Goal: Task Accomplishment & Management: Complete application form

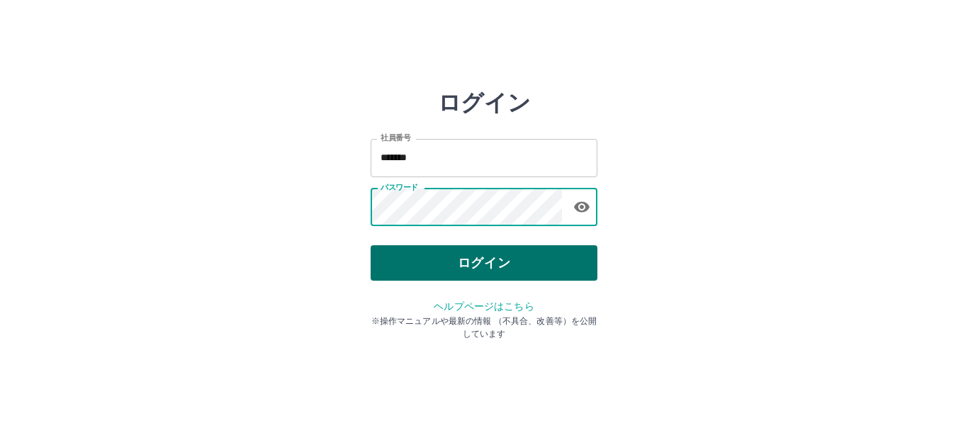
click at [466, 259] on button "ログイン" at bounding box center [484, 262] width 227 height 35
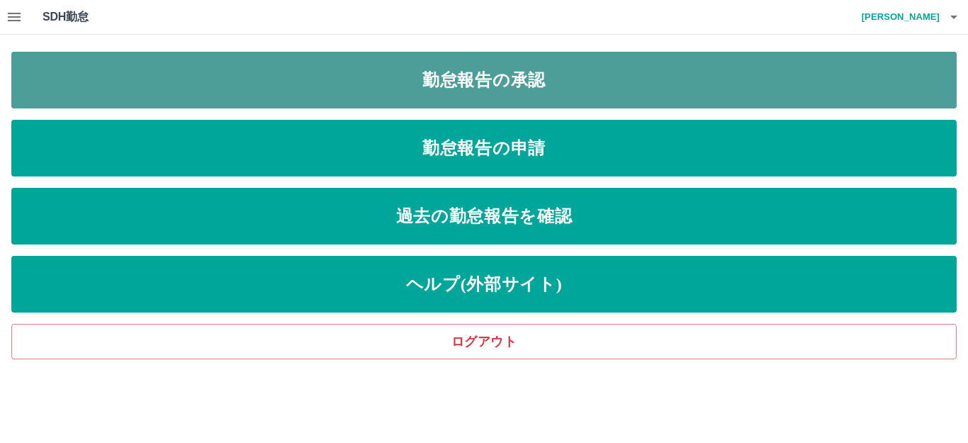
click at [574, 89] on link "勤怠報告の承認" at bounding box center [483, 80] width 945 height 57
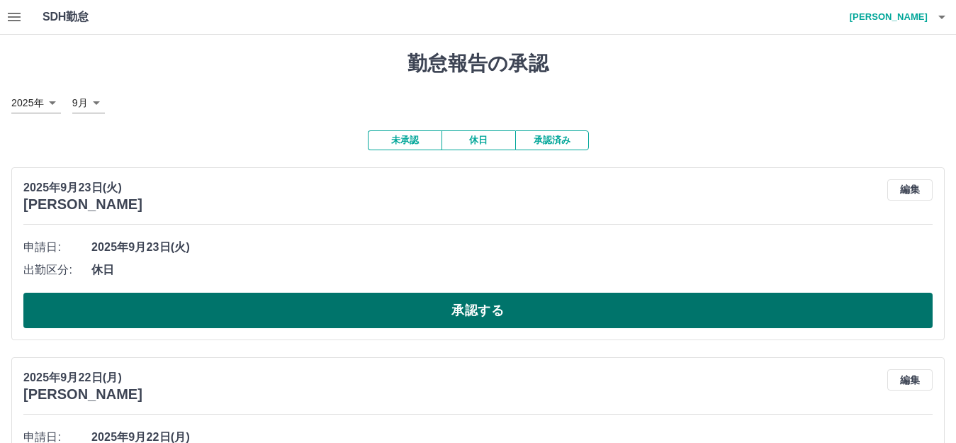
click at [470, 302] on button "承認する" at bounding box center [477, 310] width 909 height 35
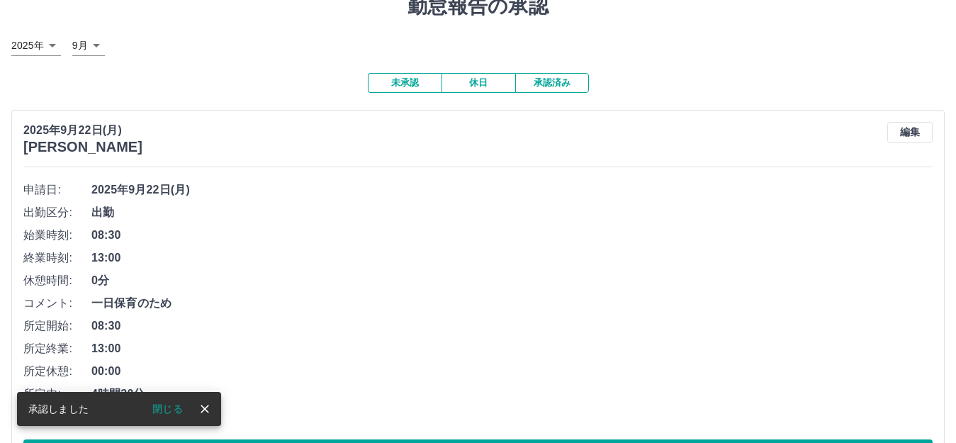
scroll to position [142, 0]
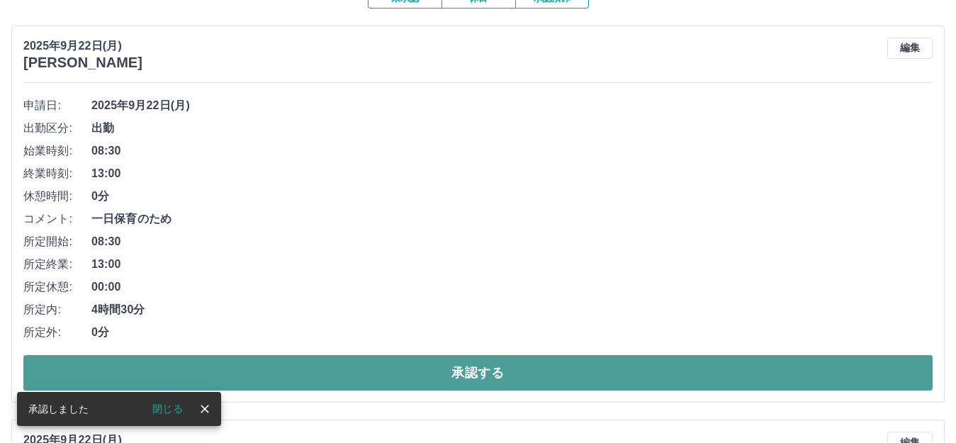
click at [449, 371] on button "承認する" at bounding box center [477, 372] width 909 height 35
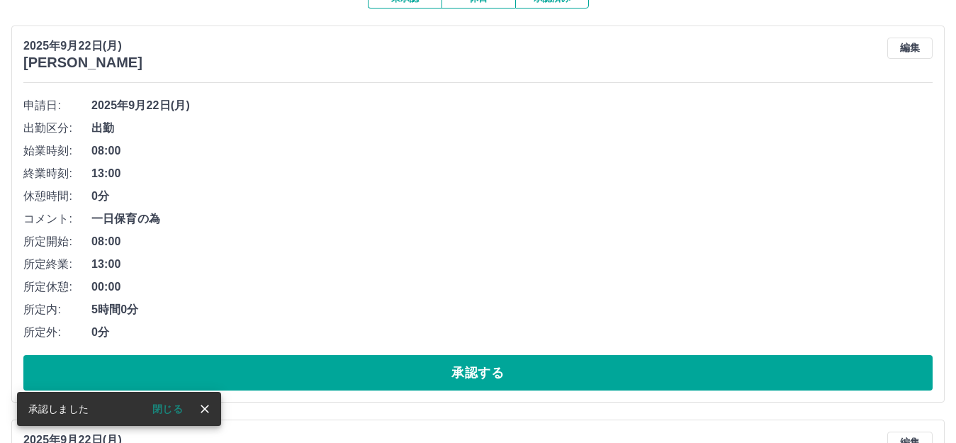
click at [449, 371] on button "承認する" at bounding box center [477, 372] width 909 height 35
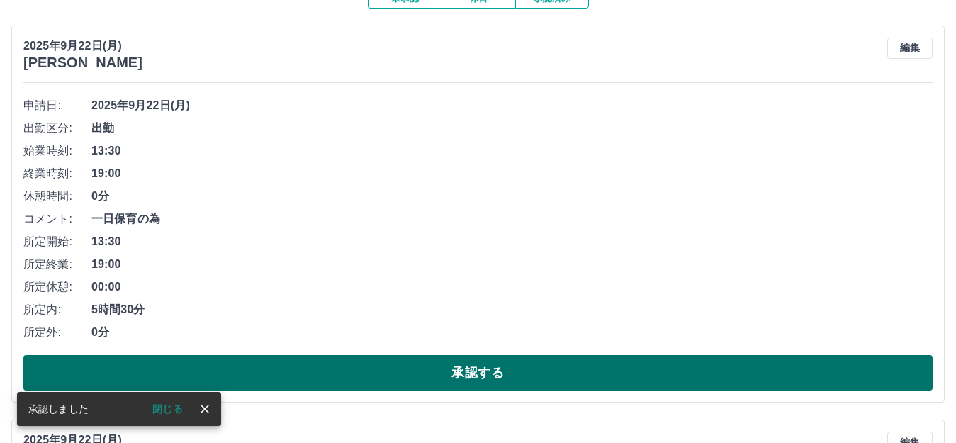
click at [446, 372] on button "承認する" at bounding box center [477, 372] width 909 height 35
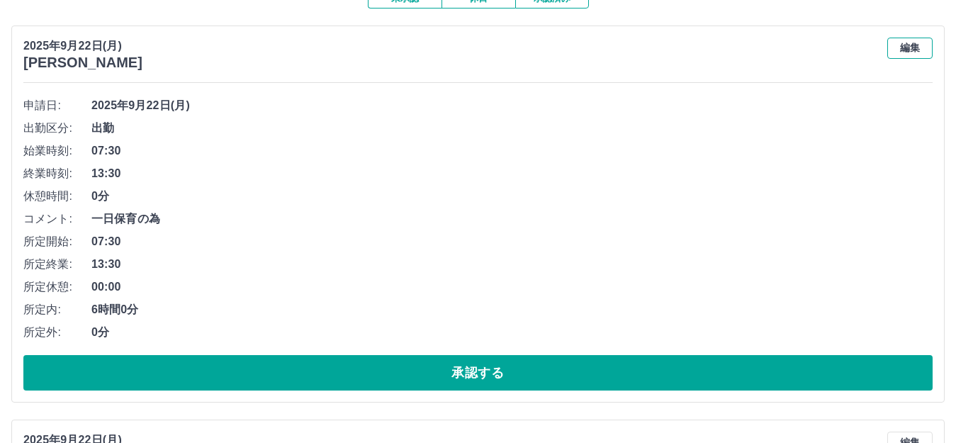
click at [906, 43] on button "編集" at bounding box center [909, 48] width 45 height 21
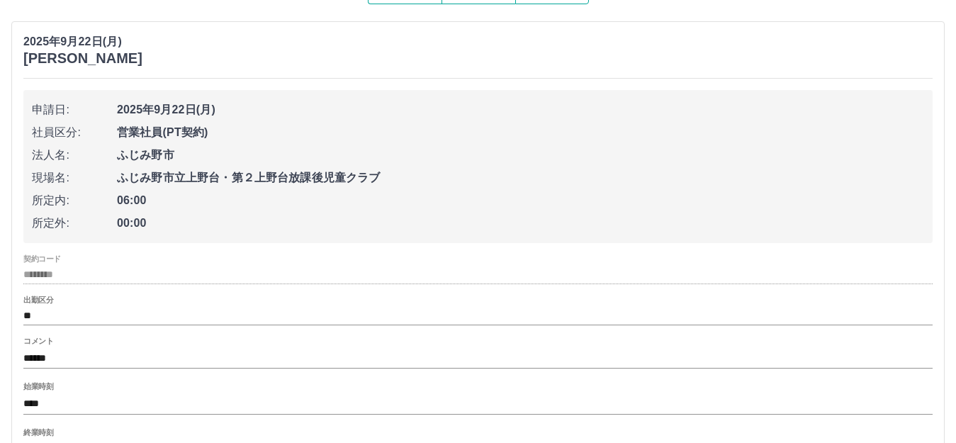
scroll to position [283, 0]
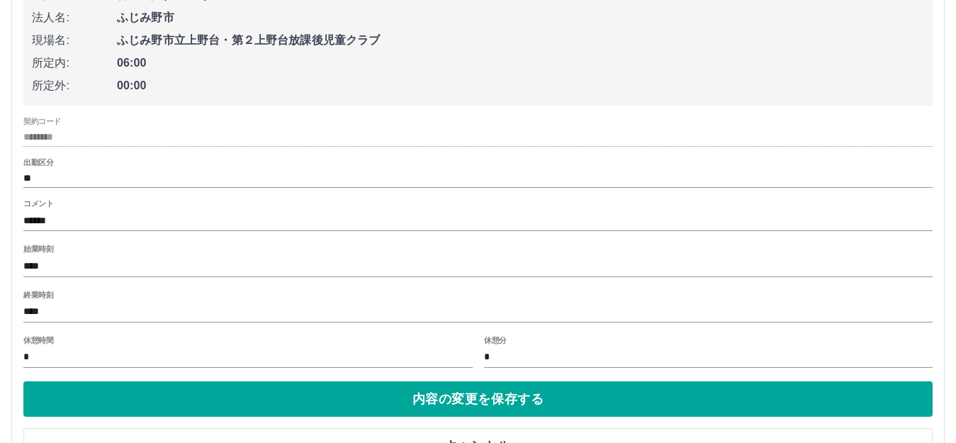
click at [50, 317] on input "****" at bounding box center [477, 312] width 909 height 21
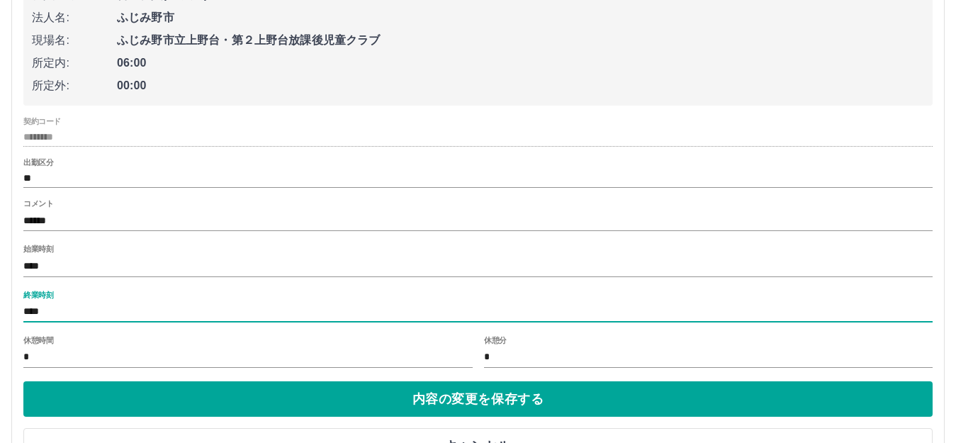
type input "****"
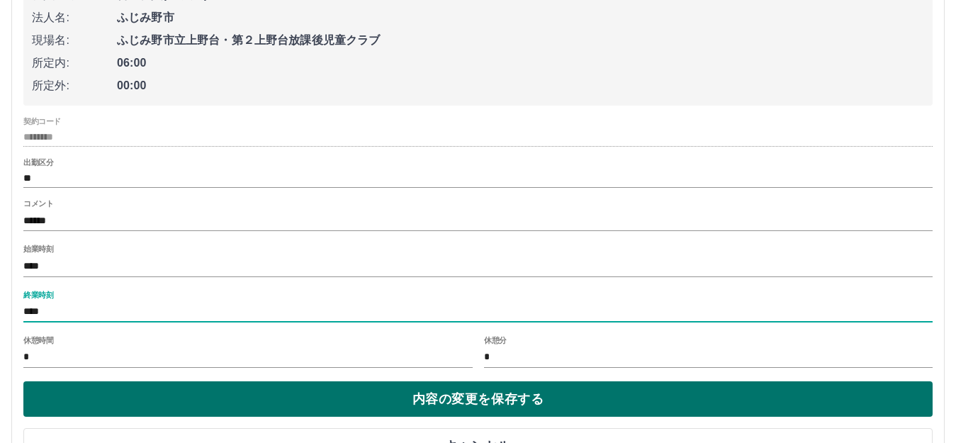
click at [362, 403] on button "内容の変更を保存する" at bounding box center [477, 398] width 909 height 35
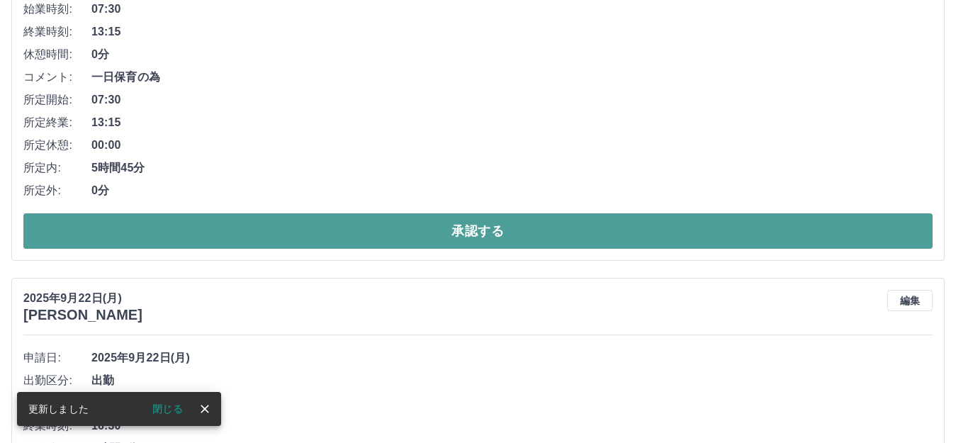
click at [510, 230] on button "承認する" at bounding box center [477, 230] width 909 height 35
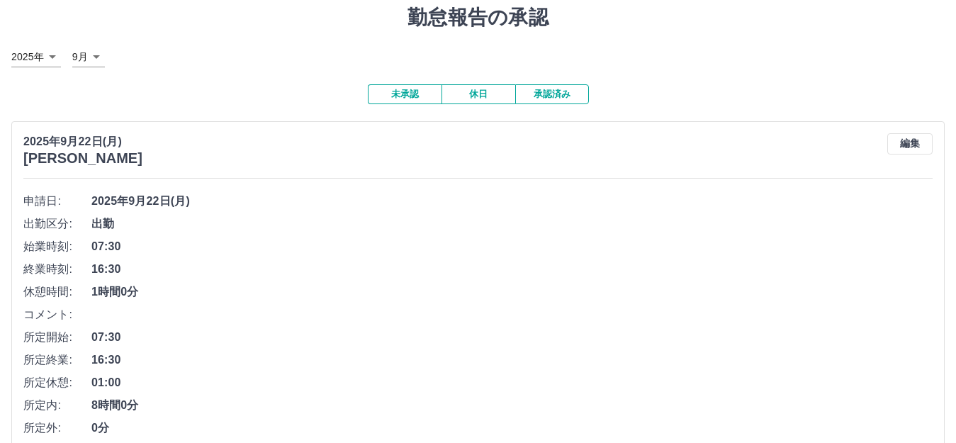
scroll to position [71, 0]
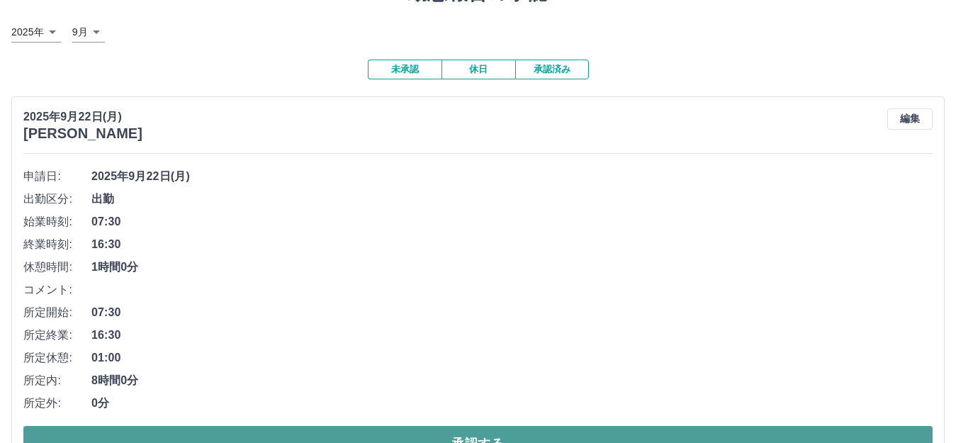
click at [459, 431] on button "承認する" at bounding box center [477, 443] width 909 height 35
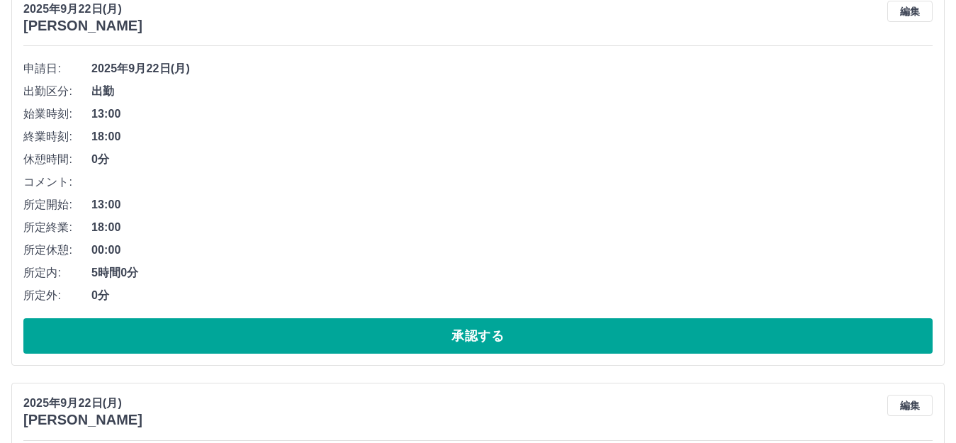
scroll to position [496, 0]
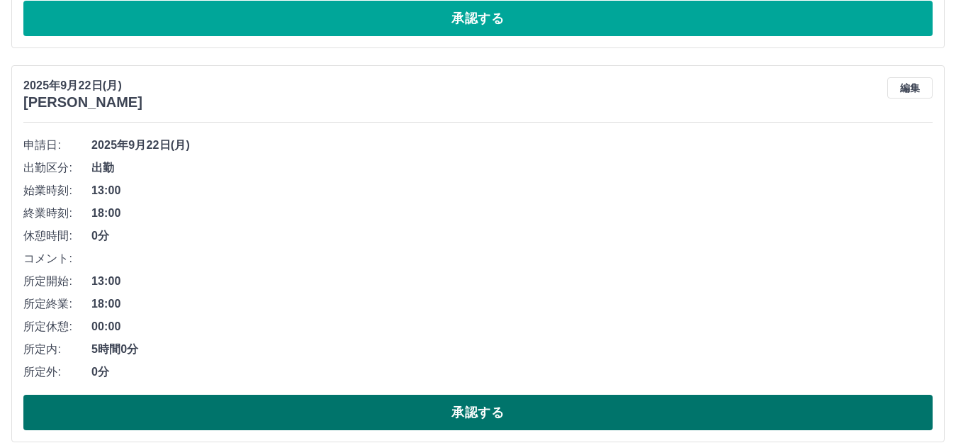
click at [402, 410] on button "承認する" at bounding box center [477, 412] width 909 height 35
click at [384, 412] on button "承認する" at bounding box center [477, 412] width 909 height 35
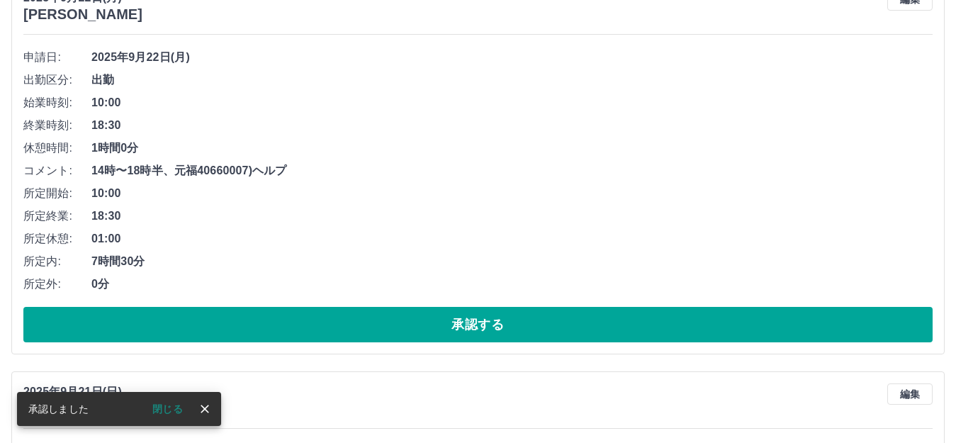
scroll to position [283, 0]
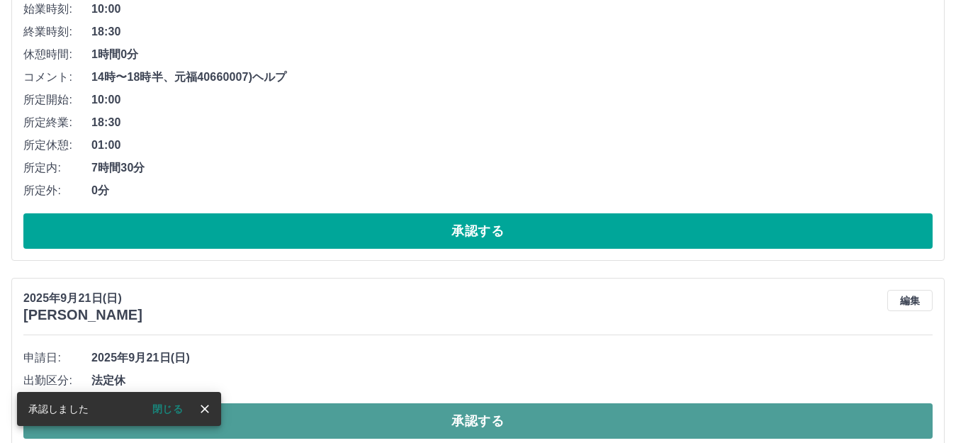
click at [374, 418] on button "承認する" at bounding box center [477, 420] width 909 height 35
click at [359, 422] on button "承認する" at bounding box center [477, 420] width 909 height 35
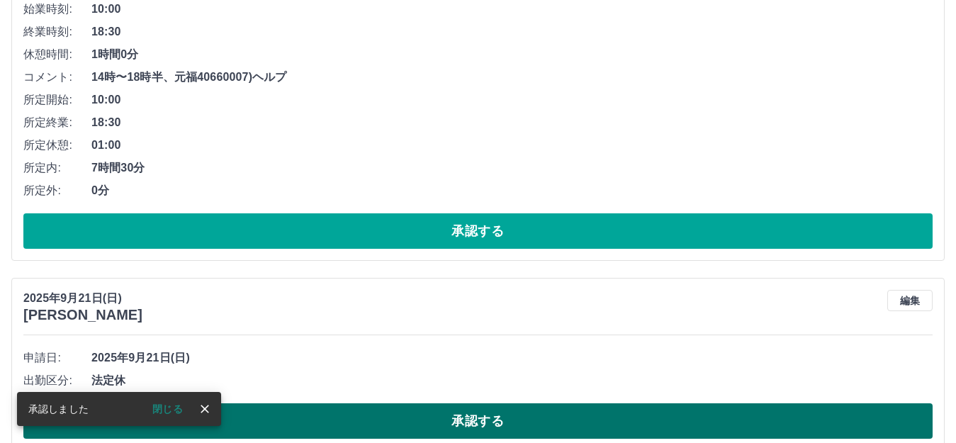
click at [412, 422] on button "承認する" at bounding box center [477, 420] width 909 height 35
click at [403, 422] on button "承認する" at bounding box center [477, 420] width 909 height 35
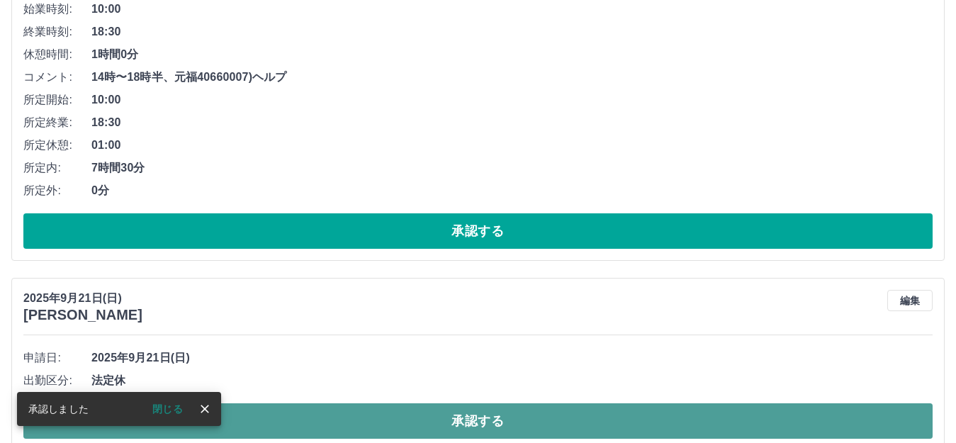
click at [408, 422] on button "承認する" at bounding box center [477, 420] width 909 height 35
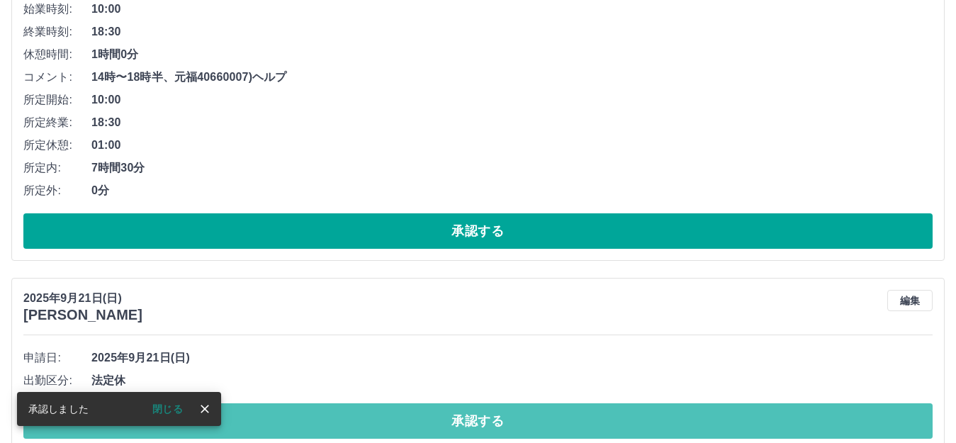
click at [421, 407] on button "承認する" at bounding box center [477, 420] width 909 height 35
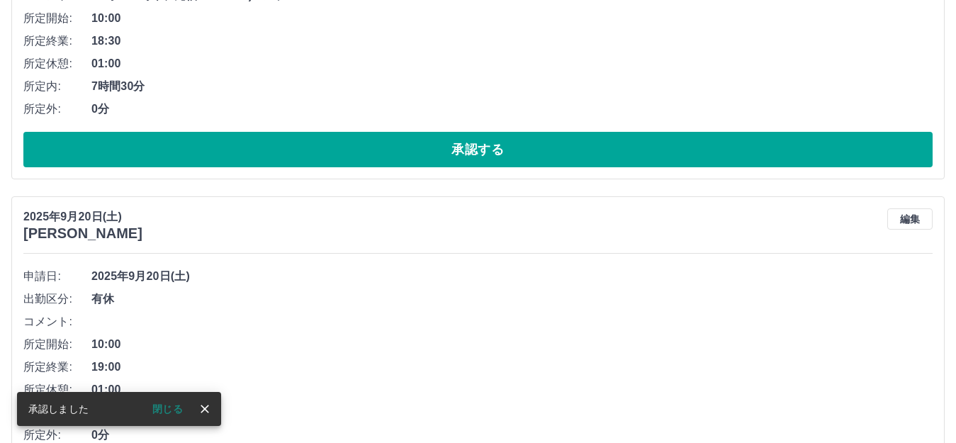
scroll to position [425, 0]
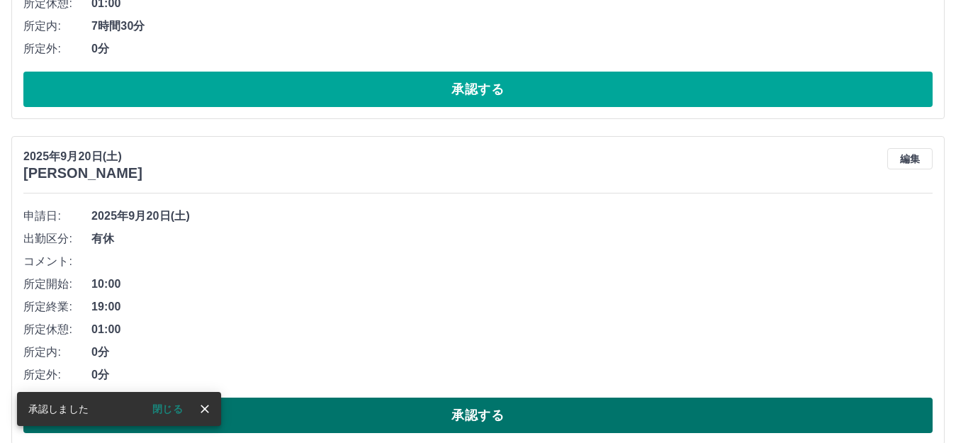
click at [395, 408] on button "承認する" at bounding box center [477, 414] width 909 height 35
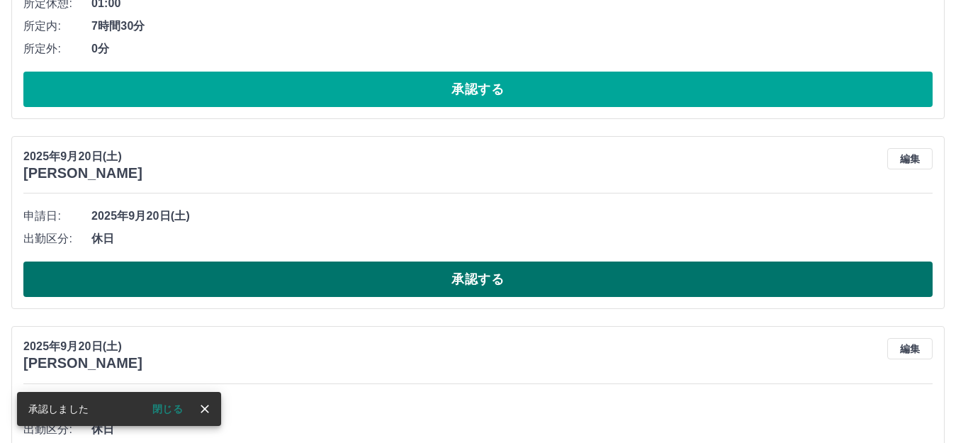
click at [332, 275] on button "承認する" at bounding box center [477, 278] width 909 height 35
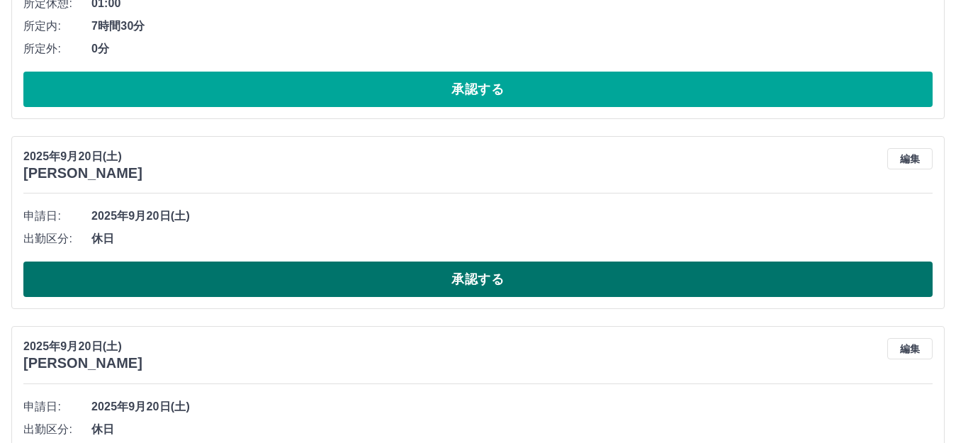
click at [331, 275] on button "承認する" at bounding box center [477, 278] width 909 height 35
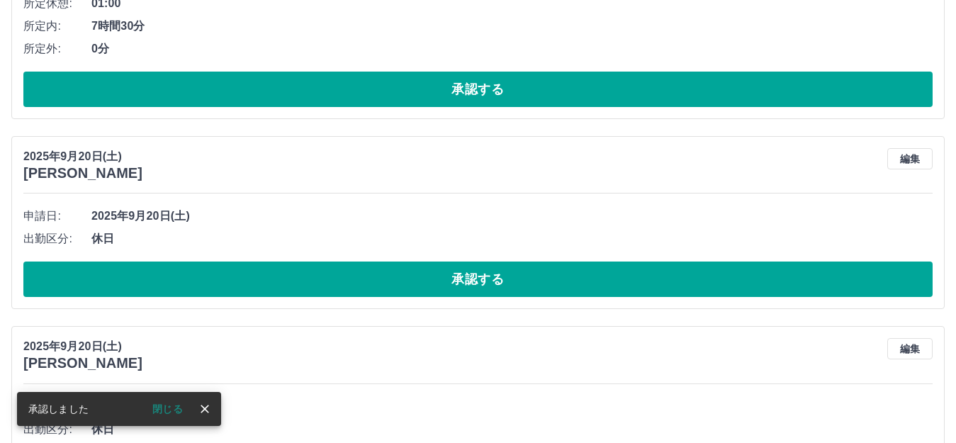
click at [331, 275] on button "承認する" at bounding box center [477, 278] width 909 height 35
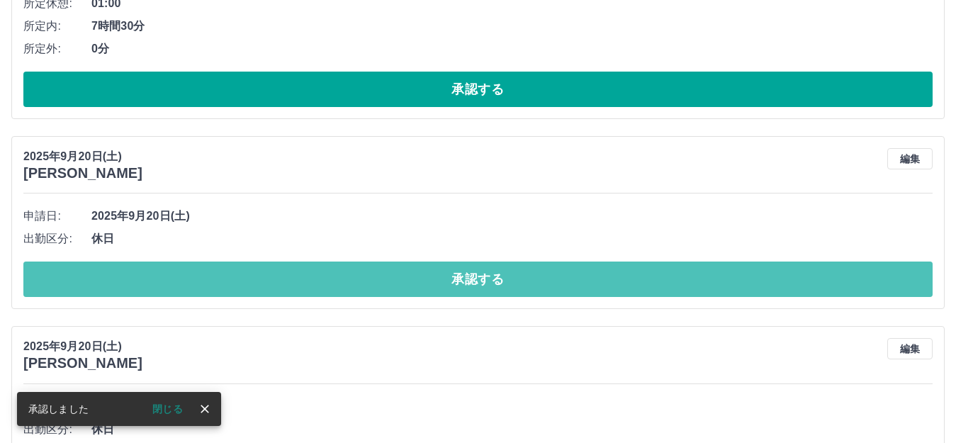
click at [334, 276] on button "承認する" at bounding box center [477, 278] width 909 height 35
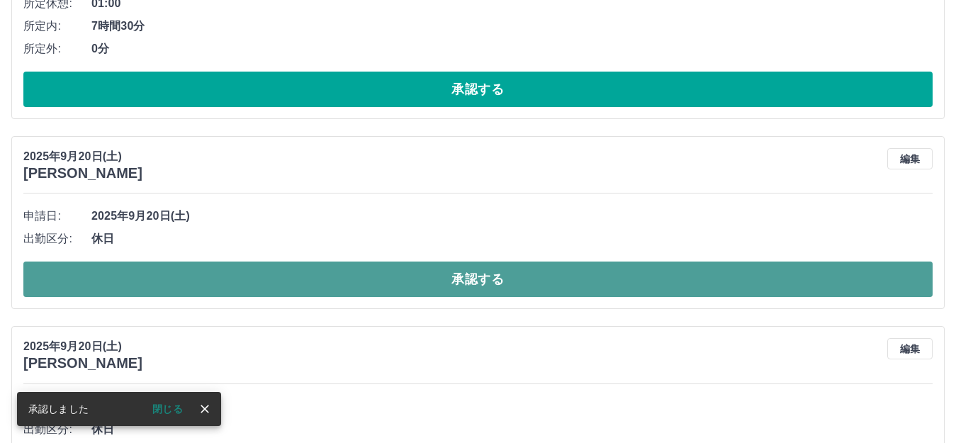
click at [343, 277] on button "承認する" at bounding box center [477, 278] width 909 height 35
drag, startPoint x: 344, startPoint y: 277, endPoint x: 352, endPoint y: 277, distance: 8.5
click at [346, 277] on button "承認する" at bounding box center [477, 278] width 909 height 35
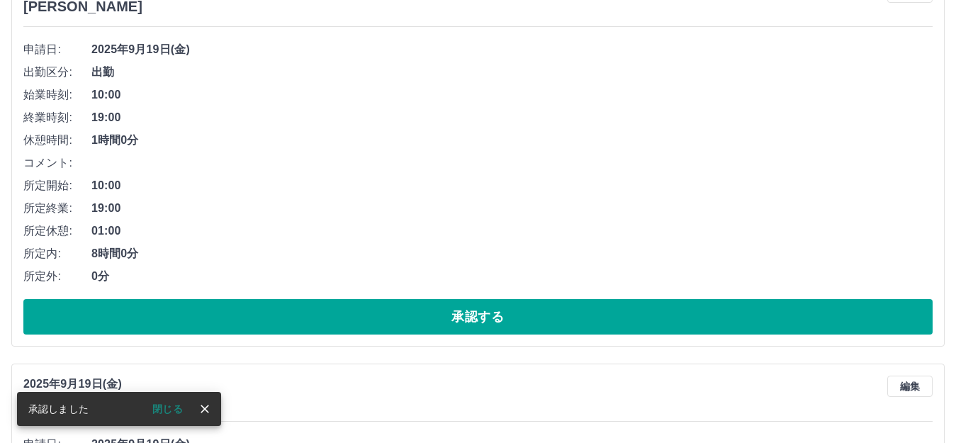
scroll to position [567, 0]
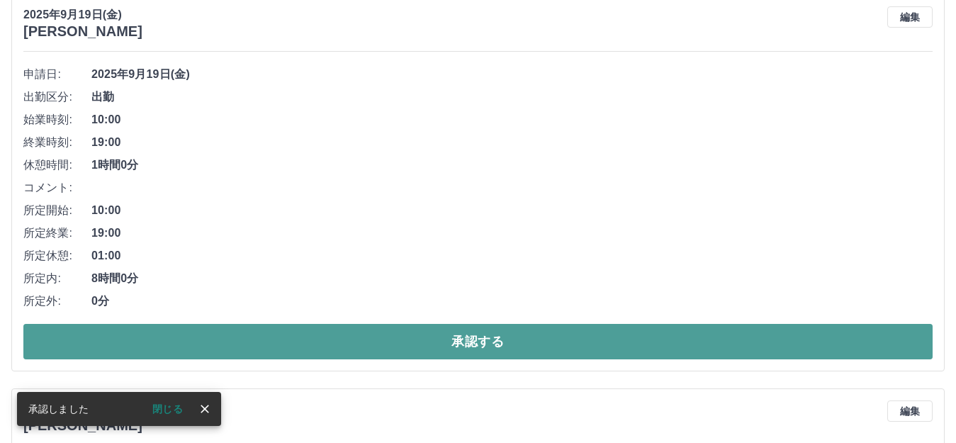
click at [292, 335] on button "承認する" at bounding box center [477, 341] width 909 height 35
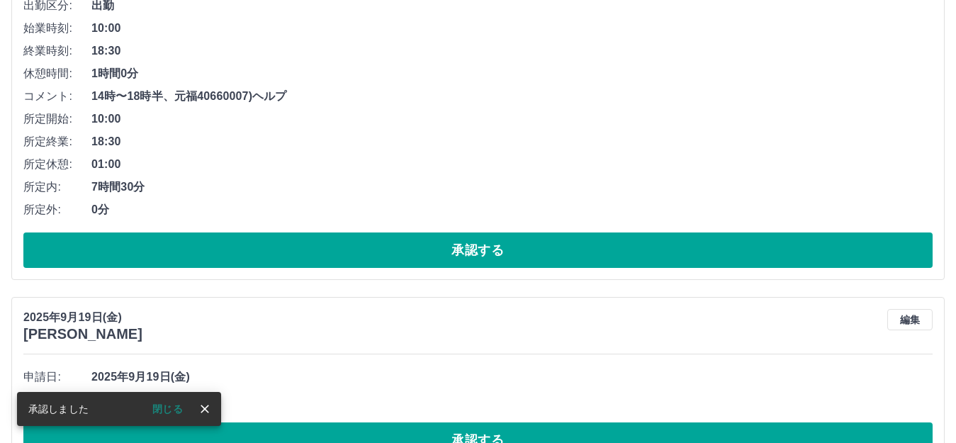
scroll to position [385, 0]
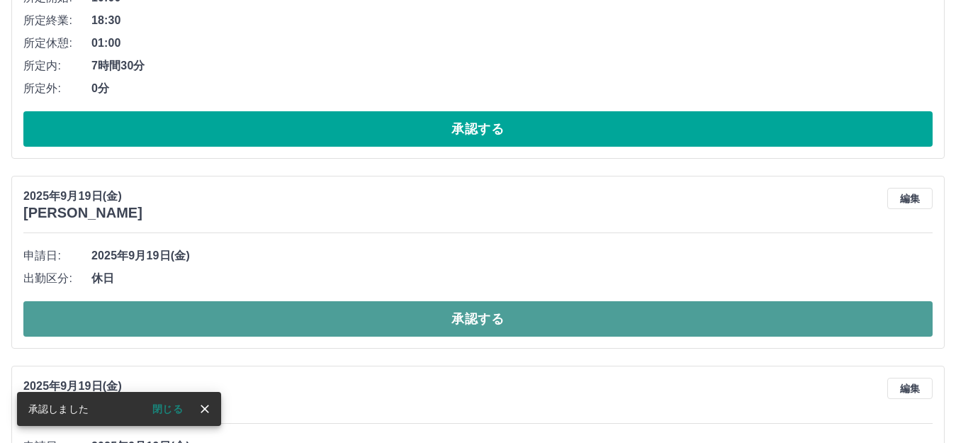
click at [289, 309] on button "承認する" at bounding box center [477, 318] width 909 height 35
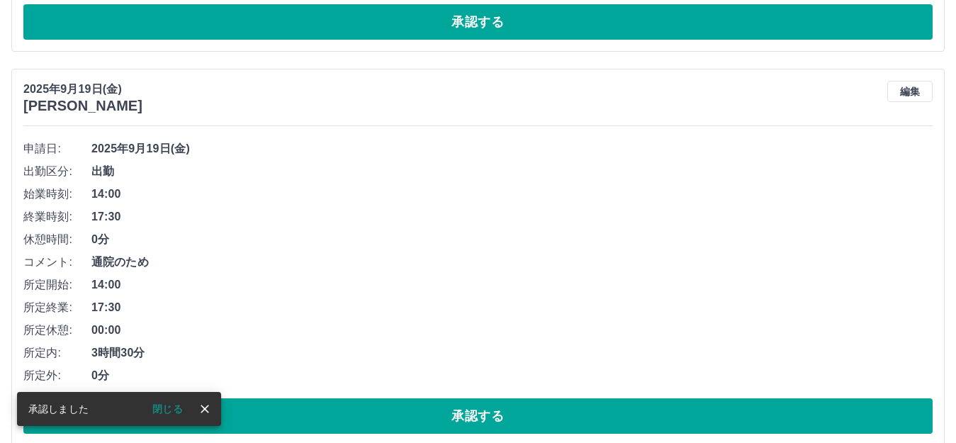
scroll to position [527, 0]
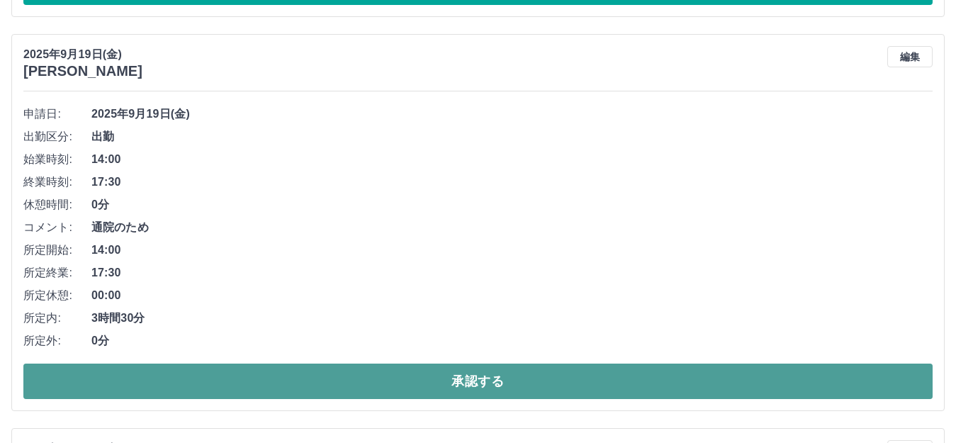
click at [320, 387] on button "承認する" at bounding box center [477, 380] width 909 height 35
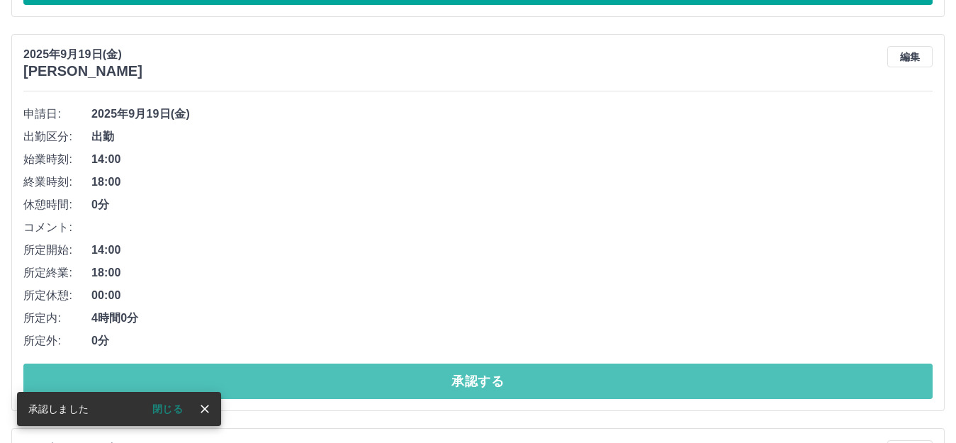
click at [327, 387] on button "承認する" at bounding box center [477, 380] width 909 height 35
click at [334, 387] on button "承認する" at bounding box center [477, 380] width 909 height 35
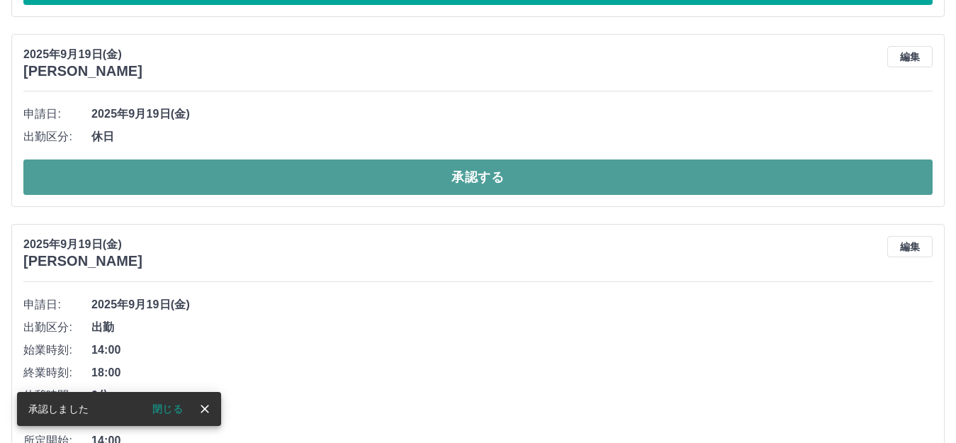
click at [277, 173] on button "承認する" at bounding box center [477, 176] width 909 height 35
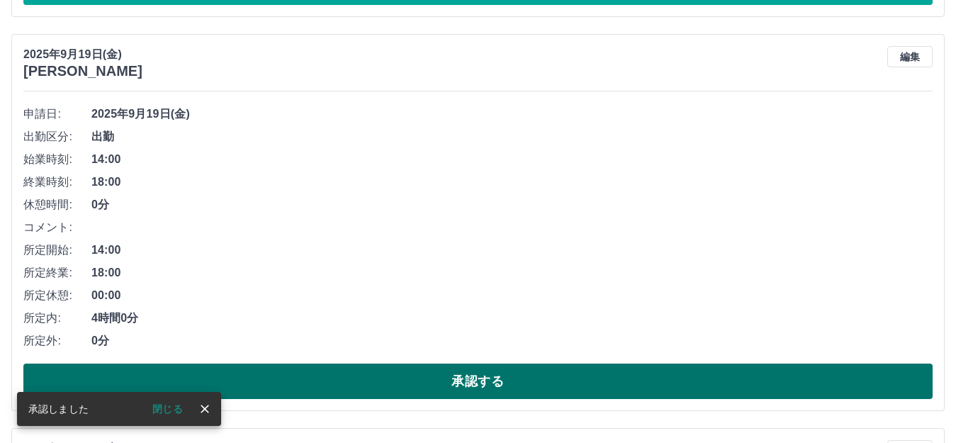
click at [294, 380] on button "承認する" at bounding box center [477, 380] width 909 height 35
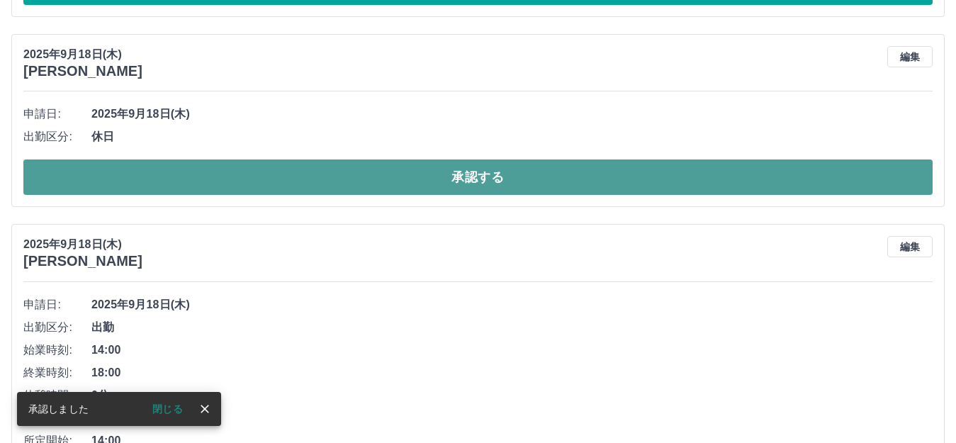
click at [365, 182] on button "承認する" at bounding box center [477, 176] width 909 height 35
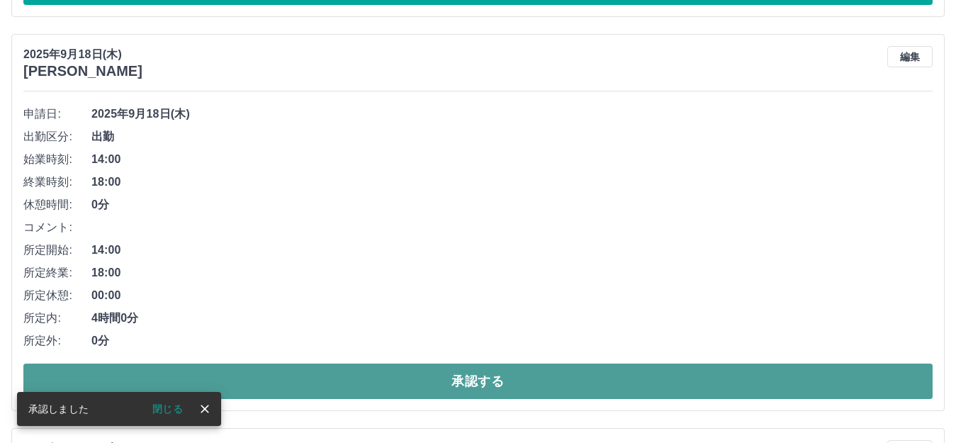
click at [294, 385] on button "承認する" at bounding box center [477, 380] width 909 height 35
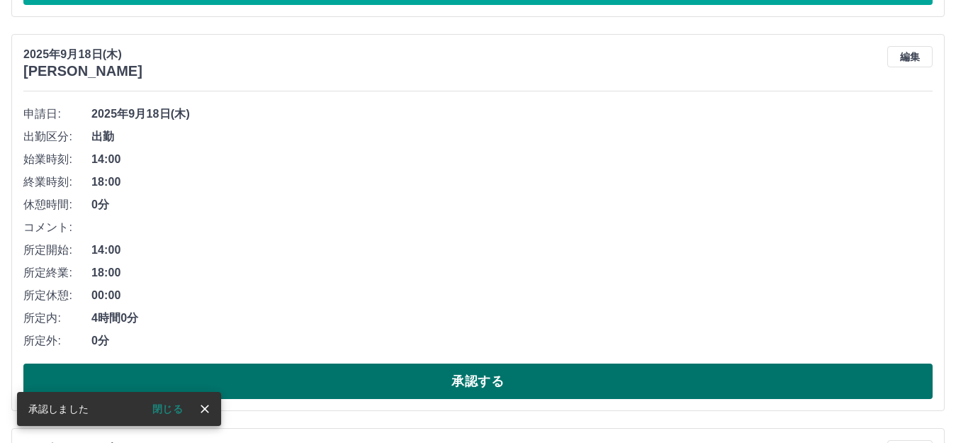
click at [297, 377] on button "承認する" at bounding box center [477, 380] width 909 height 35
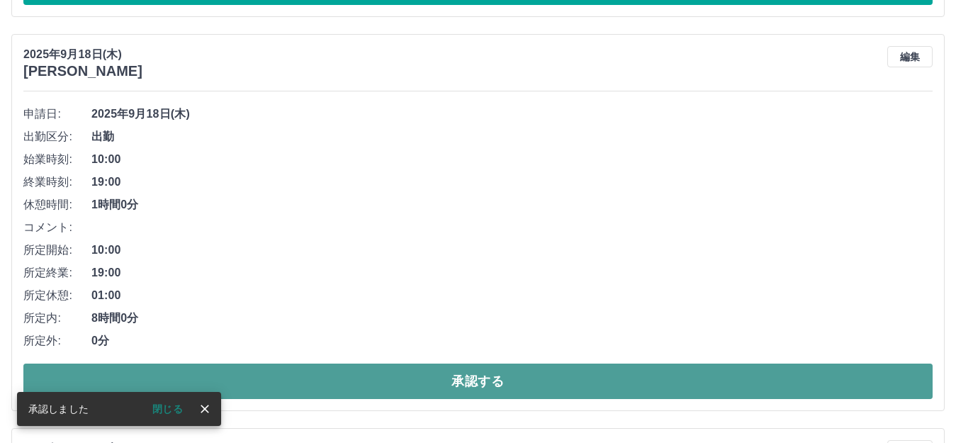
click at [299, 377] on button "承認する" at bounding box center [477, 380] width 909 height 35
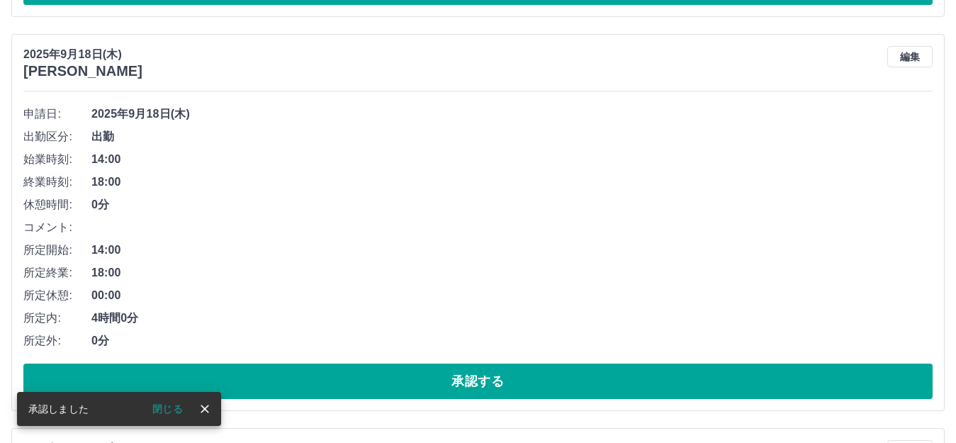
click at [256, 387] on button "承認する" at bounding box center [477, 380] width 909 height 35
click at [278, 395] on button "承認する" at bounding box center [477, 380] width 909 height 35
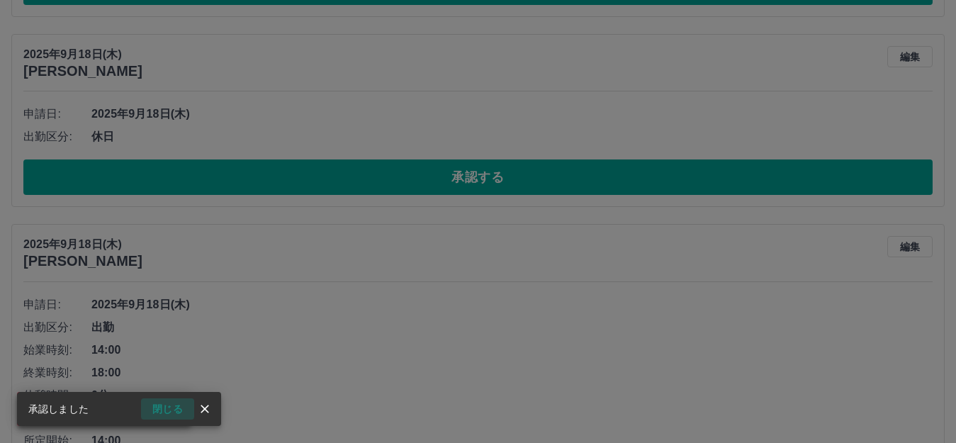
click at [163, 402] on button "閉じる" at bounding box center [167, 408] width 53 height 21
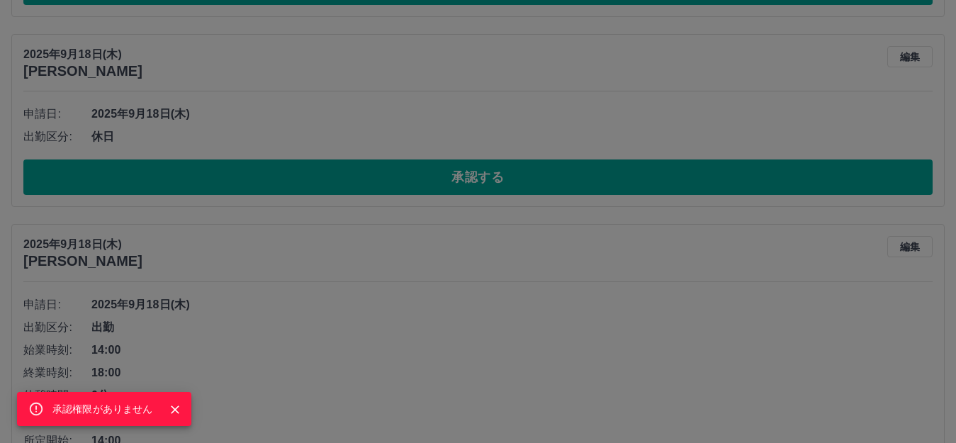
click at [132, 406] on span "承認権限がありません" at bounding box center [102, 408] width 101 height 11
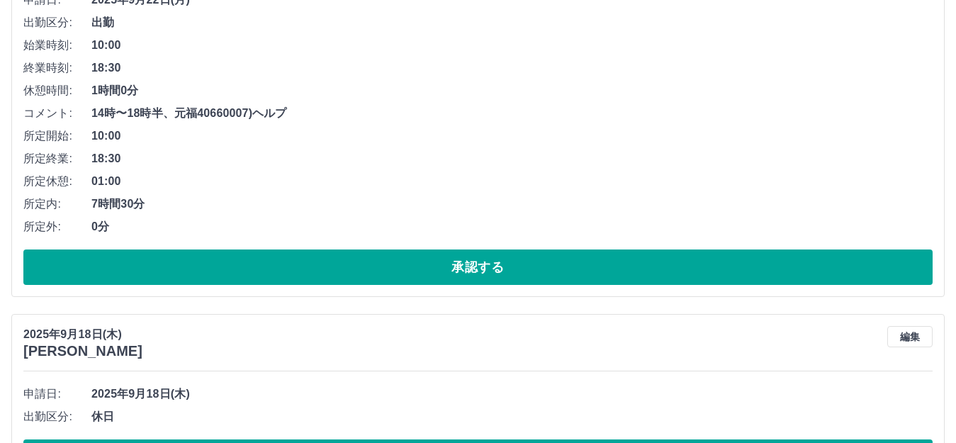
scroll to position [315, 0]
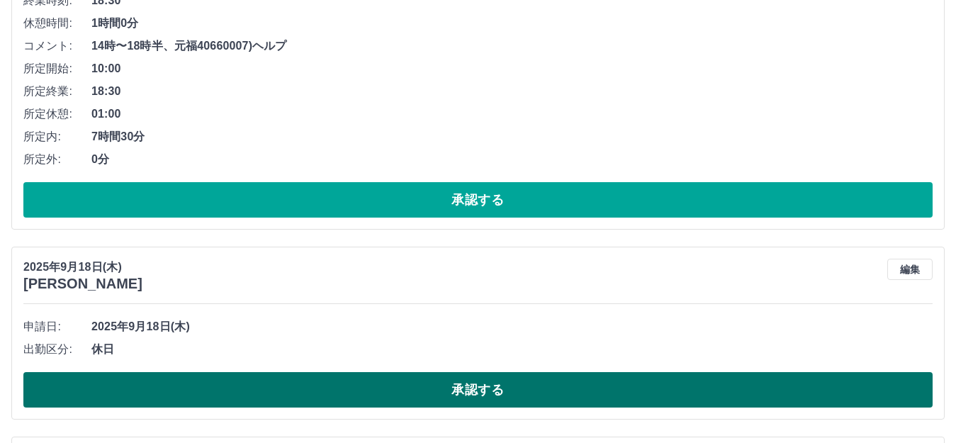
click at [344, 395] on button "承認する" at bounding box center [477, 389] width 909 height 35
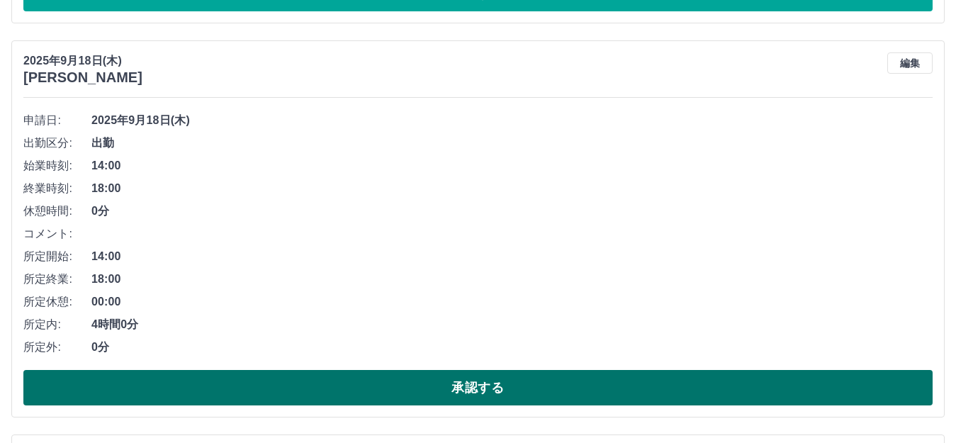
scroll to position [527, 0]
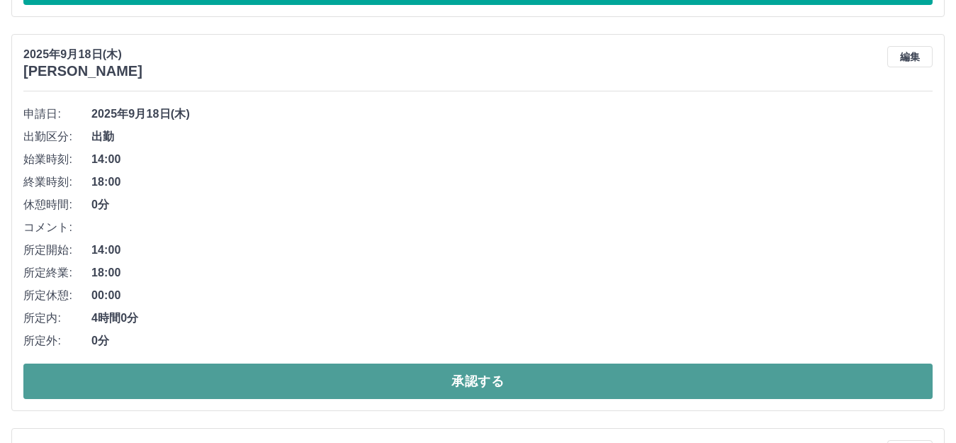
click at [291, 385] on button "承認する" at bounding box center [477, 380] width 909 height 35
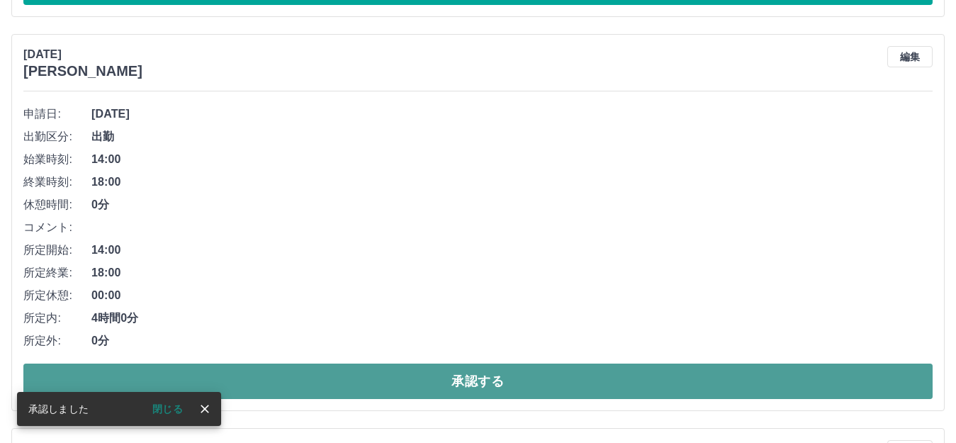
click at [350, 386] on button "承認する" at bounding box center [477, 380] width 909 height 35
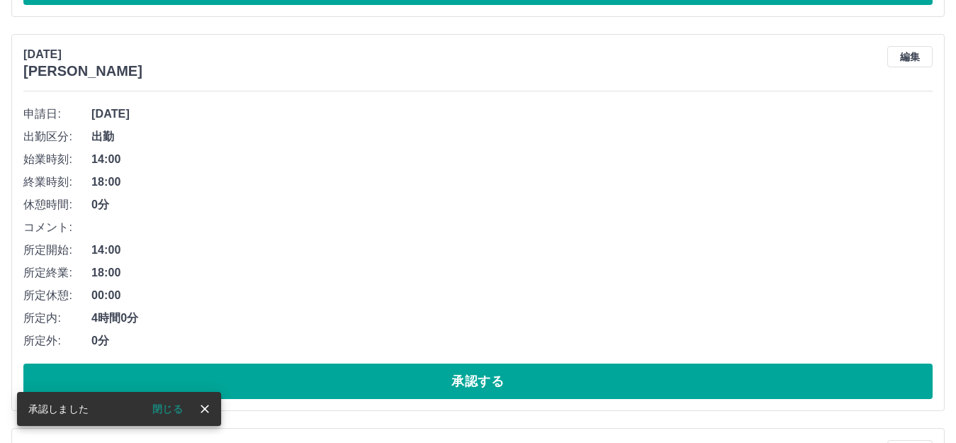
click at [356, 397] on button "承認する" at bounding box center [477, 380] width 909 height 35
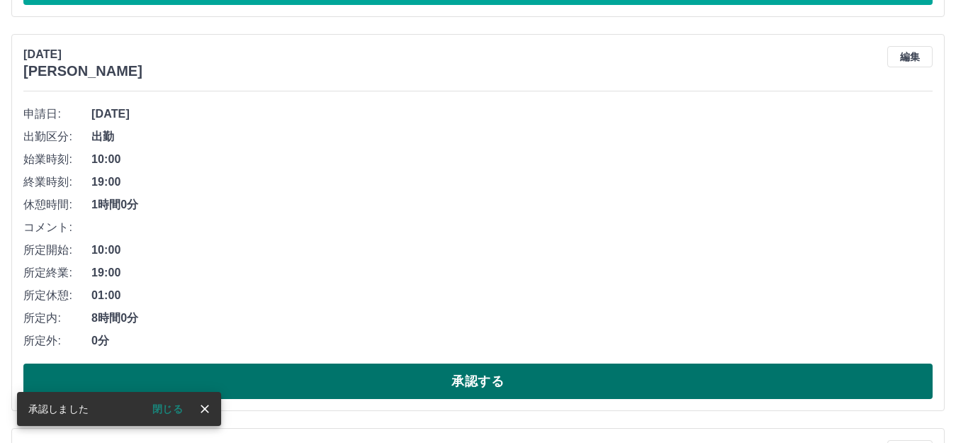
click at [358, 393] on button "承認する" at bounding box center [477, 380] width 909 height 35
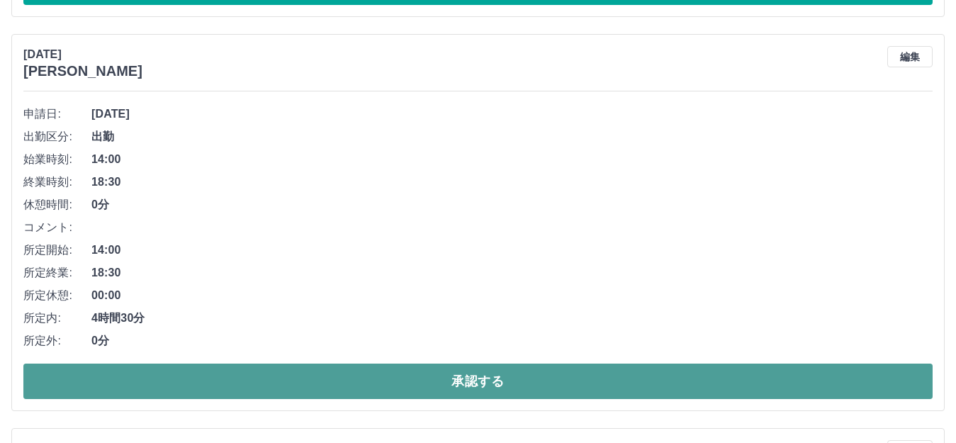
click at [283, 389] on button "承認する" at bounding box center [477, 380] width 909 height 35
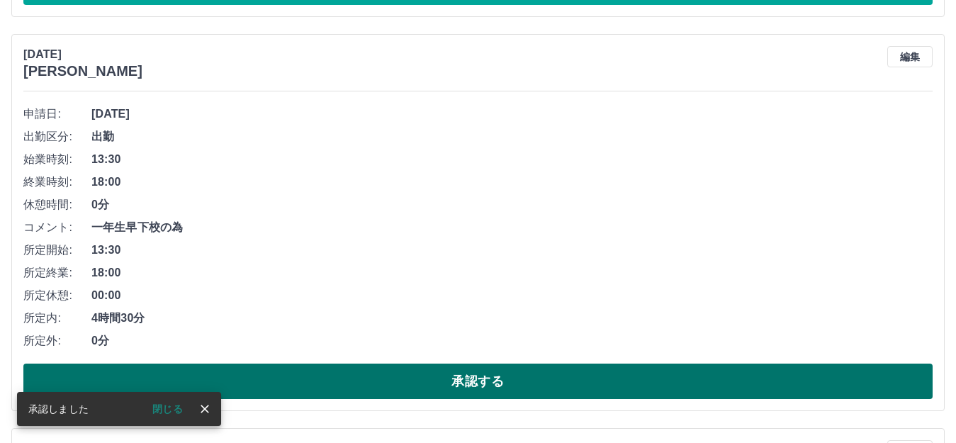
click at [300, 383] on button "承認する" at bounding box center [477, 380] width 909 height 35
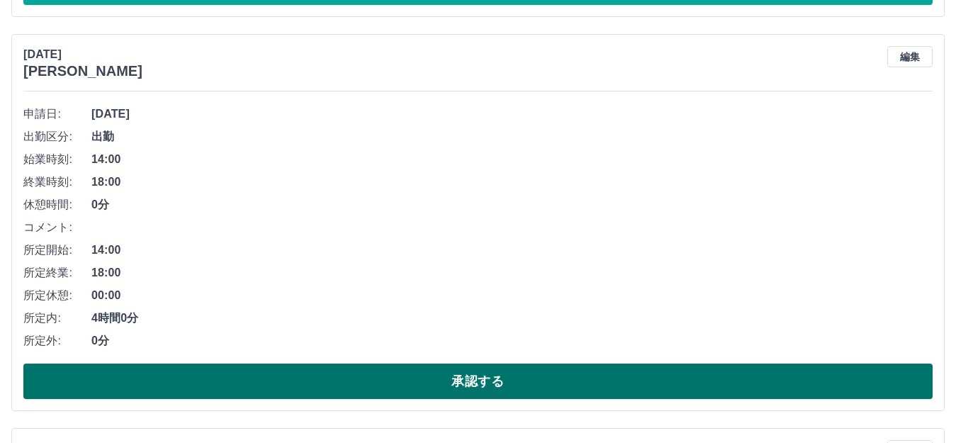
click at [319, 371] on button "承認する" at bounding box center [477, 380] width 909 height 35
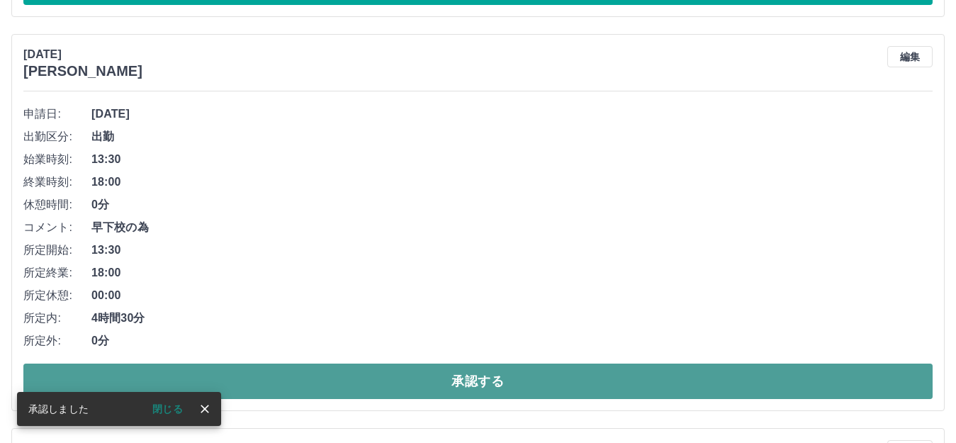
click at [320, 379] on button "承認する" at bounding box center [477, 380] width 909 height 35
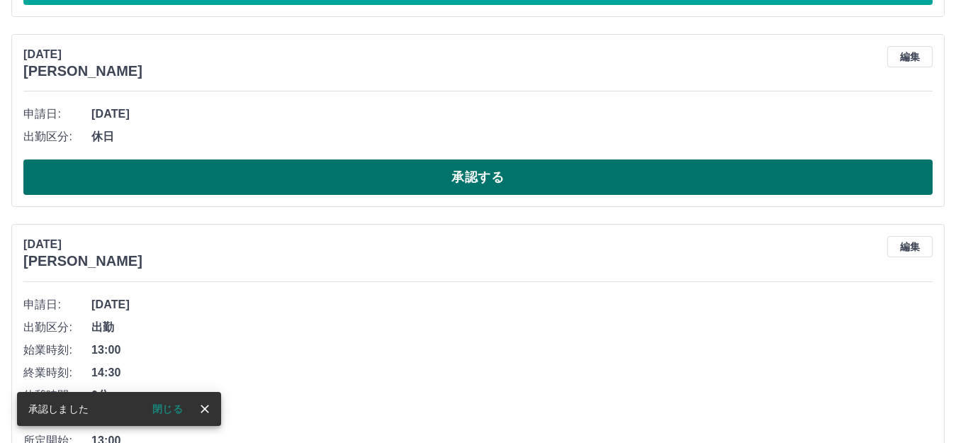
click at [304, 187] on button "承認する" at bounding box center [477, 176] width 909 height 35
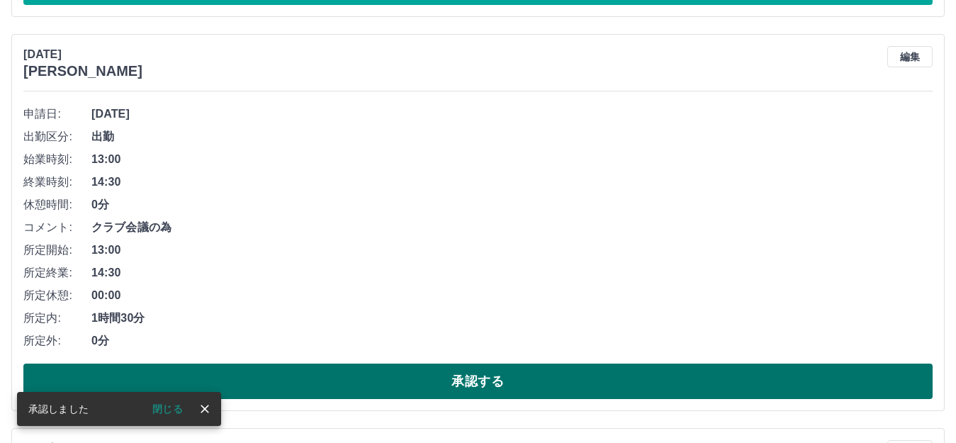
click at [288, 384] on button "承認する" at bounding box center [477, 380] width 909 height 35
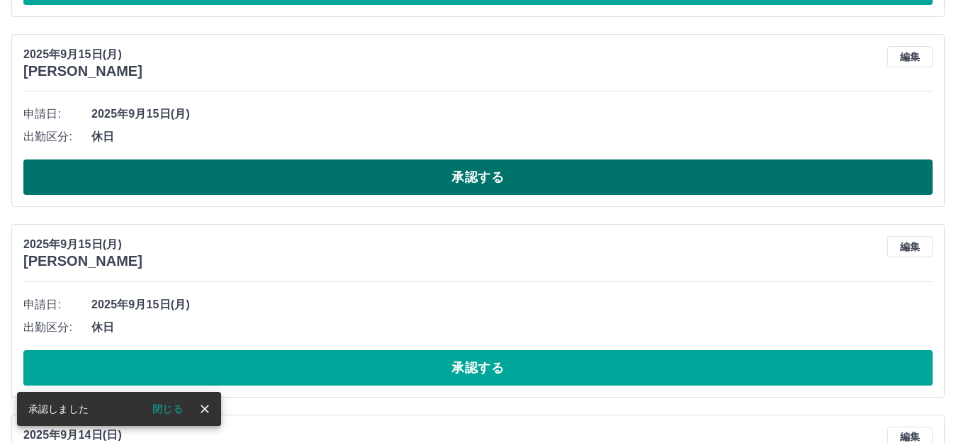
click at [243, 184] on button "承認する" at bounding box center [477, 176] width 909 height 35
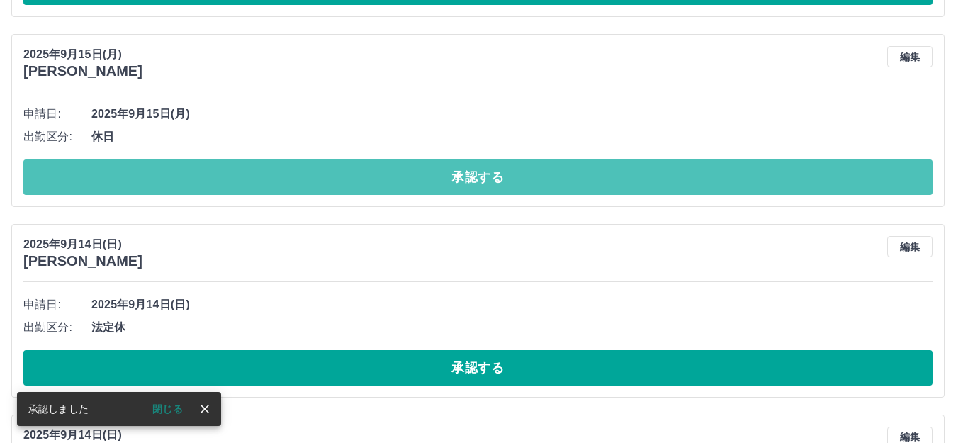
click at [243, 184] on button "承認する" at bounding box center [477, 176] width 909 height 35
click at [244, 184] on button "承認する" at bounding box center [477, 176] width 909 height 35
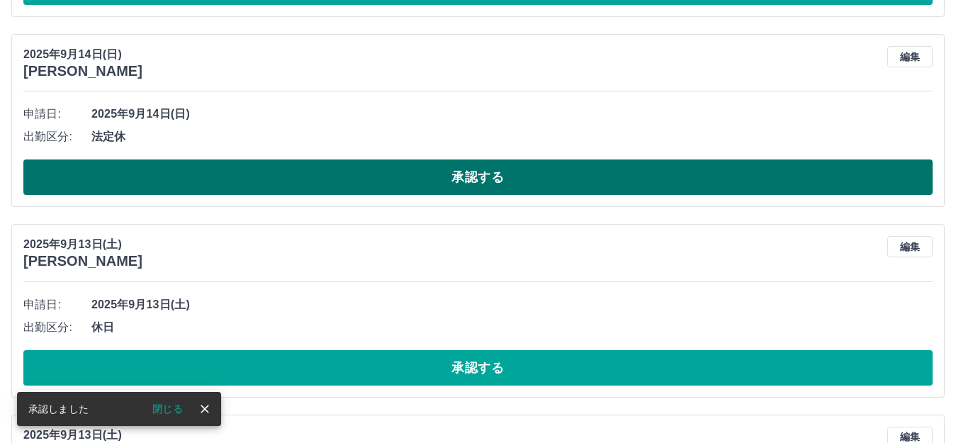
click at [244, 184] on button "承認する" at bounding box center [477, 176] width 909 height 35
click at [246, 184] on button "承認する" at bounding box center [477, 176] width 909 height 35
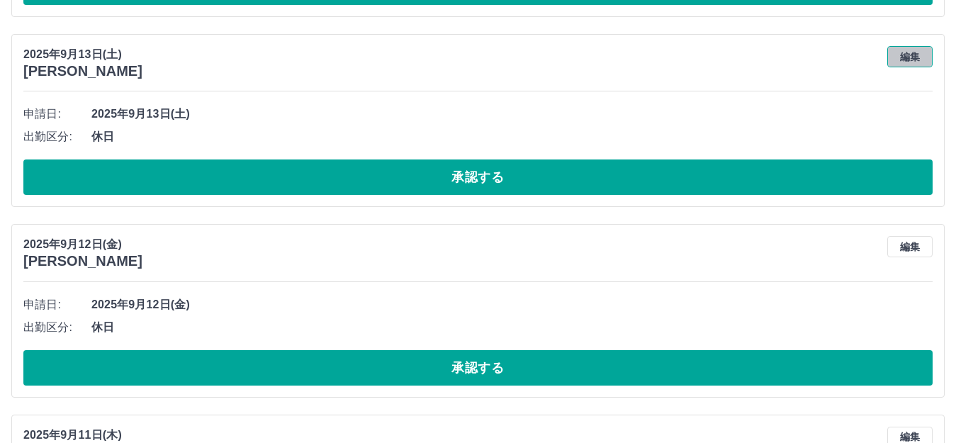
click at [916, 61] on button "編集" at bounding box center [909, 56] width 45 height 21
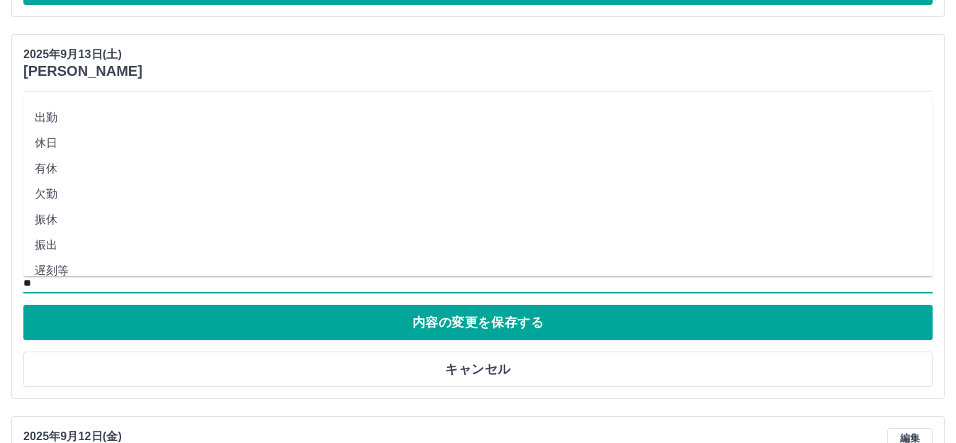
click at [45, 283] on input "**" at bounding box center [477, 284] width 909 height 18
click at [78, 122] on li "出勤" at bounding box center [477, 118] width 909 height 26
type input "**"
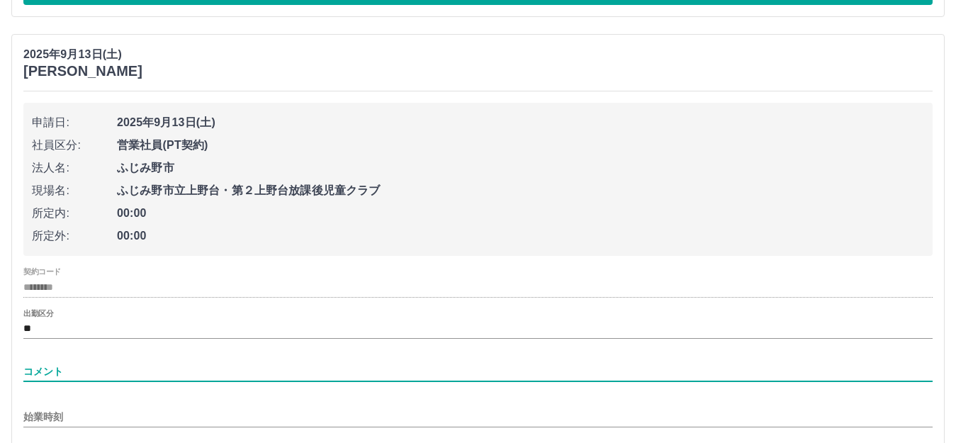
click at [49, 367] on input "コメント" at bounding box center [477, 371] width 909 height 21
type input "*******"
click at [71, 422] on input "始業時刻" at bounding box center [477, 417] width 909 height 21
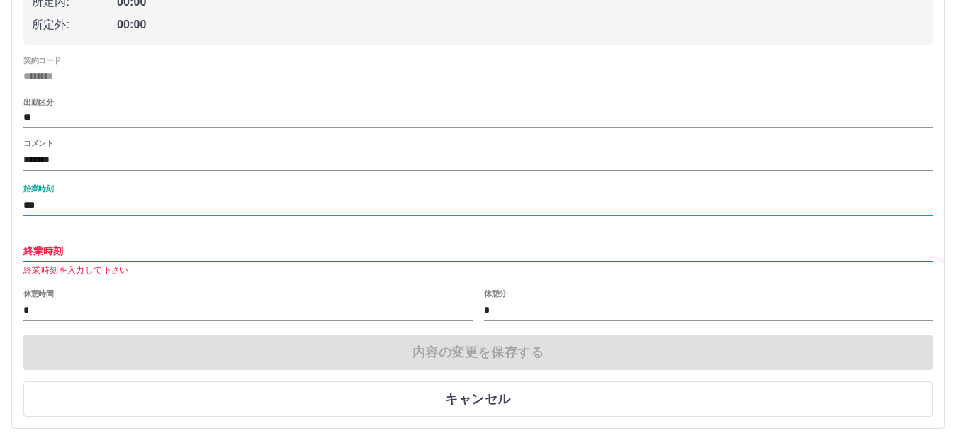
scroll to position [740, 0]
type input "***"
click at [77, 246] on input "終業時刻" at bounding box center [477, 249] width 909 height 21
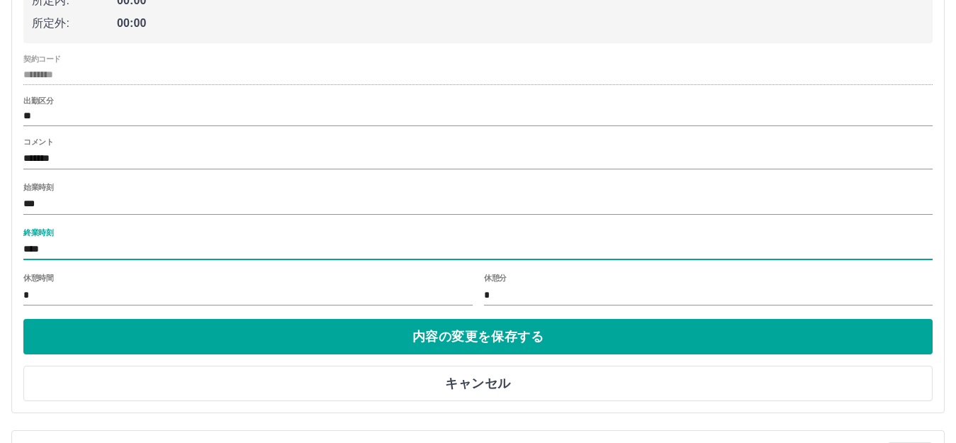
type input "****"
click at [81, 293] on input "*" at bounding box center [247, 295] width 449 height 21
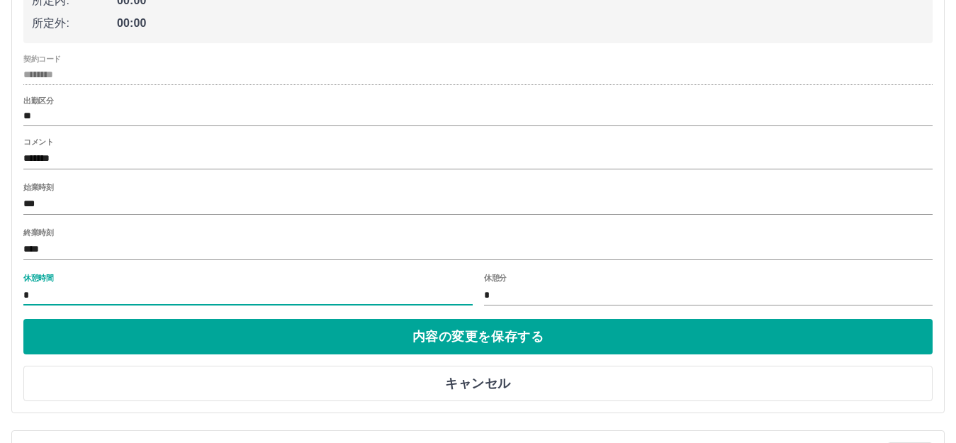
type input "*"
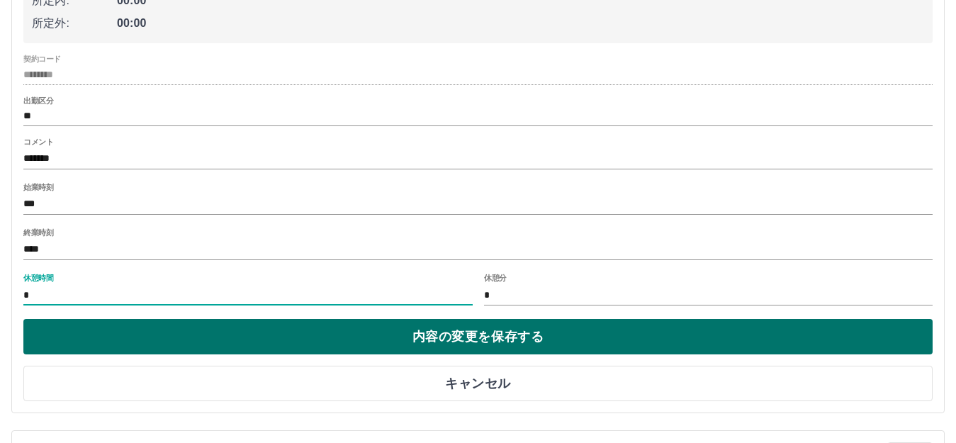
click at [150, 342] on button "内容の変更を保存する" at bounding box center [477, 336] width 909 height 35
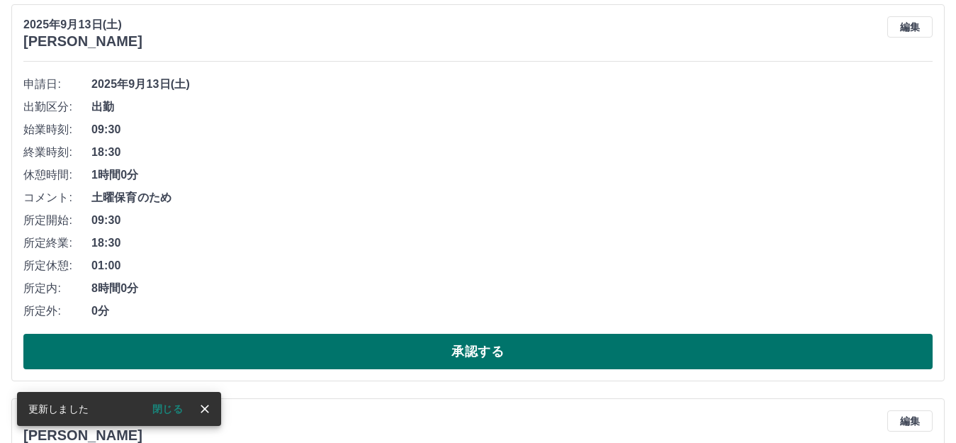
scroll to position [527, 0]
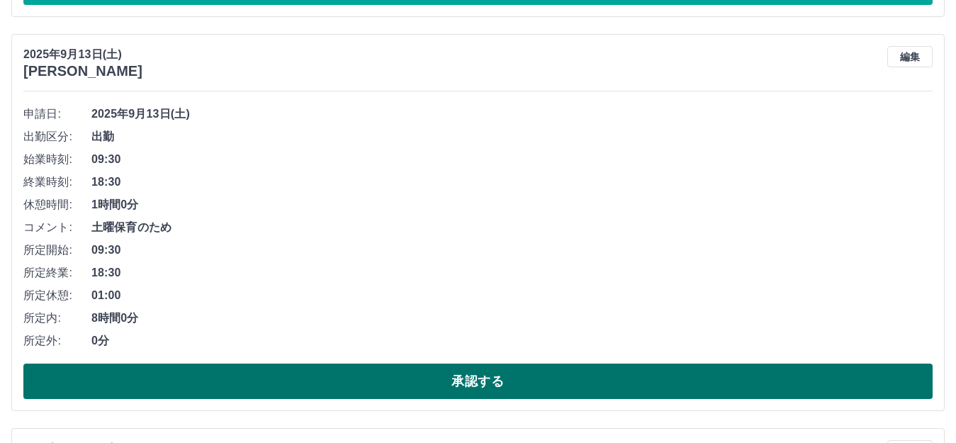
click at [410, 373] on button "承認する" at bounding box center [477, 380] width 909 height 35
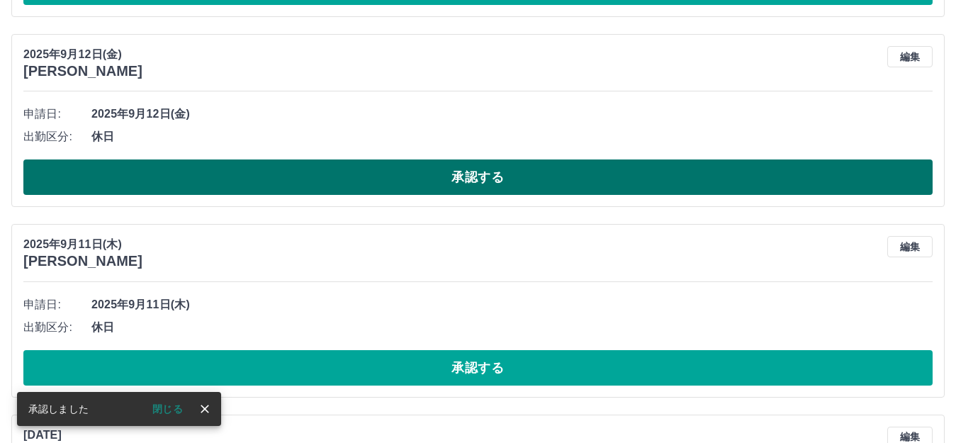
click at [356, 191] on button "承認する" at bounding box center [477, 176] width 909 height 35
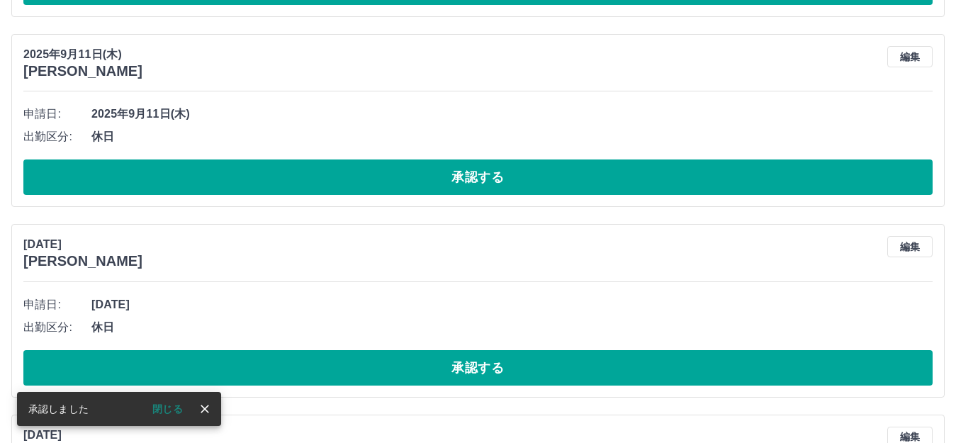
click at [360, 185] on button "承認する" at bounding box center [477, 176] width 909 height 35
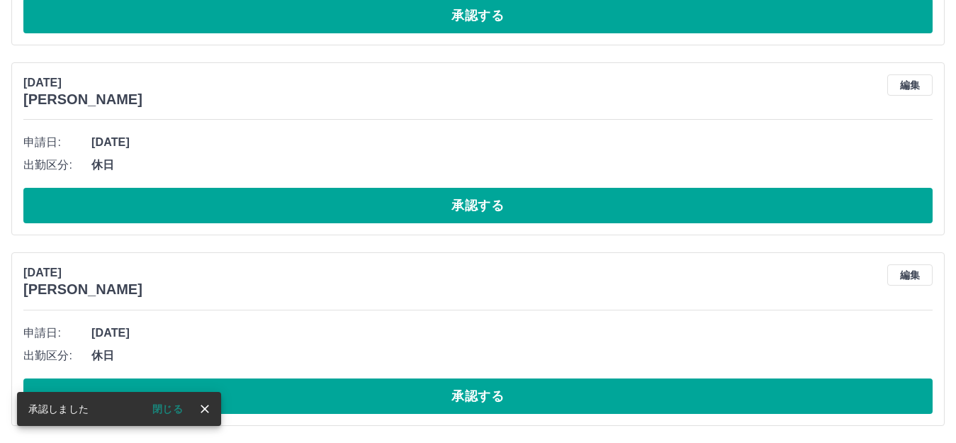
scroll to position [500, 0]
click at [345, 224] on div "[DATE] [PERSON_NAME] 編集 申請日: [DATE] 出勤区分: 休日 承認する" at bounding box center [477, 148] width 933 height 173
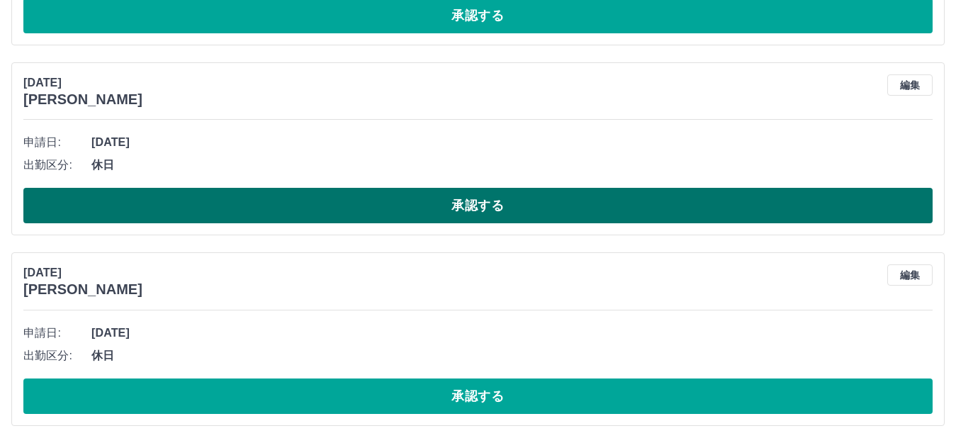
click at [451, 213] on button "承認する" at bounding box center [477, 205] width 909 height 35
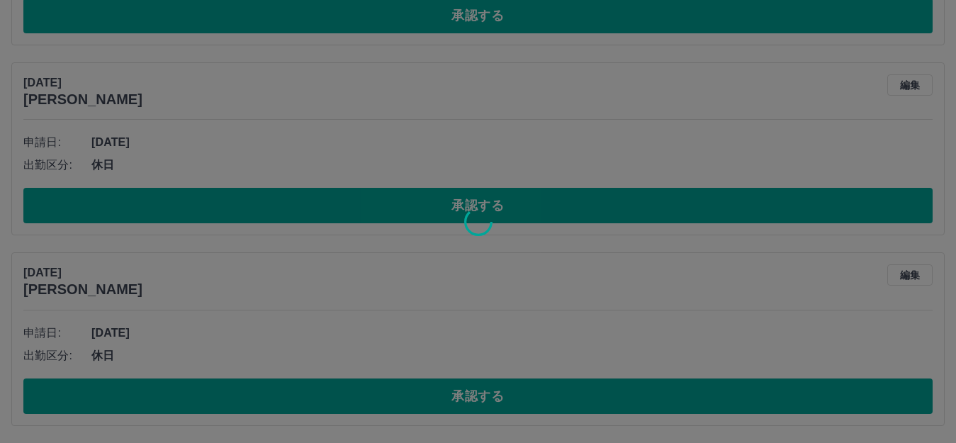
scroll to position [310, 0]
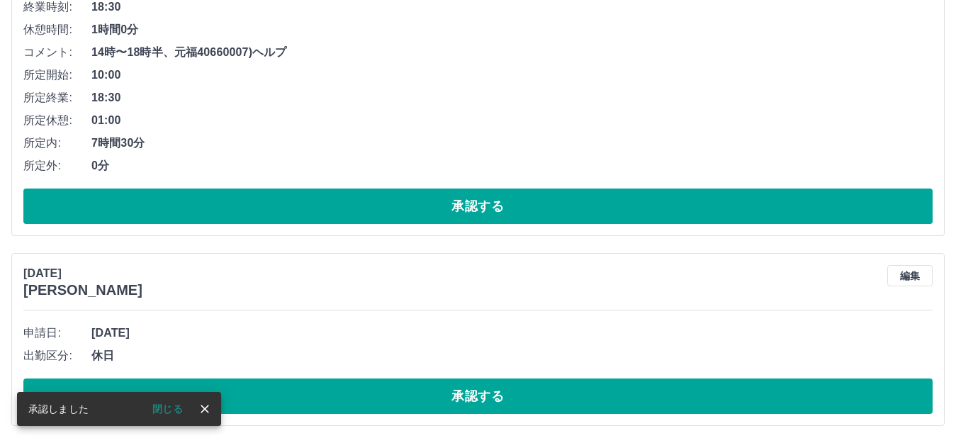
click at [445, 207] on button "承認する" at bounding box center [477, 205] width 909 height 35
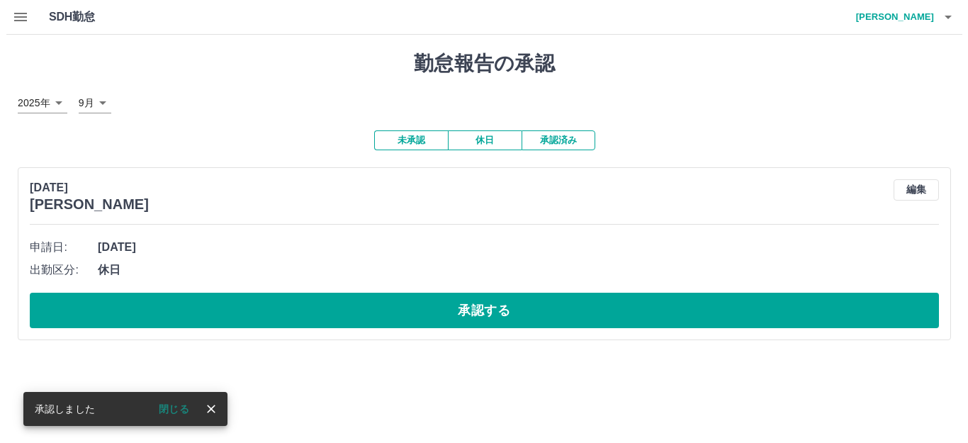
scroll to position [0, 0]
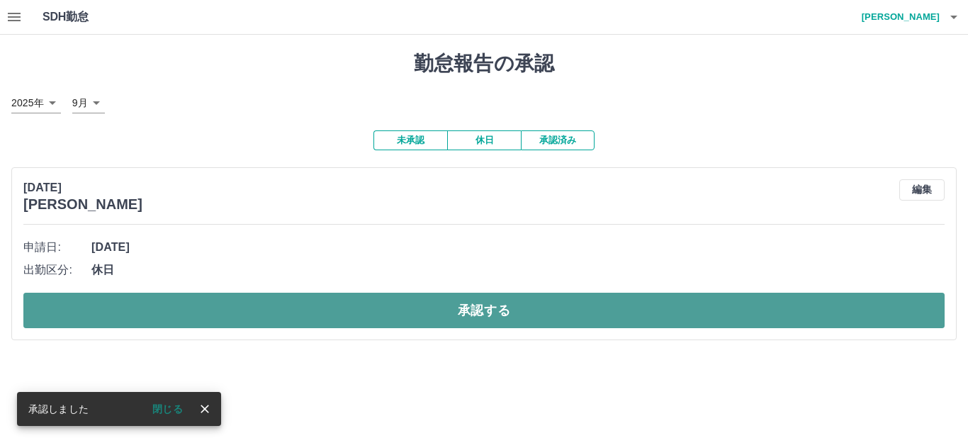
click at [300, 327] on button "承認する" at bounding box center [483, 310] width 921 height 35
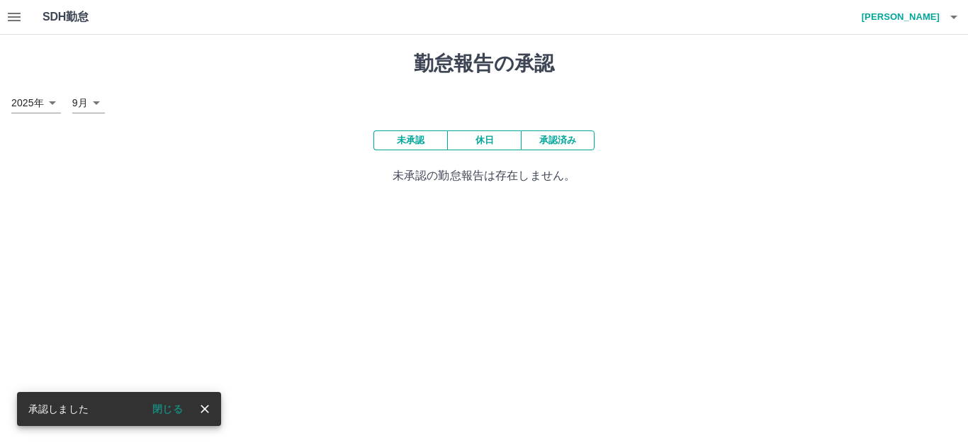
click at [11, 18] on icon "button" at bounding box center [14, 17] width 17 height 17
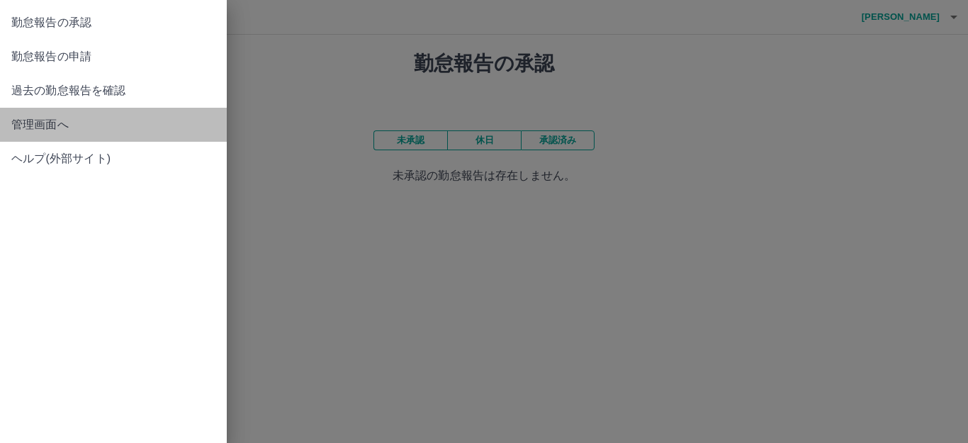
click at [45, 123] on span "管理画面へ" at bounding box center [113, 124] width 204 height 17
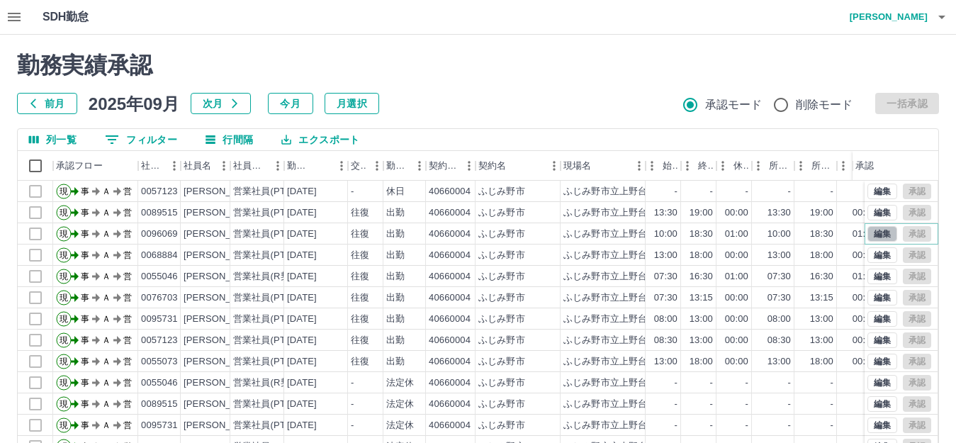
click at [876, 232] on button "編集" at bounding box center [882, 234] width 30 height 16
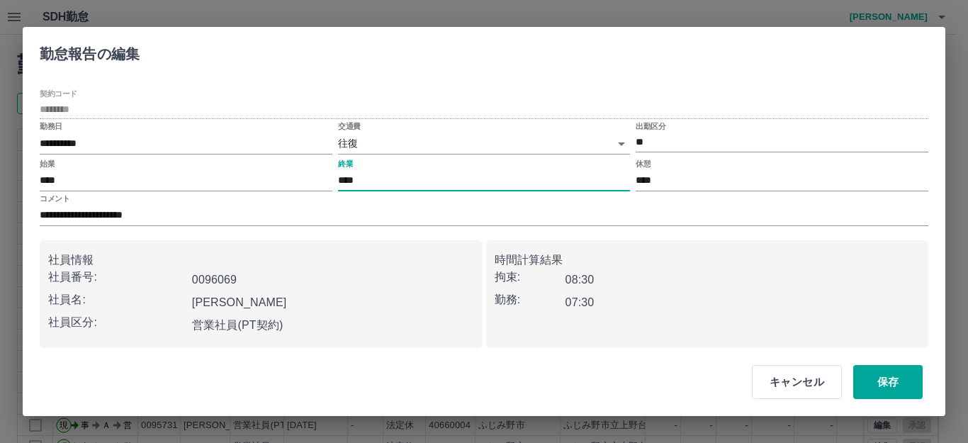
click at [369, 182] on input "****" at bounding box center [484, 181] width 293 height 21
type input "****"
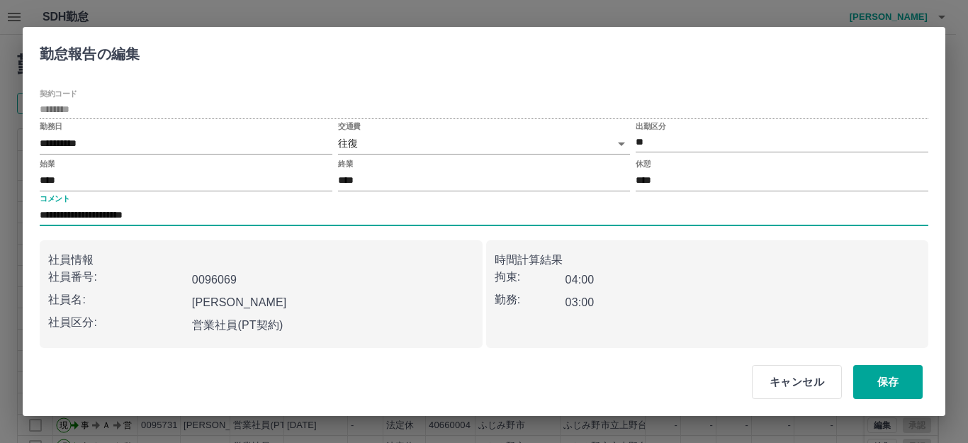
click at [221, 214] on input "**********" at bounding box center [484, 215] width 889 height 21
type input "*"
type input "*******"
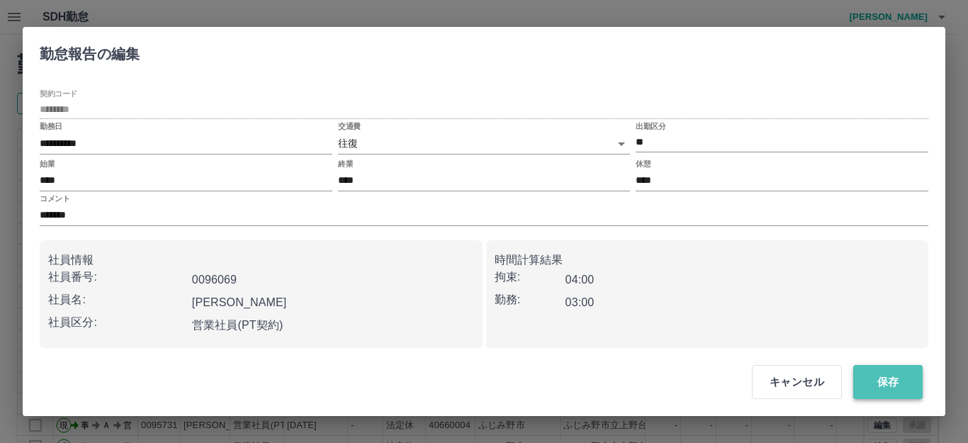
click at [897, 383] on button "保存" at bounding box center [887, 382] width 69 height 34
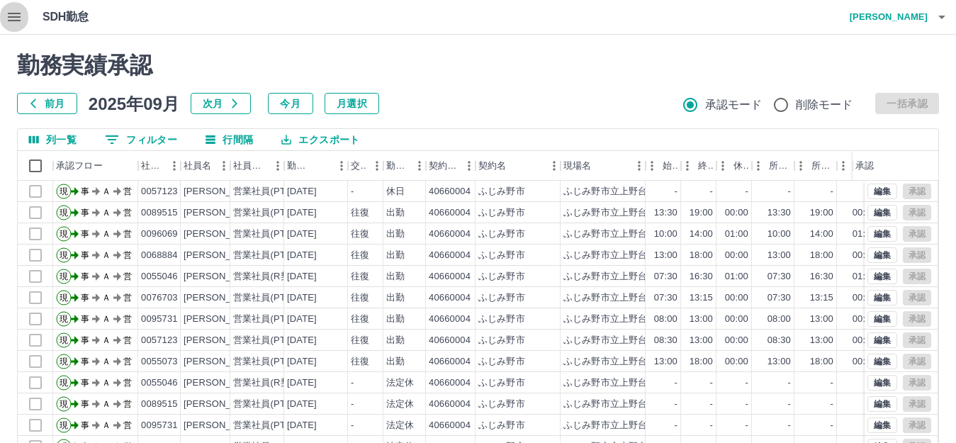
click at [9, 16] on icon "button" at bounding box center [14, 17] width 13 height 9
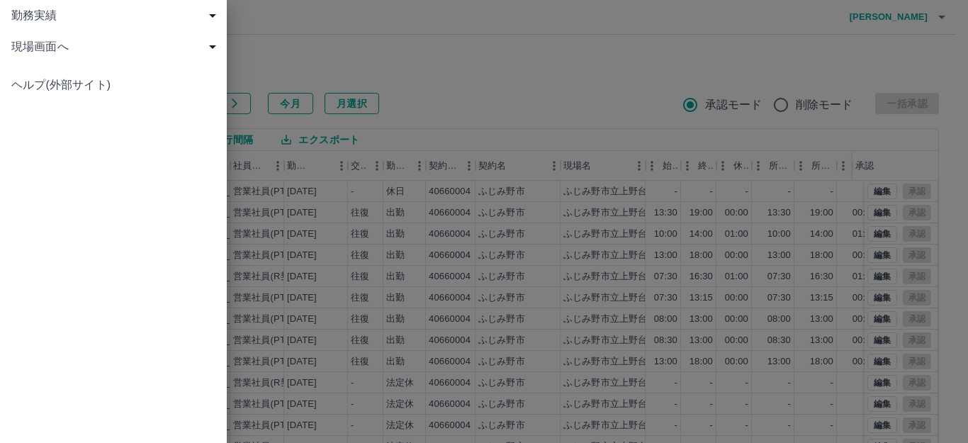
click at [42, 44] on span "現場画面へ" at bounding box center [116, 46] width 210 height 17
click at [47, 77] on span "現場画面へ" at bounding box center [121, 77] width 190 height 17
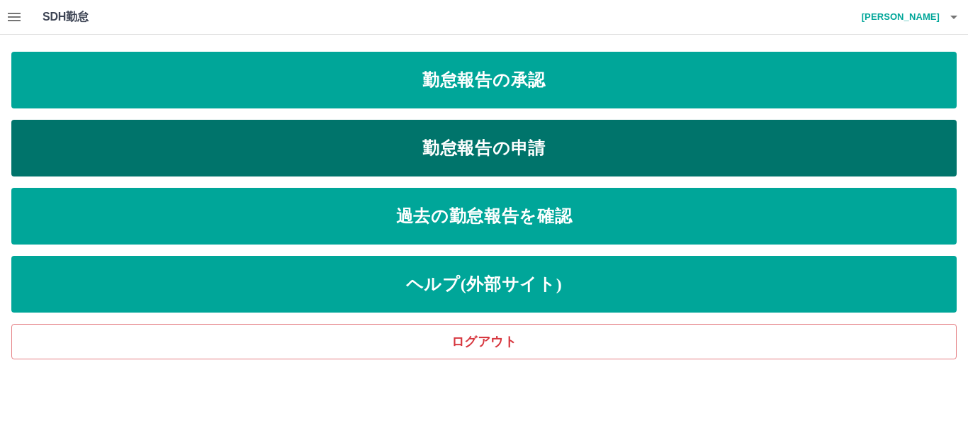
click at [500, 146] on link "勤怠報告の申請" at bounding box center [483, 148] width 945 height 57
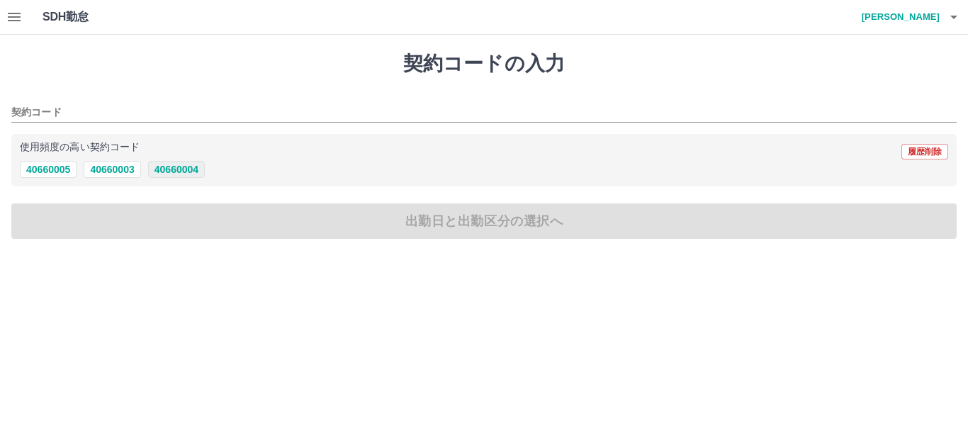
click at [197, 164] on button "40660004" at bounding box center [176, 169] width 57 height 17
type input "********"
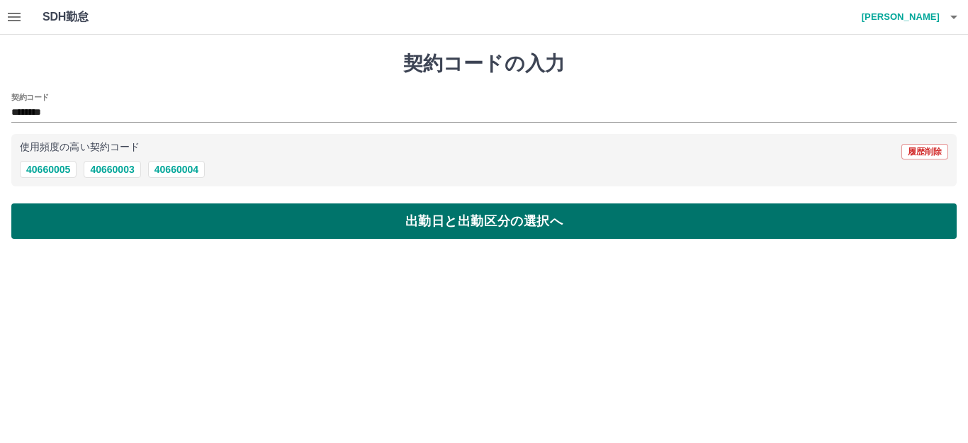
click at [192, 215] on button "出勤日と出勤区分の選択へ" at bounding box center [483, 220] width 945 height 35
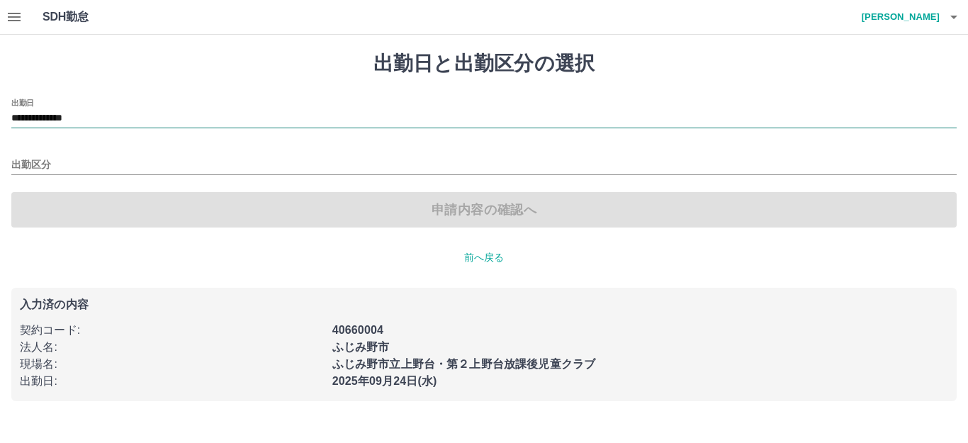
click at [115, 111] on input "**********" at bounding box center [483, 119] width 945 height 18
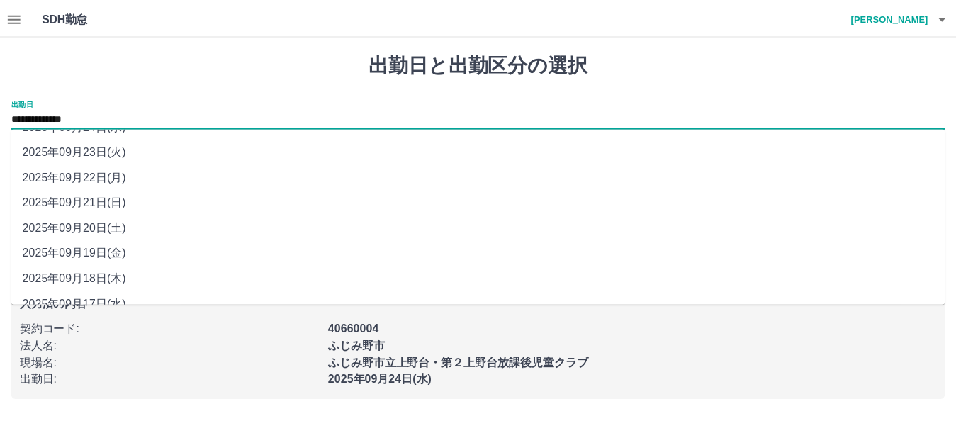
scroll to position [64, 0]
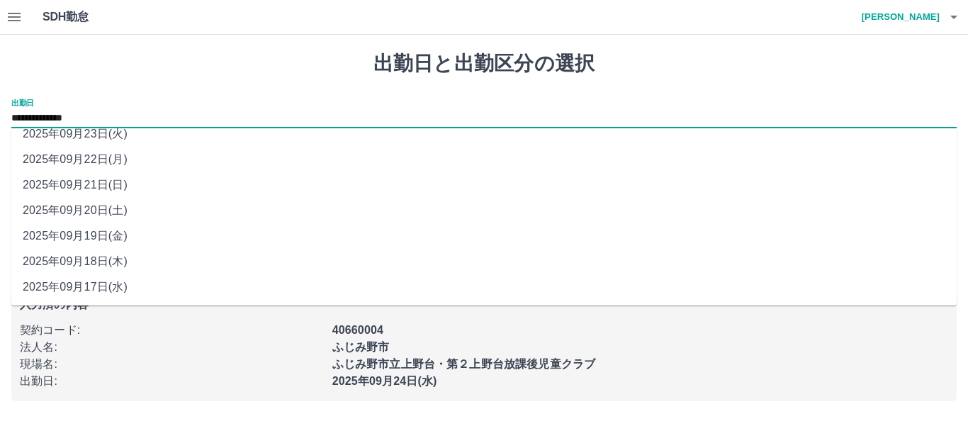
click at [99, 286] on li "2025年09月17日(水)" at bounding box center [483, 287] width 945 height 26
type input "**********"
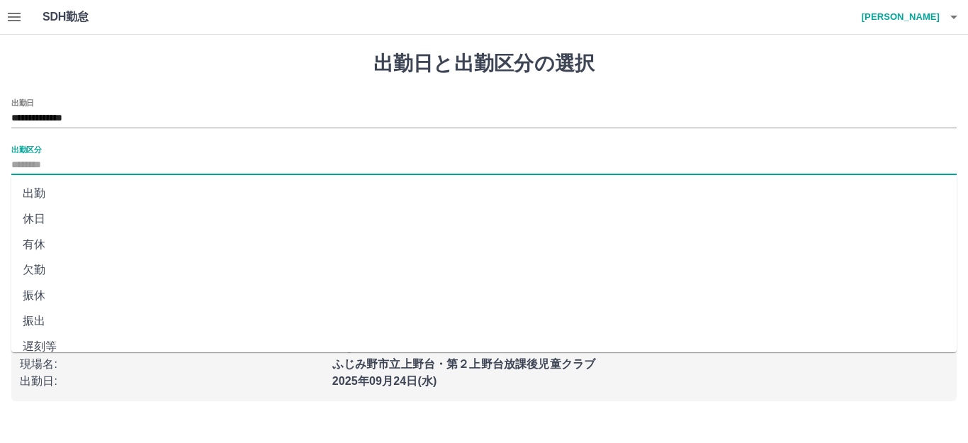
click at [57, 157] on input "出勤区分" at bounding box center [483, 166] width 945 height 18
click at [35, 185] on li "出勤" at bounding box center [483, 194] width 945 height 26
type input "**"
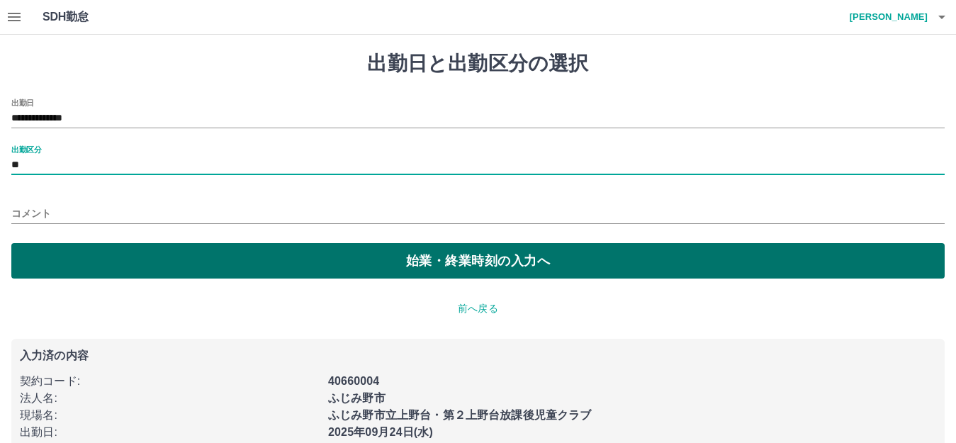
click at [48, 261] on button "始業・終業時刻の入力へ" at bounding box center [477, 260] width 933 height 35
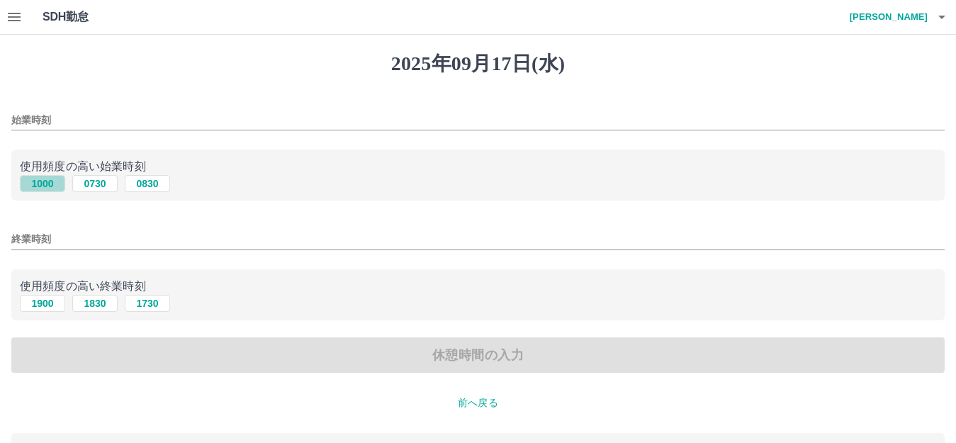
click at [37, 181] on button "1000" at bounding box center [42, 183] width 45 height 17
type input "****"
click at [39, 300] on button "1900" at bounding box center [42, 303] width 45 height 17
type input "****"
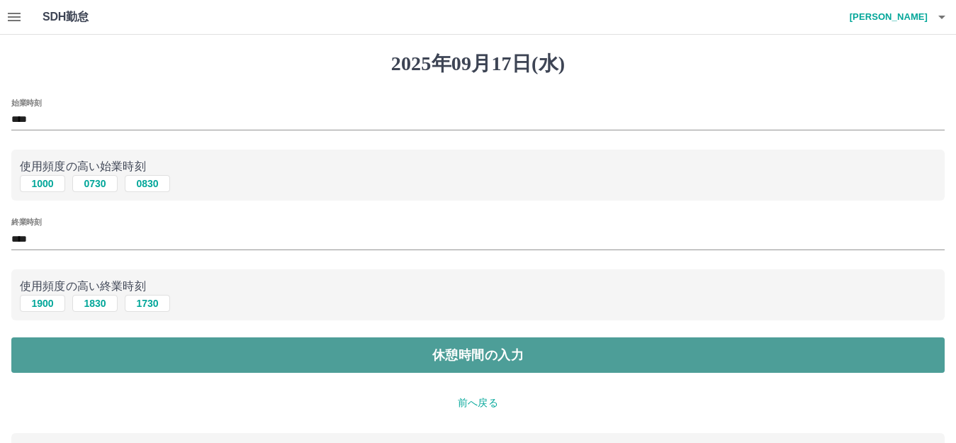
click at [79, 358] on button "休憩時間の入力" at bounding box center [477, 354] width 933 height 35
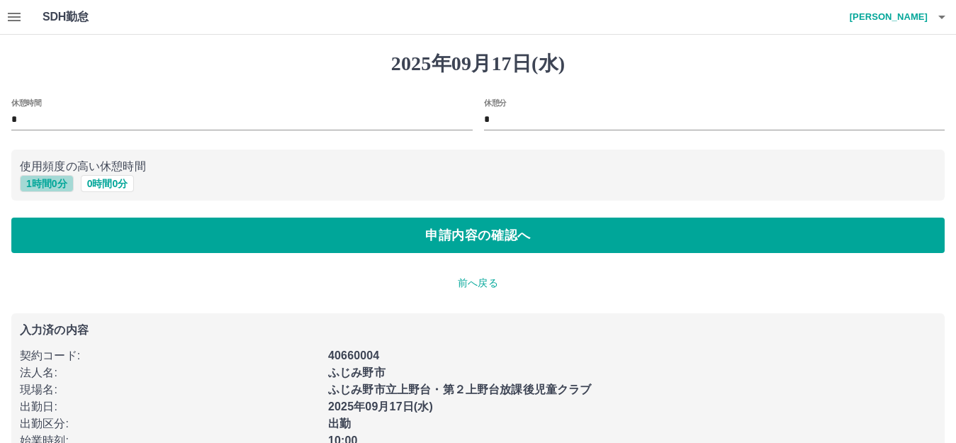
click at [51, 178] on button "1 時間 0 分" at bounding box center [47, 183] width 54 height 17
type input "*"
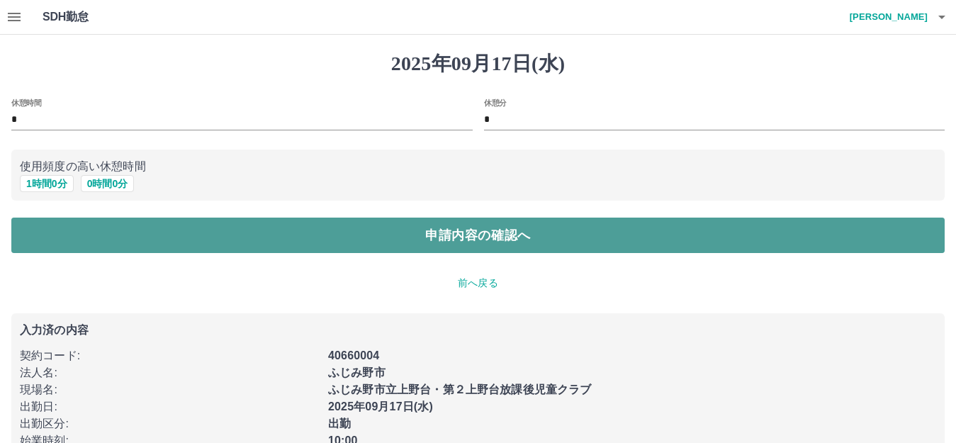
click at [63, 235] on button "申請内容の確認へ" at bounding box center [477, 235] width 933 height 35
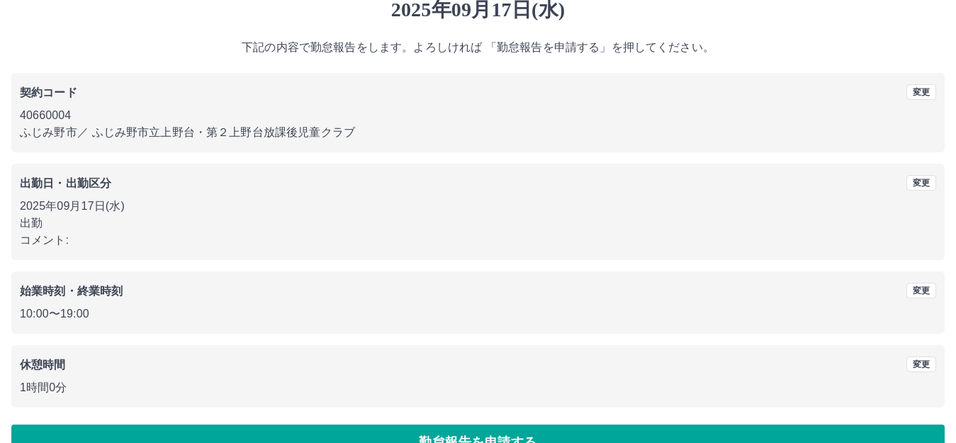
scroll to position [88, 0]
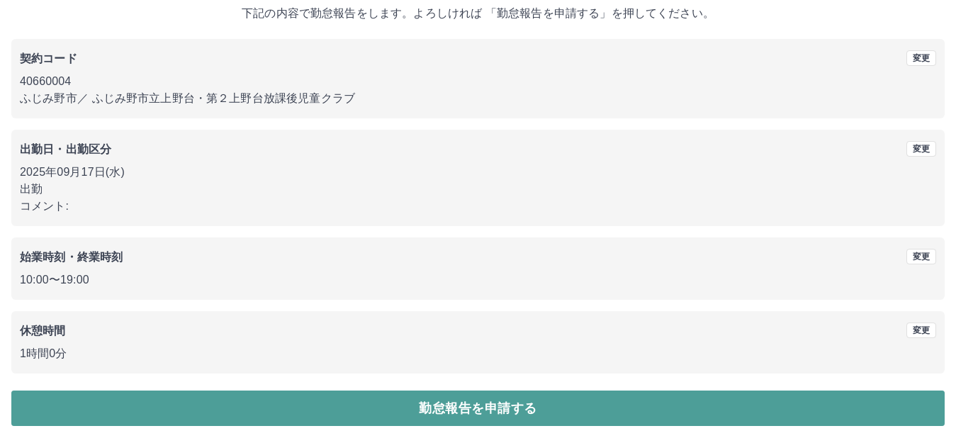
click at [542, 417] on button "勤怠報告を申請する" at bounding box center [477, 407] width 933 height 35
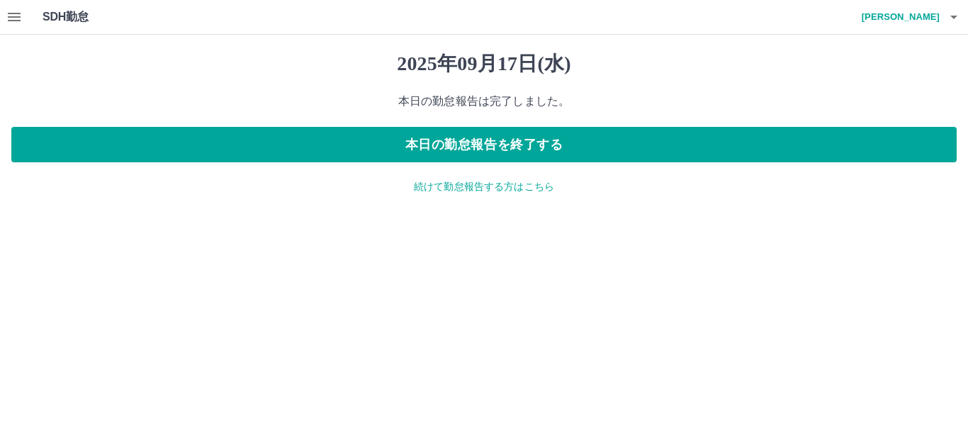
click at [514, 188] on p "続けて勤怠報告する方はこちら" at bounding box center [483, 186] width 945 height 15
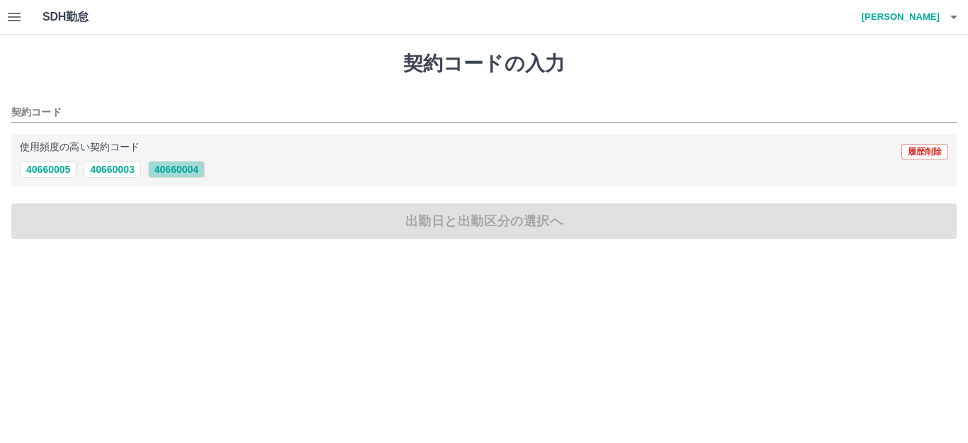
click at [188, 171] on button "40660004" at bounding box center [176, 169] width 57 height 17
type input "********"
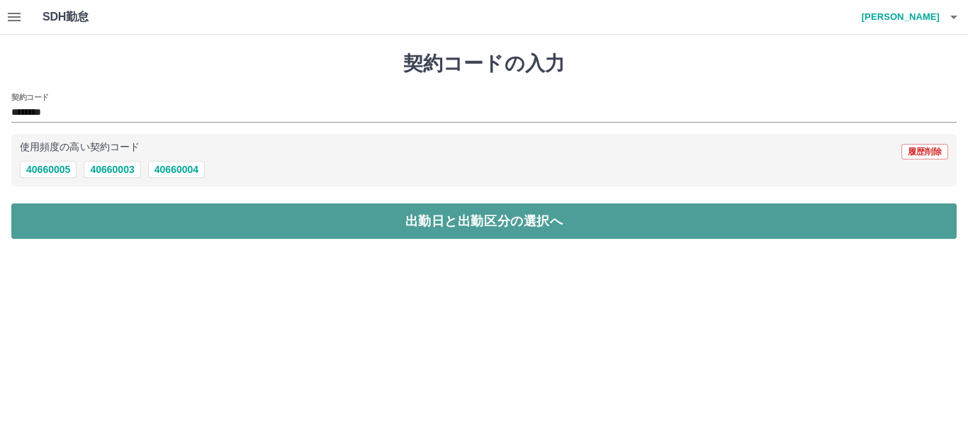
click at [189, 215] on button "出勤日と出勤区分の選択へ" at bounding box center [483, 220] width 945 height 35
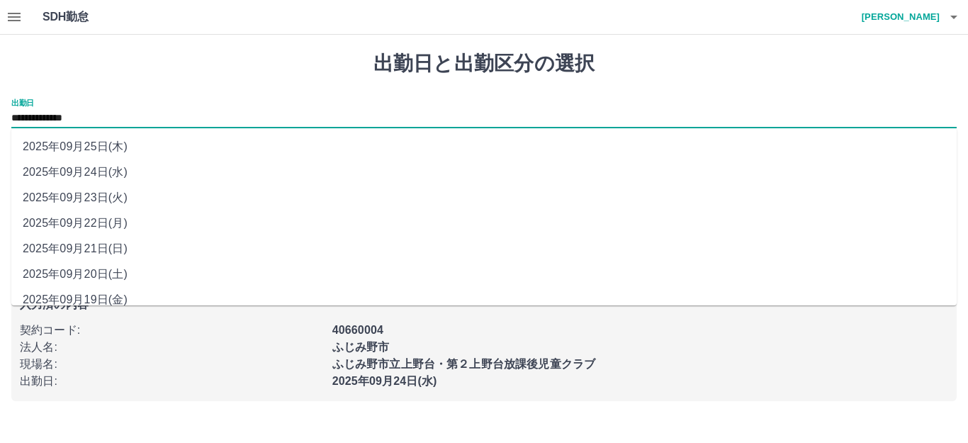
click at [113, 120] on input "**********" at bounding box center [483, 119] width 945 height 18
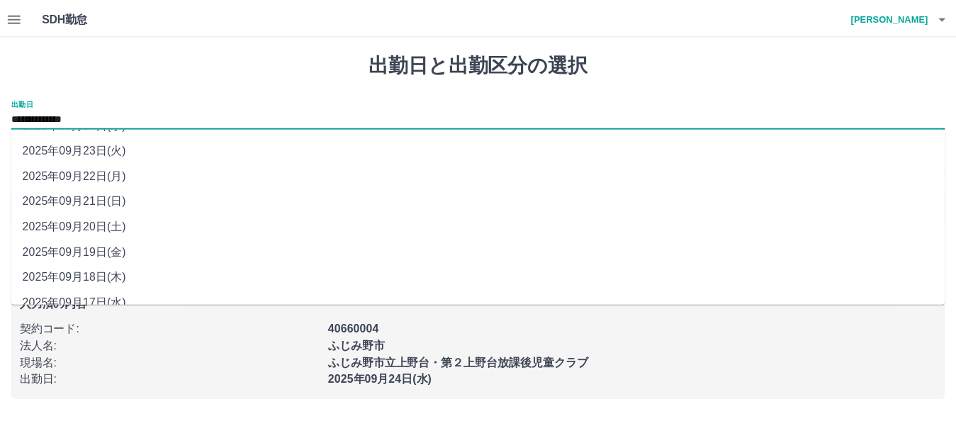
scroll to position [64, 0]
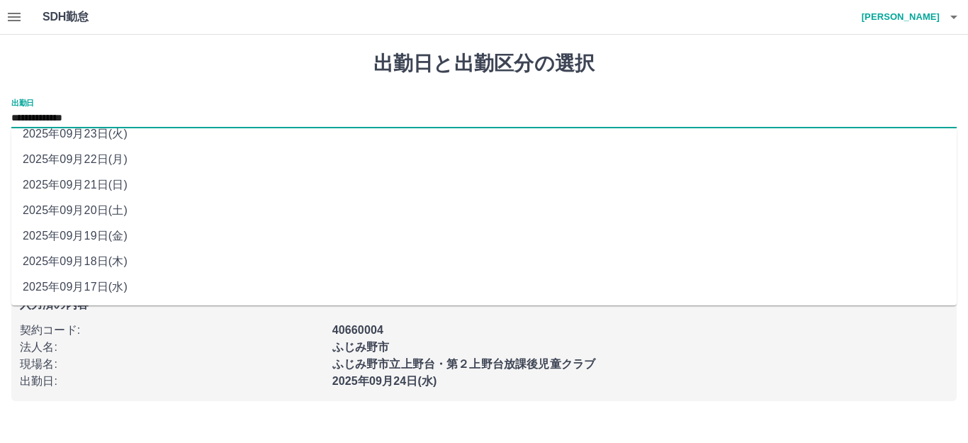
click at [137, 262] on li "2025年09月18日(木)" at bounding box center [483, 262] width 945 height 26
type input "**********"
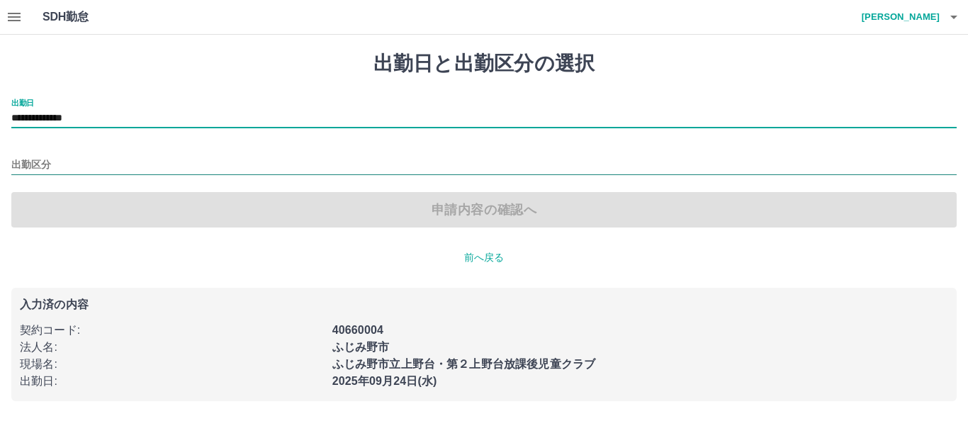
click at [52, 170] on input "出勤区分" at bounding box center [483, 166] width 945 height 18
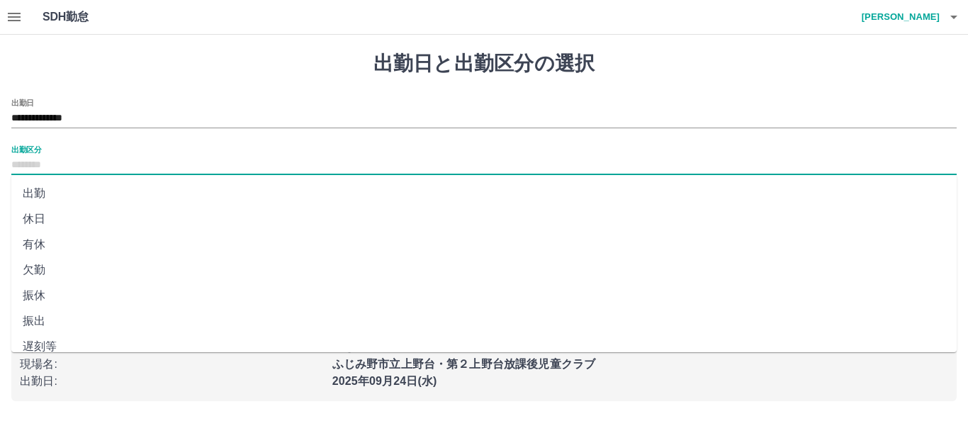
click at [42, 195] on li "出勤" at bounding box center [483, 194] width 945 height 26
type input "**"
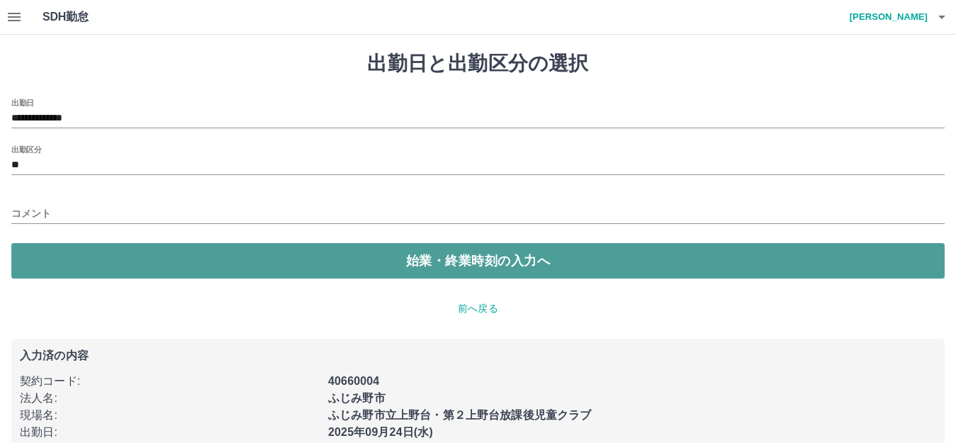
drag, startPoint x: 56, startPoint y: 252, endPoint x: 68, endPoint y: 249, distance: 12.6
click at [57, 253] on button "始業・終業時刻の入力へ" at bounding box center [477, 260] width 933 height 35
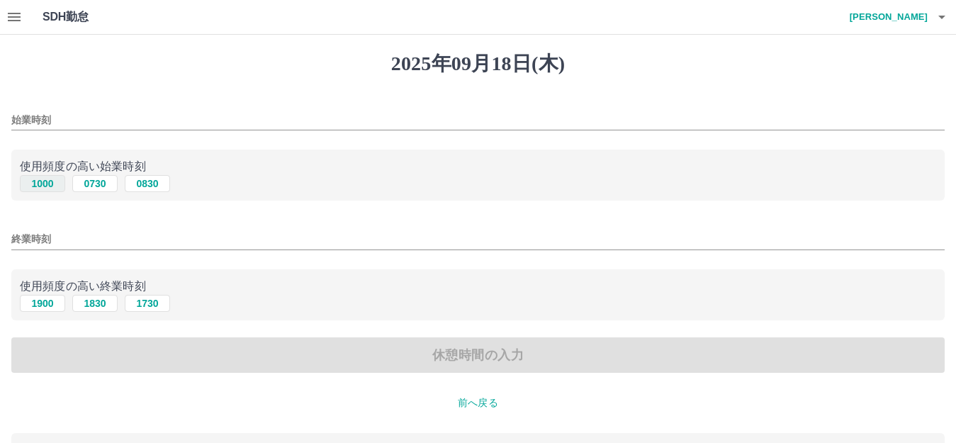
click at [48, 184] on button "1000" at bounding box center [42, 183] width 45 height 17
type input "****"
click at [34, 305] on button "1900" at bounding box center [42, 303] width 45 height 17
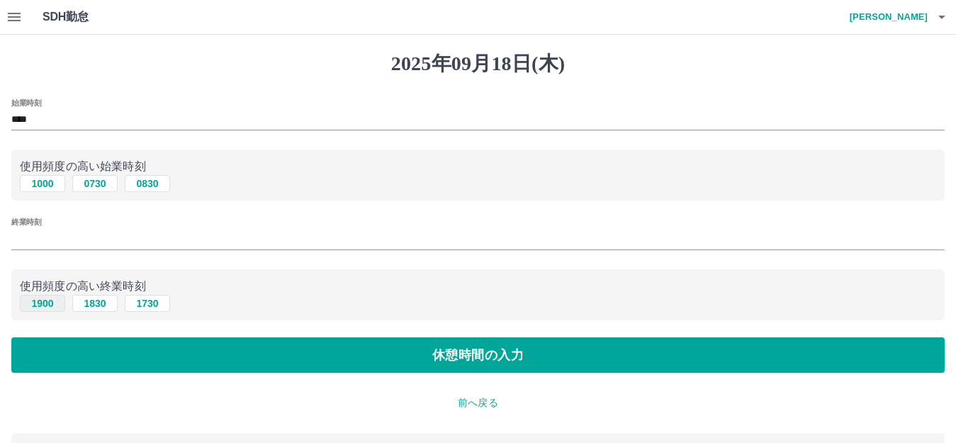
type input "****"
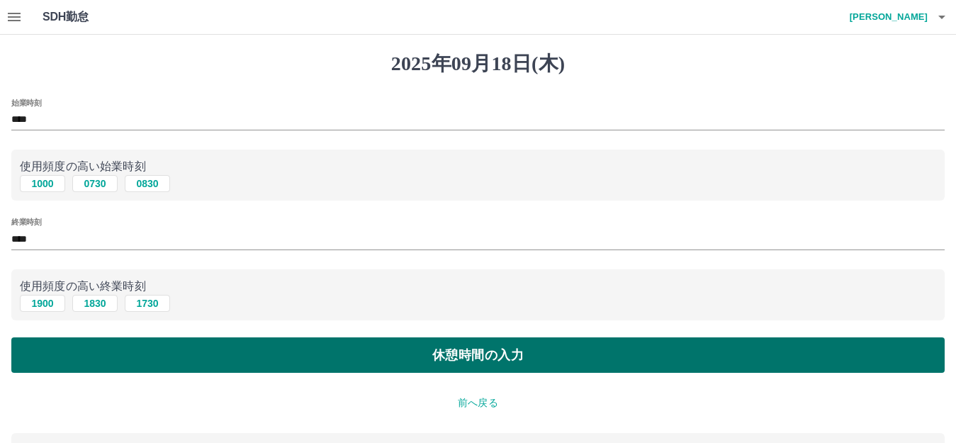
click at [69, 344] on button "休憩時間の入力" at bounding box center [477, 354] width 933 height 35
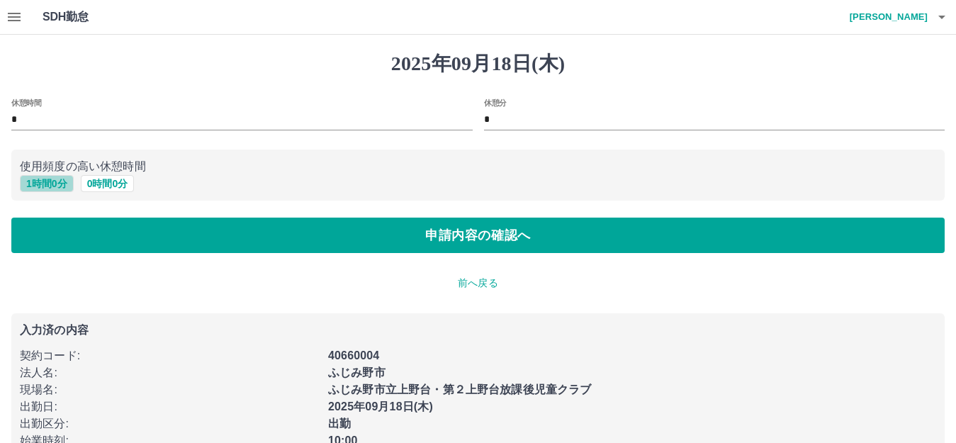
click at [62, 190] on button "1 時間 0 分" at bounding box center [47, 183] width 54 height 17
type input "*"
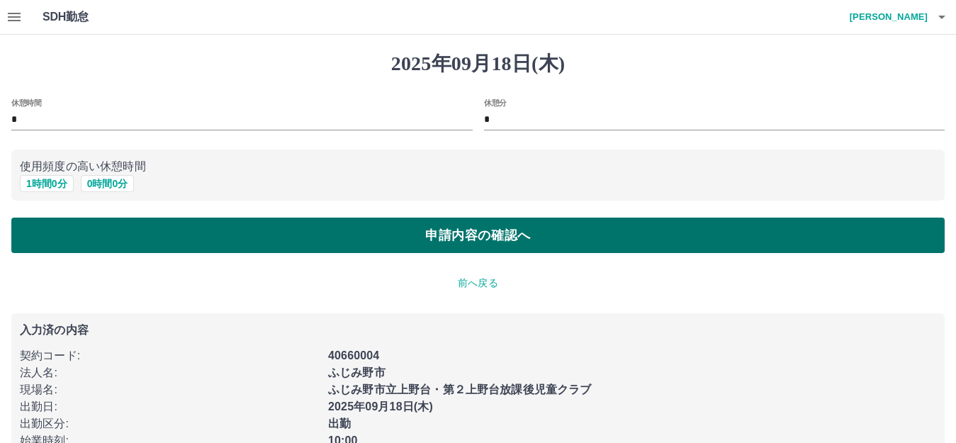
click at [77, 235] on button "申請内容の確認へ" at bounding box center [477, 235] width 933 height 35
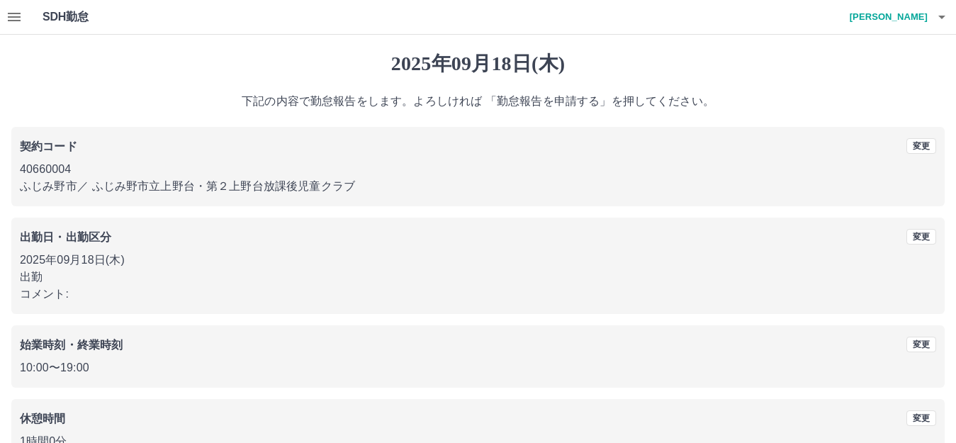
scroll to position [88, 0]
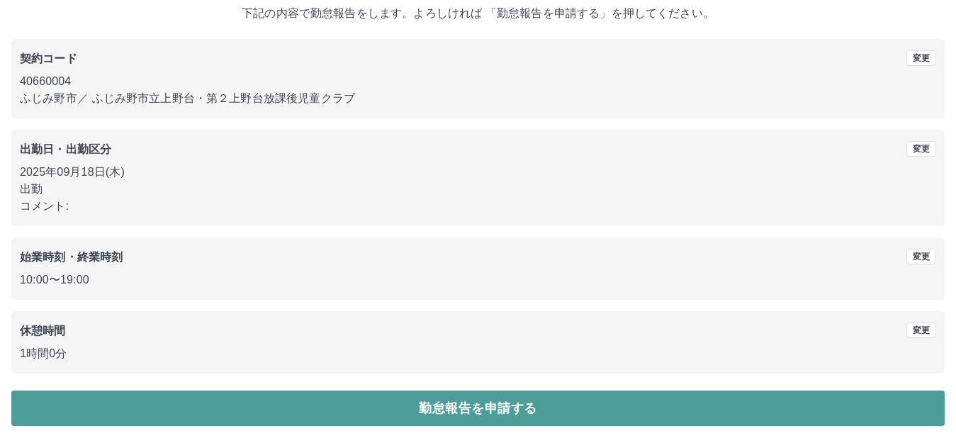
click at [388, 399] on button "勤怠報告を申請する" at bounding box center [477, 407] width 933 height 35
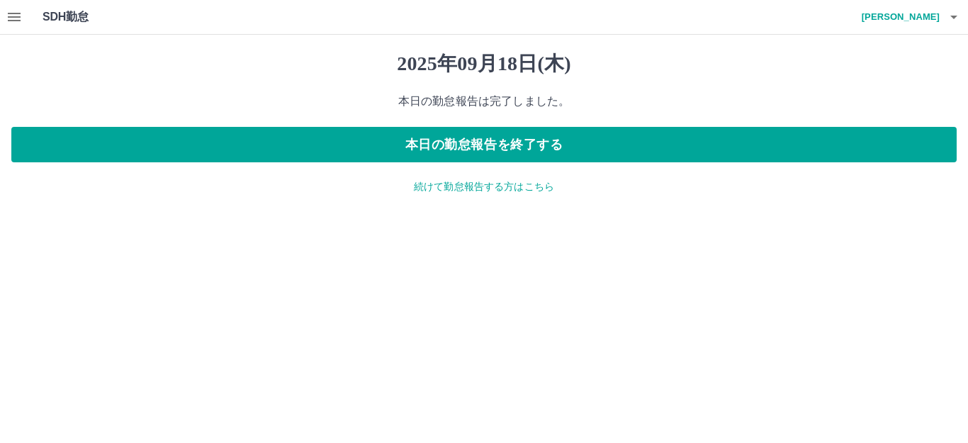
click at [483, 192] on p "続けて勤怠報告する方はこちら" at bounding box center [483, 186] width 945 height 15
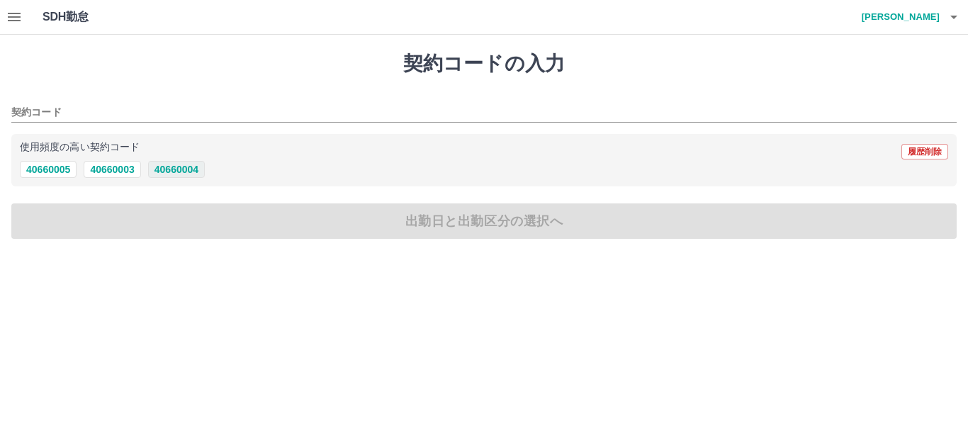
click at [188, 168] on button "40660004" at bounding box center [176, 169] width 57 height 17
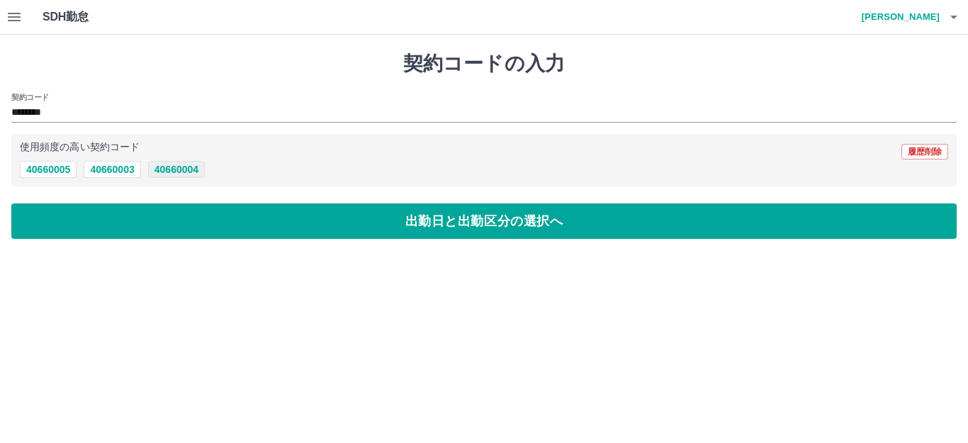
type input "********"
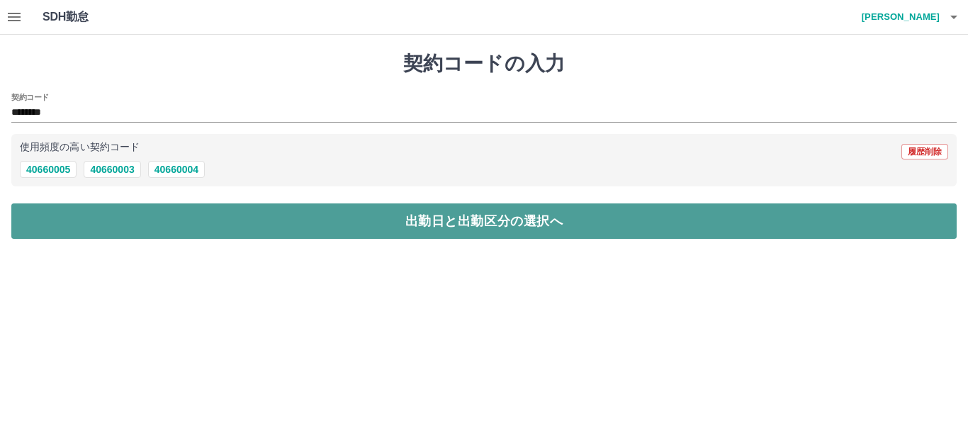
click at [193, 220] on button "出勤日と出勤区分の選択へ" at bounding box center [483, 220] width 945 height 35
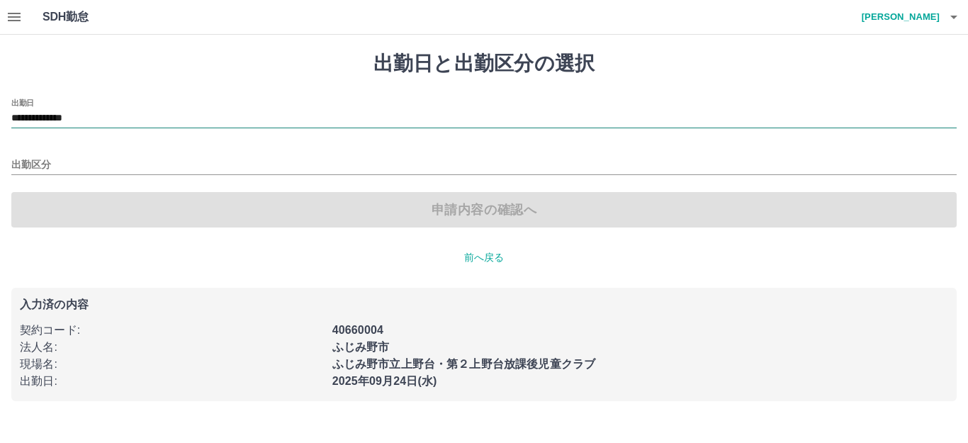
click at [127, 113] on input "**********" at bounding box center [483, 119] width 945 height 18
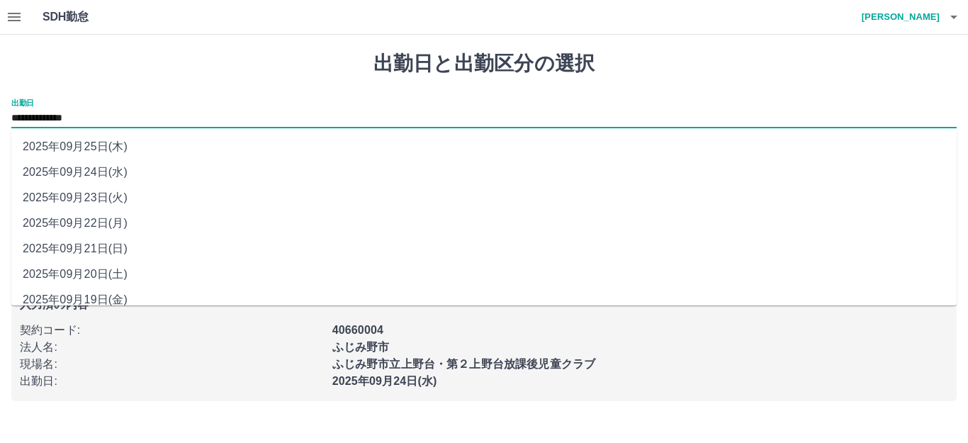
click at [125, 293] on li "2025年09月19日(金)" at bounding box center [483, 300] width 945 height 26
type input "**********"
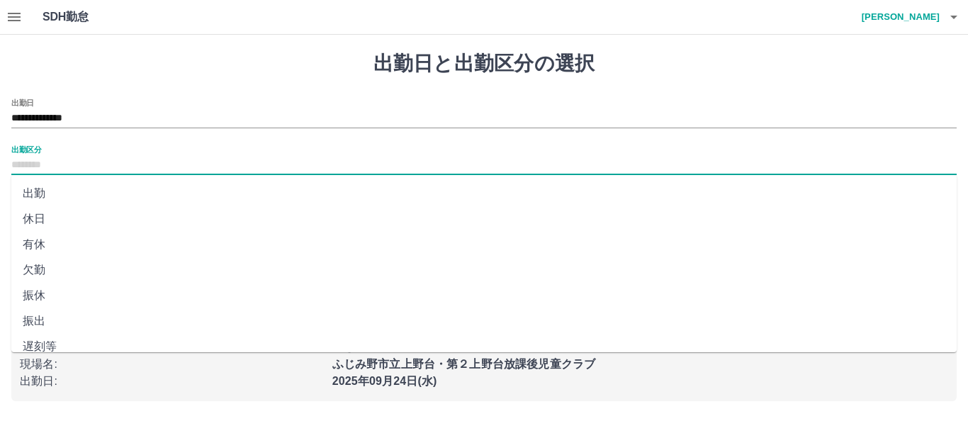
click at [59, 162] on input "出勤区分" at bounding box center [483, 166] width 945 height 18
click at [28, 193] on li "出勤" at bounding box center [483, 194] width 945 height 26
type input "**"
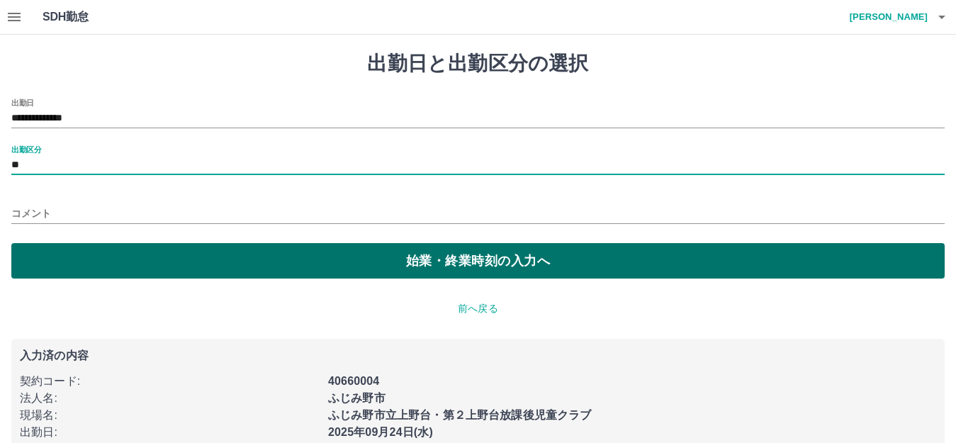
click at [48, 256] on button "始業・終業時刻の入力へ" at bounding box center [477, 260] width 933 height 35
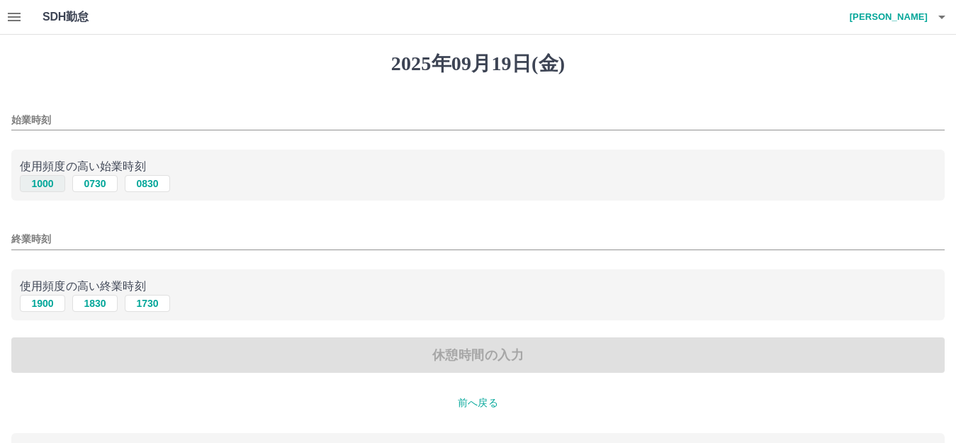
click at [50, 186] on button "1000" at bounding box center [42, 183] width 45 height 17
type input "****"
click at [45, 305] on button "1900" at bounding box center [42, 303] width 45 height 17
type input "****"
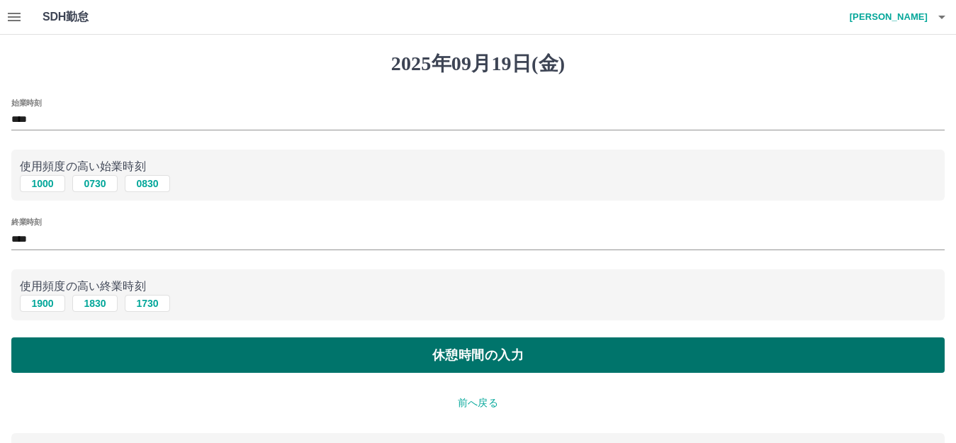
click at [69, 351] on button "休憩時間の入力" at bounding box center [477, 354] width 933 height 35
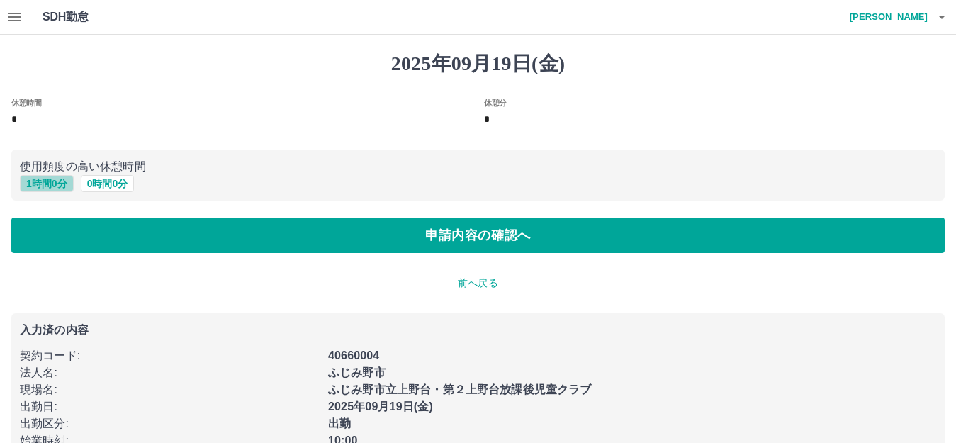
click at [39, 184] on button "1 時間 0 分" at bounding box center [47, 183] width 54 height 17
type input "*"
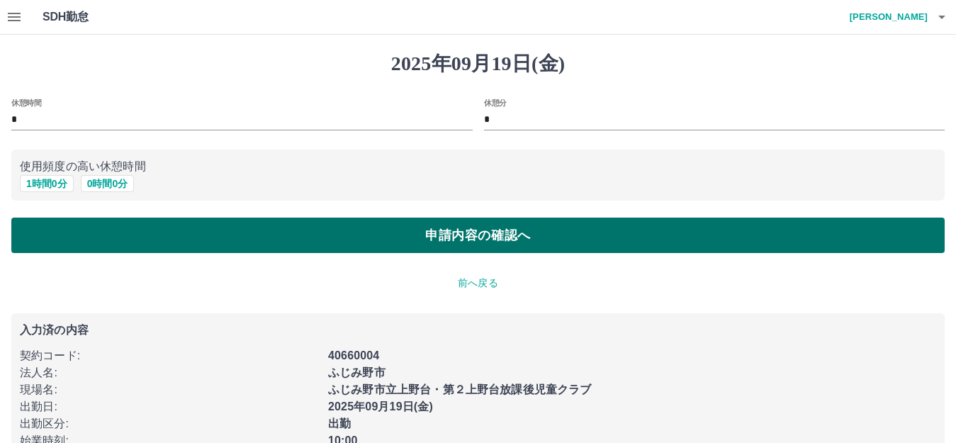
click at [62, 229] on button "申請内容の確認へ" at bounding box center [477, 235] width 933 height 35
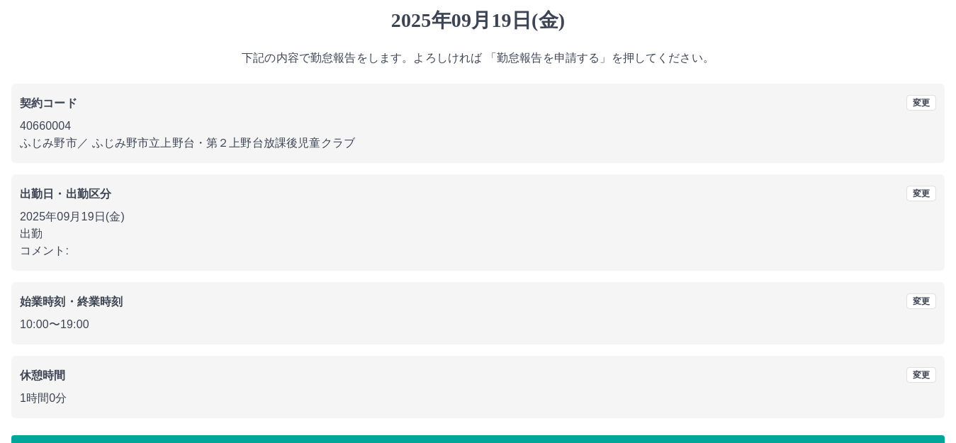
scroll to position [88, 0]
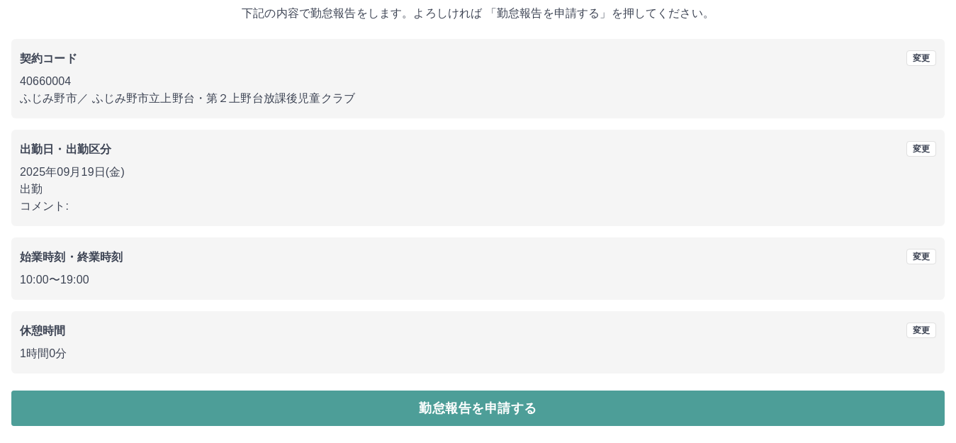
click at [397, 412] on button "勤怠報告を申請する" at bounding box center [477, 407] width 933 height 35
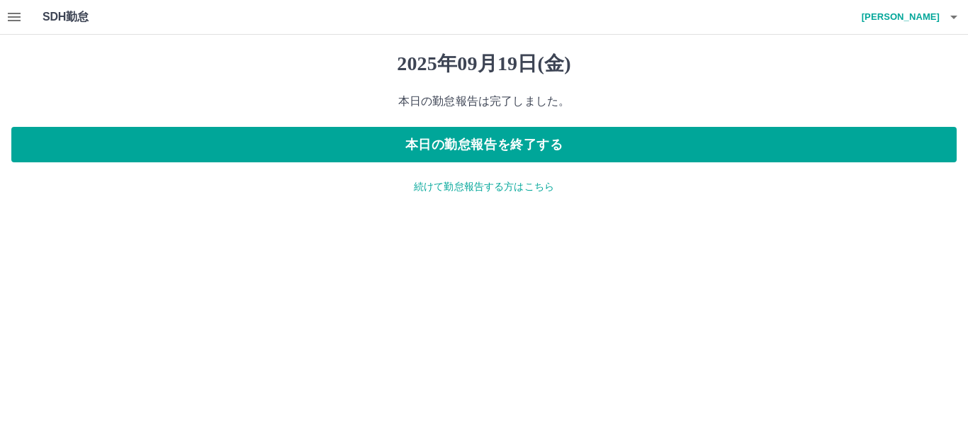
click at [518, 183] on p "続けて勤怠報告する方はこちら" at bounding box center [483, 186] width 945 height 15
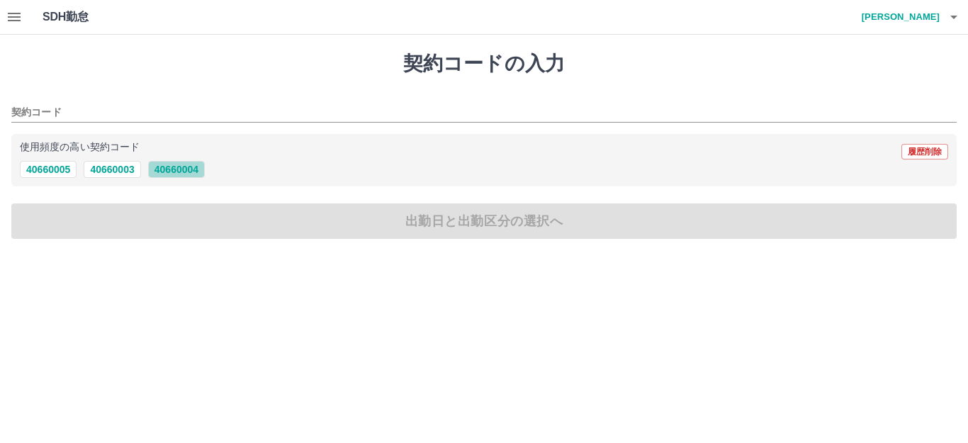
click at [188, 164] on button "40660004" at bounding box center [176, 169] width 57 height 17
type input "********"
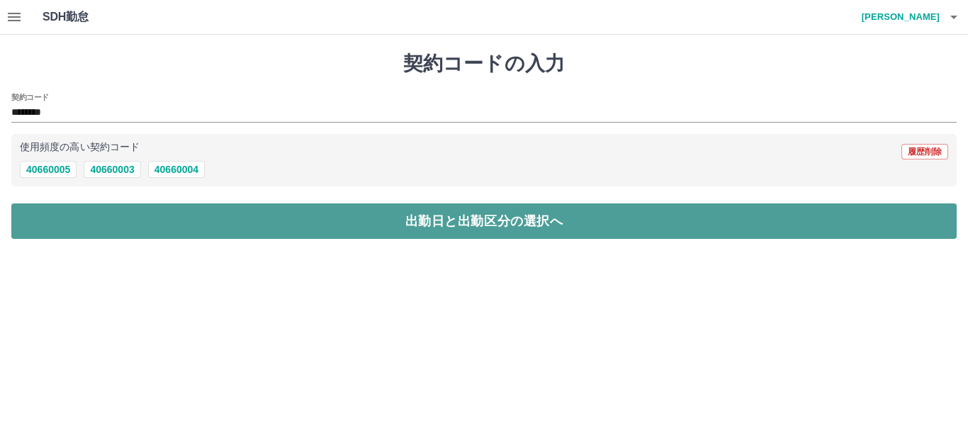
click at [178, 212] on button "出勤日と出勤区分の選択へ" at bounding box center [483, 220] width 945 height 35
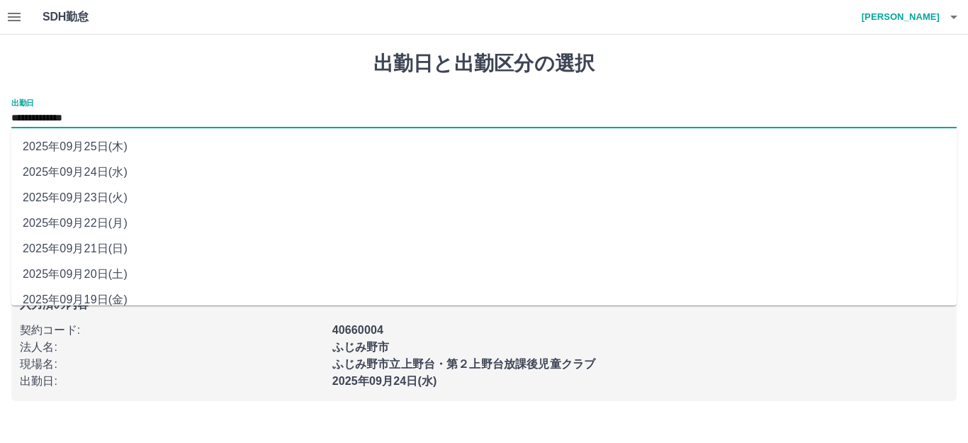
click at [110, 114] on input "**********" at bounding box center [483, 119] width 945 height 18
click at [85, 277] on li "2025年09月20日(土)" at bounding box center [483, 274] width 945 height 26
type input "**********"
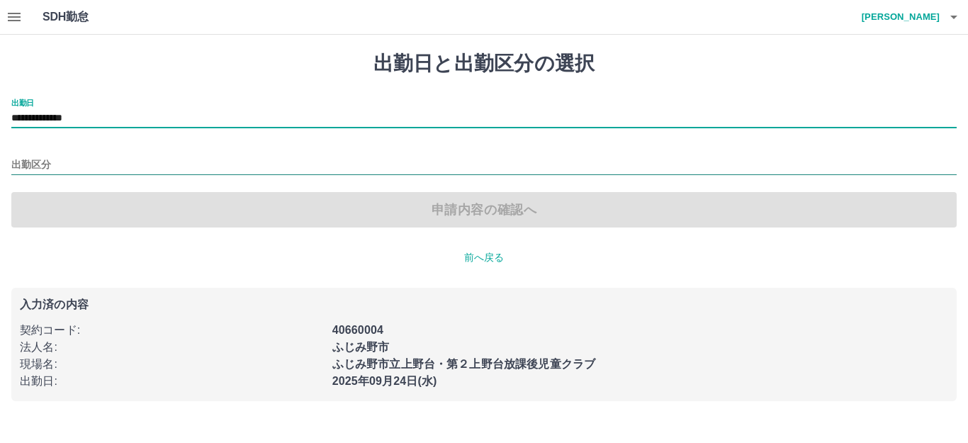
click at [62, 162] on input "出勤区分" at bounding box center [483, 166] width 945 height 18
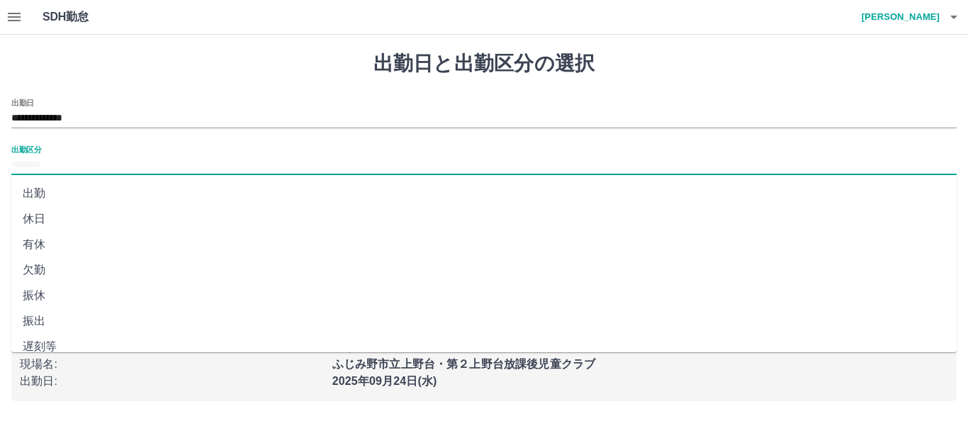
click at [47, 241] on li "有休" at bounding box center [483, 245] width 945 height 26
type input "**"
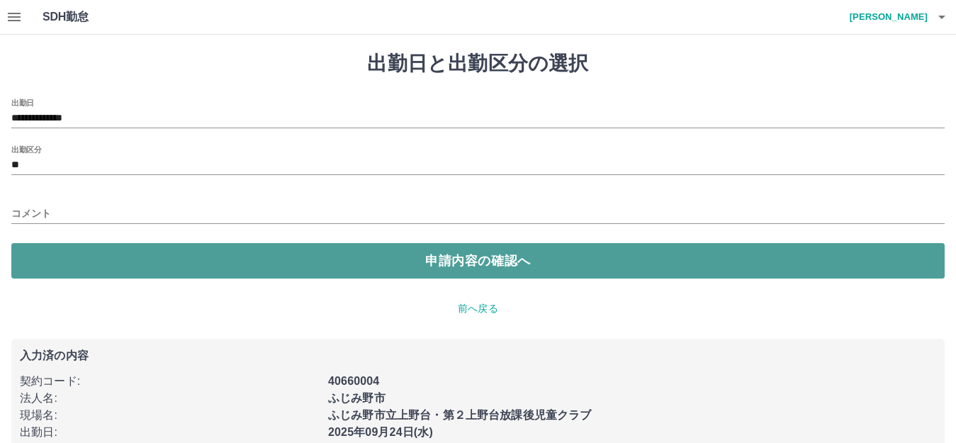
click at [77, 265] on button "申請内容の確認へ" at bounding box center [477, 260] width 933 height 35
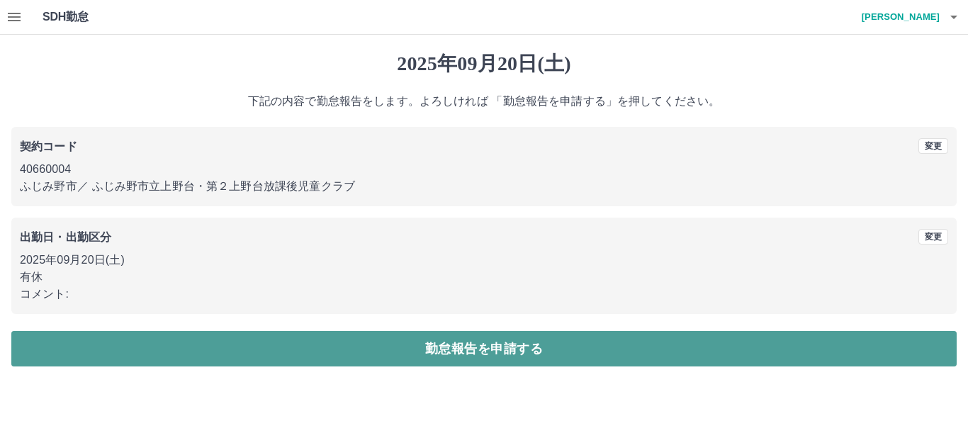
click at [176, 345] on button "勤怠報告を申請する" at bounding box center [483, 348] width 945 height 35
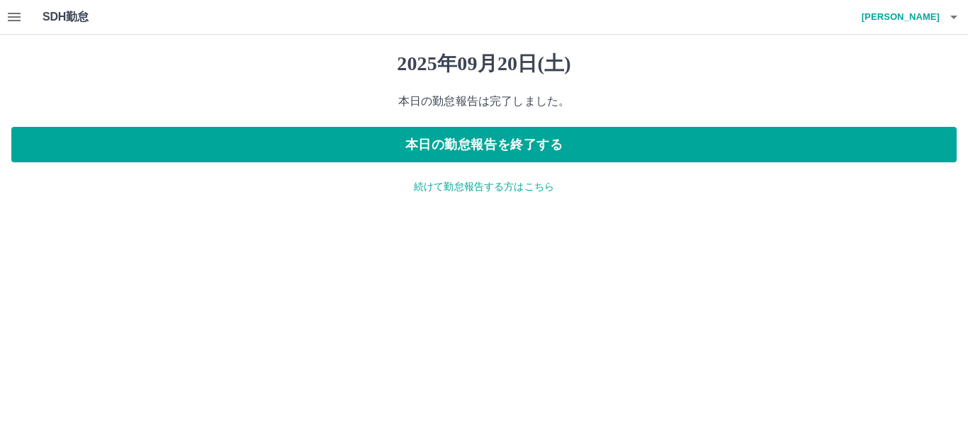
click at [481, 184] on p "続けて勤怠報告する方はこちら" at bounding box center [483, 186] width 945 height 15
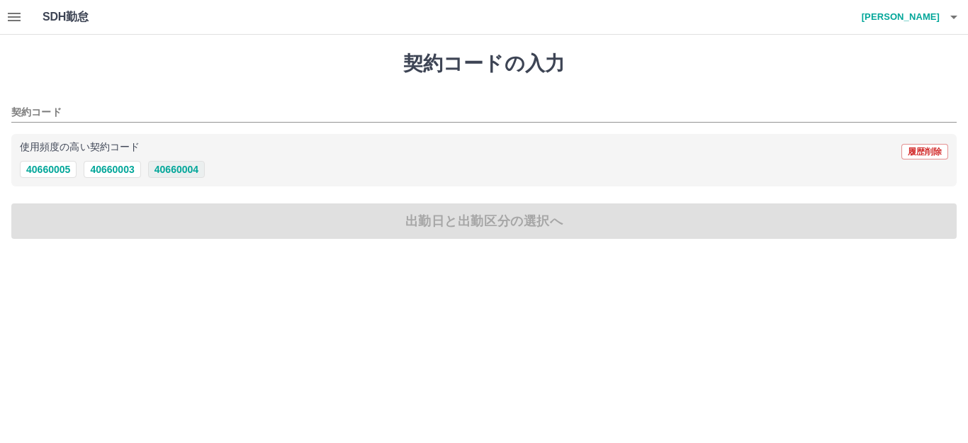
click at [156, 167] on button "40660004" at bounding box center [176, 169] width 57 height 17
type input "********"
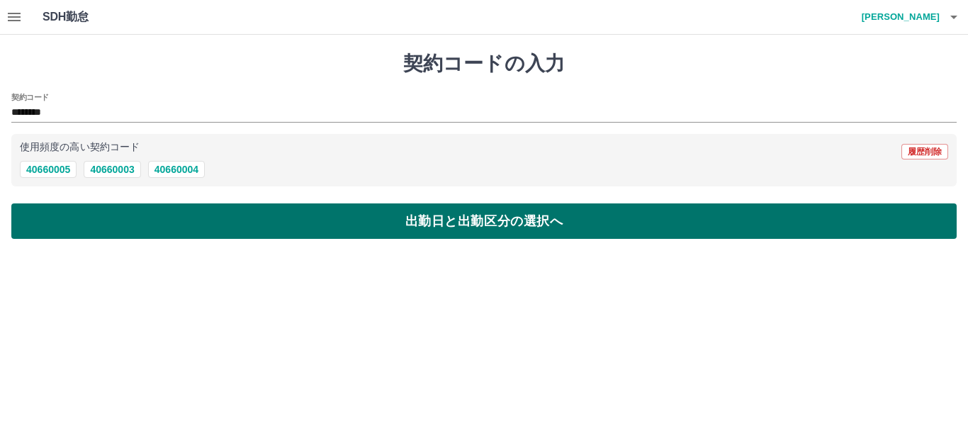
click at [143, 218] on button "出勤日と出勤区分の選択へ" at bounding box center [483, 220] width 945 height 35
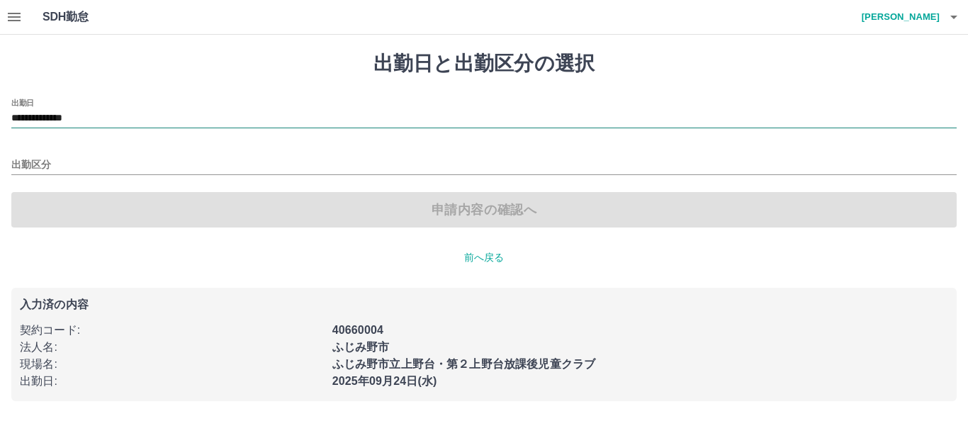
click at [122, 113] on input "**********" at bounding box center [483, 119] width 945 height 18
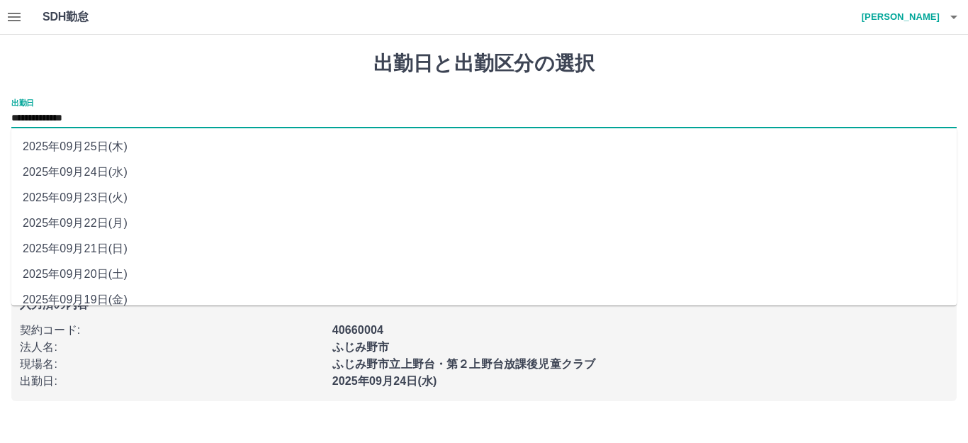
click at [88, 245] on li "2025年09月21日(日)" at bounding box center [483, 249] width 945 height 26
type input "**********"
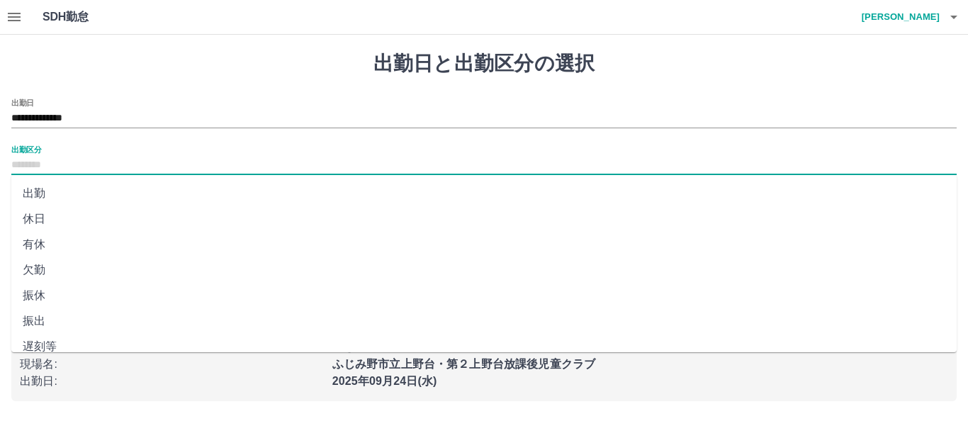
click at [50, 161] on input "出勤区分" at bounding box center [483, 166] width 945 height 18
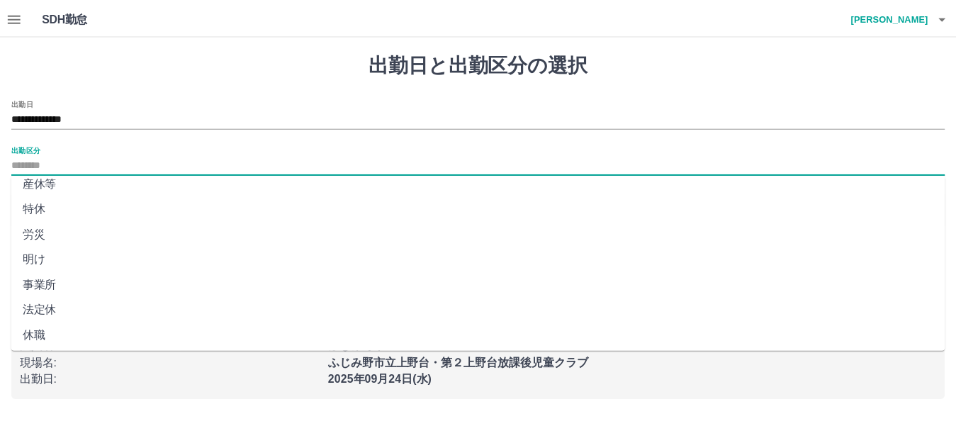
scroll to position [293, 0]
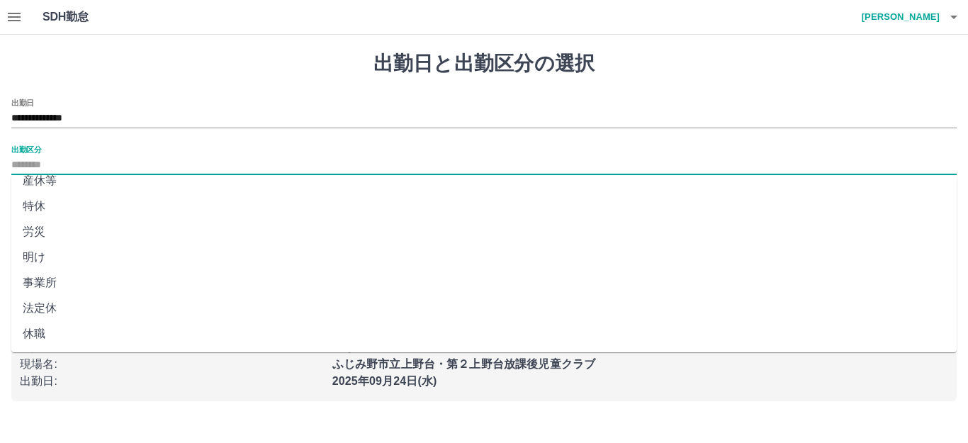
click at [77, 303] on li "法定休" at bounding box center [483, 308] width 945 height 26
type input "***"
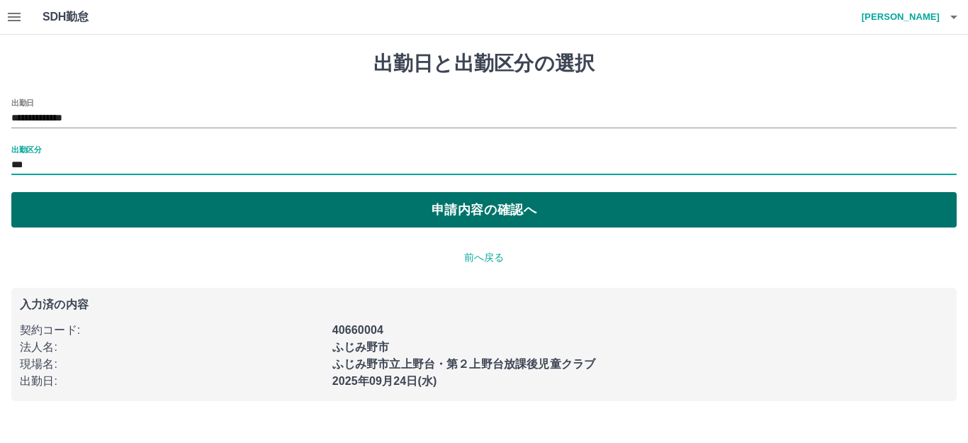
click at [315, 203] on button "申請内容の確認へ" at bounding box center [483, 209] width 945 height 35
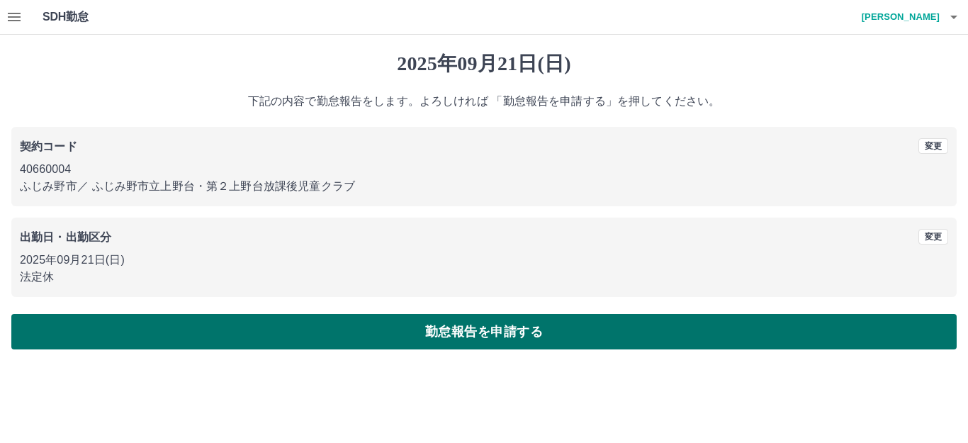
click at [465, 340] on button "勤怠報告を申請する" at bounding box center [483, 331] width 945 height 35
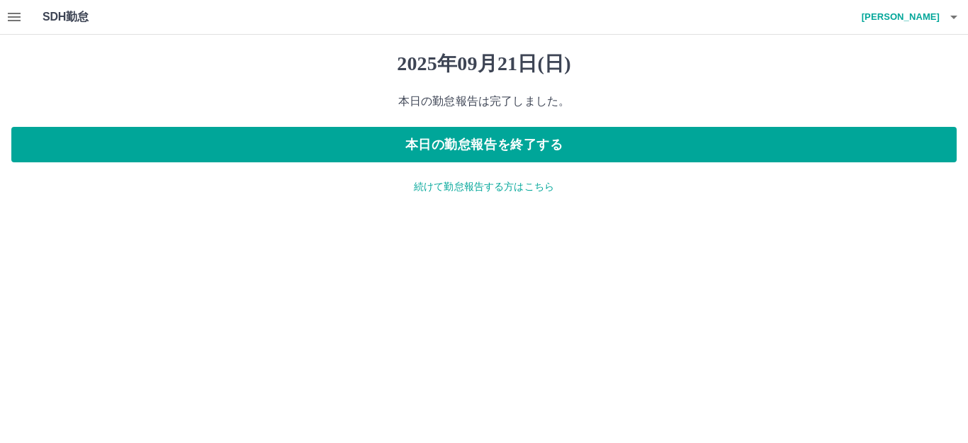
click at [499, 179] on p "続けて勤怠報告する方はこちら" at bounding box center [483, 186] width 945 height 15
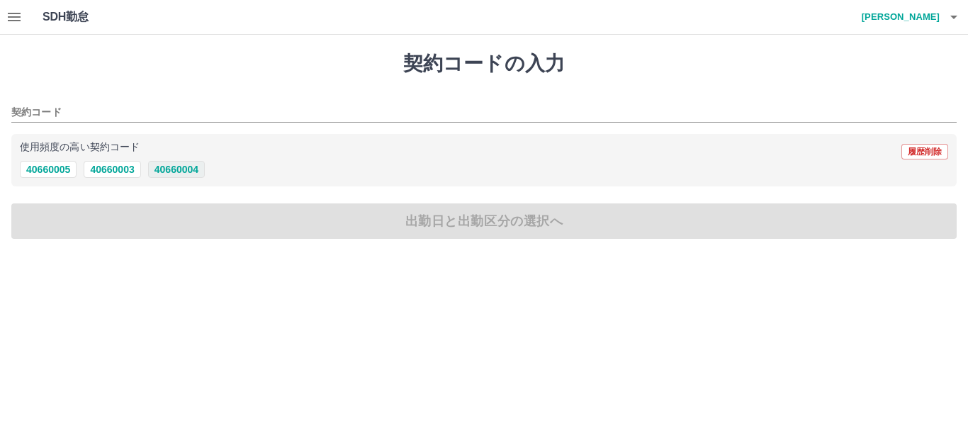
click at [187, 167] on button "40660004" at bounding box center [176, 169] width 57 height 17
type input "********"
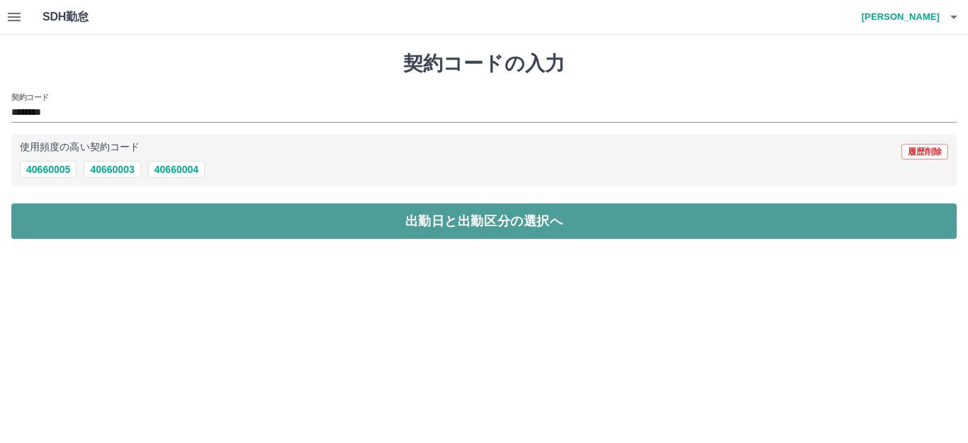
click at [202, 225] on button "出勤日と出勤区分の選択へ" at bounding box center [483, 220] width 945 height 35
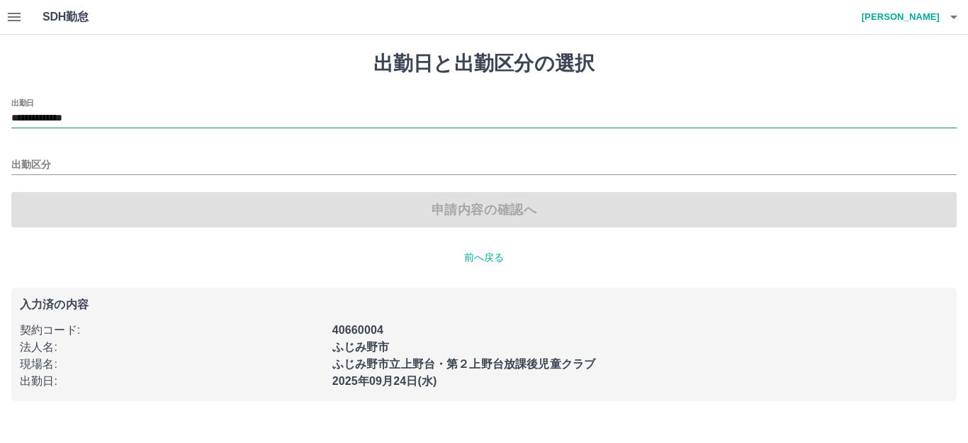
click at [112, 120] on input "**********" at bounding box center [483, 119] width 945 height 18
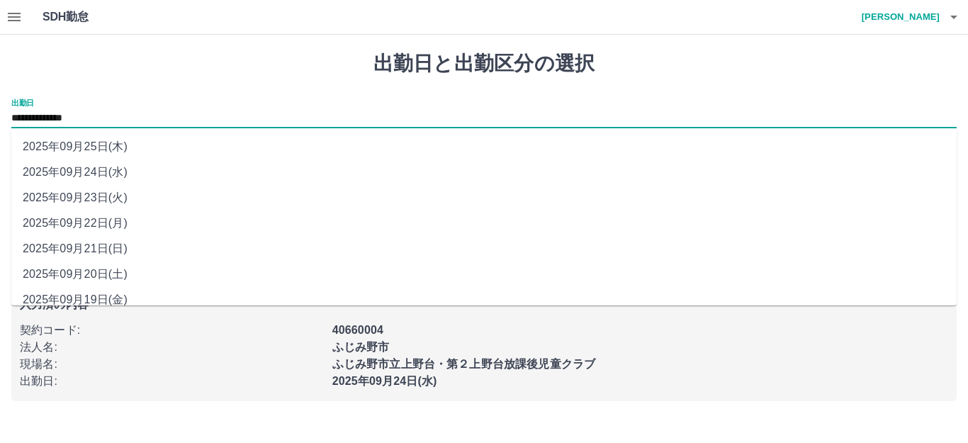
click at [71, 227] on li "2025年09月22日(月)" at bounding box center [483, 223] width 945 height 26
type input "**********"
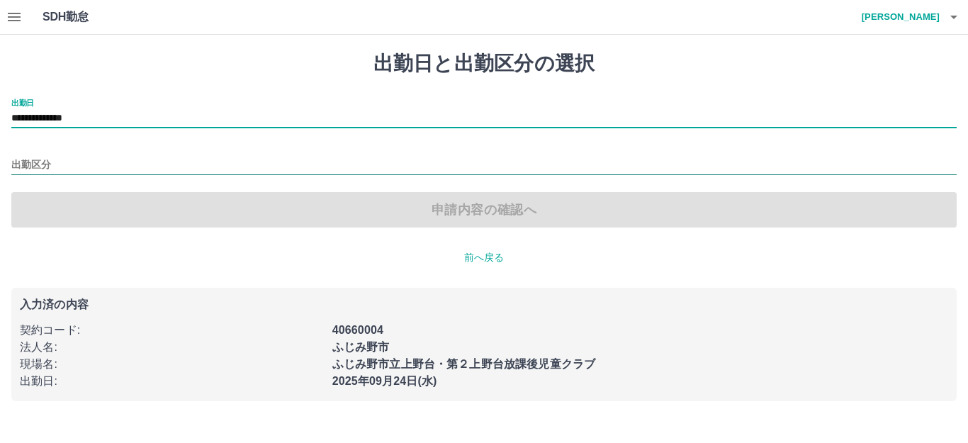
click at [54, 162] on input "出勤区分" at bounding box center [483, 166] width 945 height 18
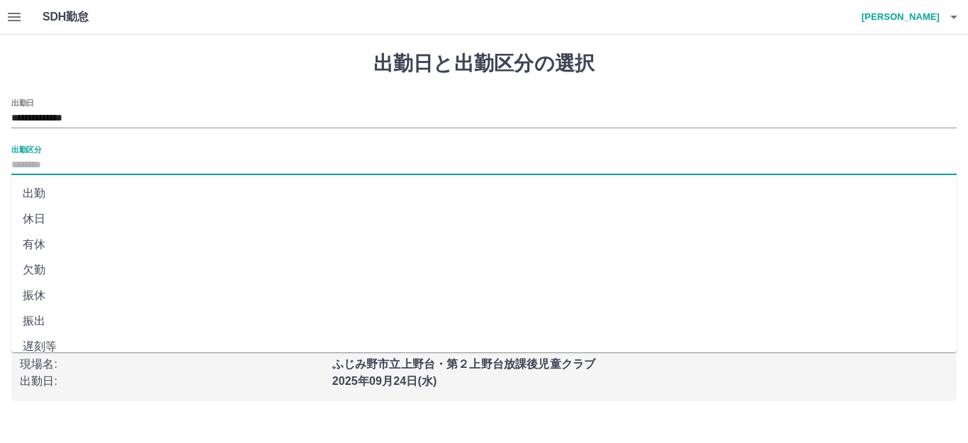
click at [37, 200] on li "出勤" at bounding box center [483, 194] width 945 height 26
type input "**"
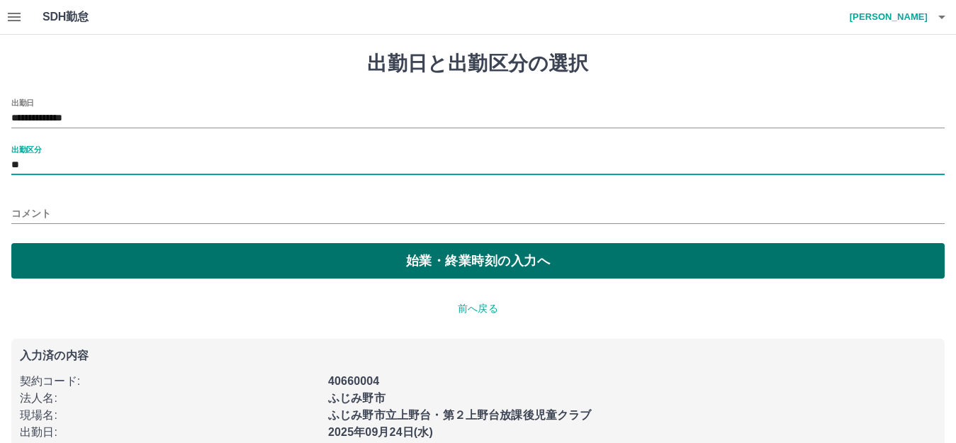
click at [65, 263] on button "始業・終業時刻の入力へ" at bounding box center [477, 260] width 933 height 35
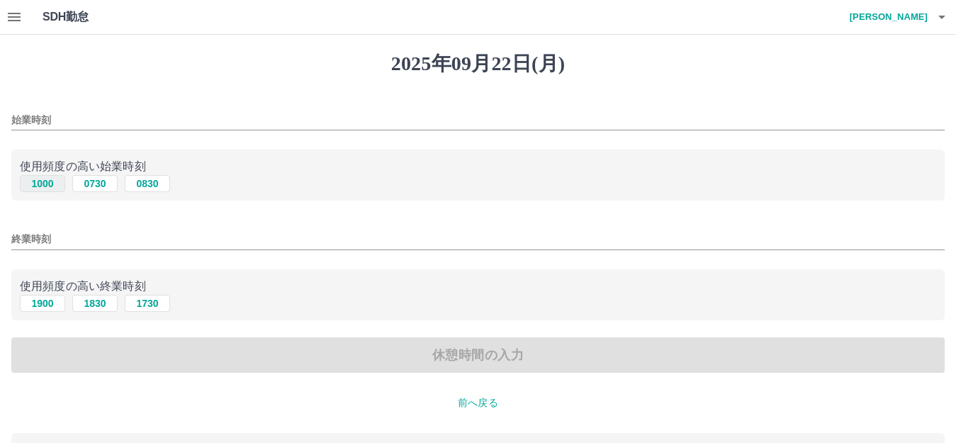
click at [47, 184] on button "1000" at bounding box center [42, 183] width 45 height 17
type input "****"
click at [38, 304] on button "1900" at bounding box center [42, 303] width 45 height 17
type input "****"
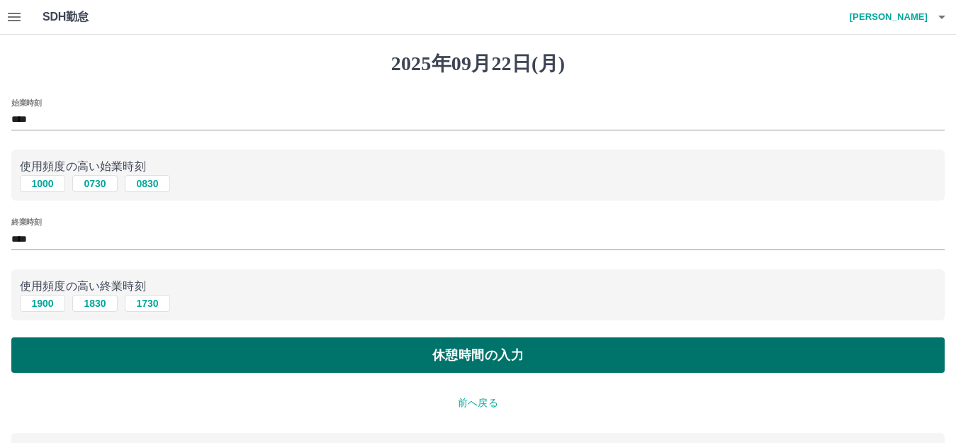
click at [65, 348] on button "休憩時間の入力" at bounding box center [477, 354] width 933 height 35
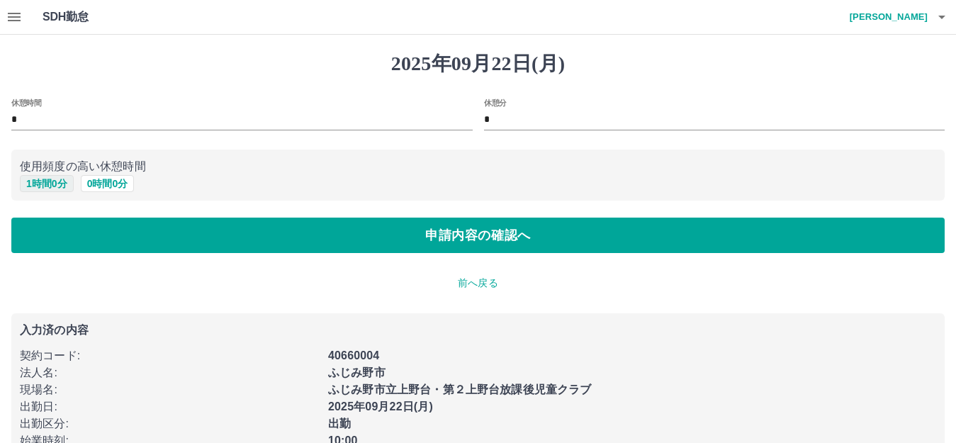
click at [57, 179] on button "1 時間 0 分" at bounding box center [47, 183] width 54 height 17
type input "*"
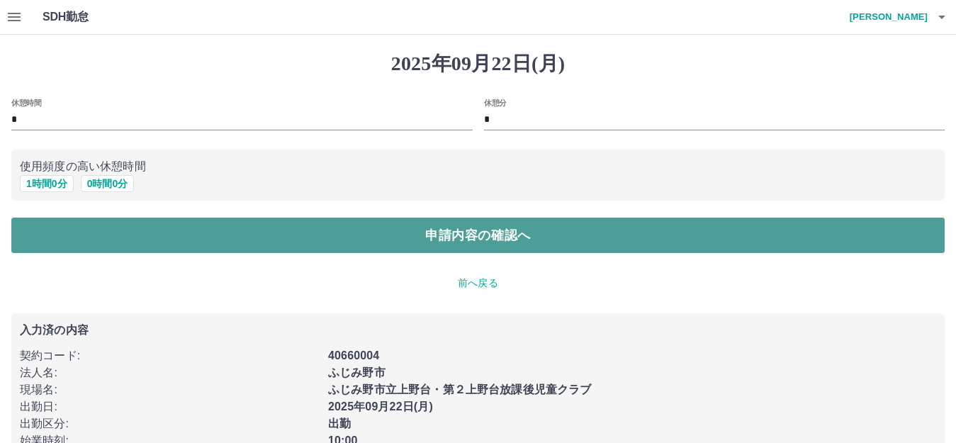
click at [64, 232] on button "申請内容の確認へ" at bounding box center [477, 235] width 933 height 35
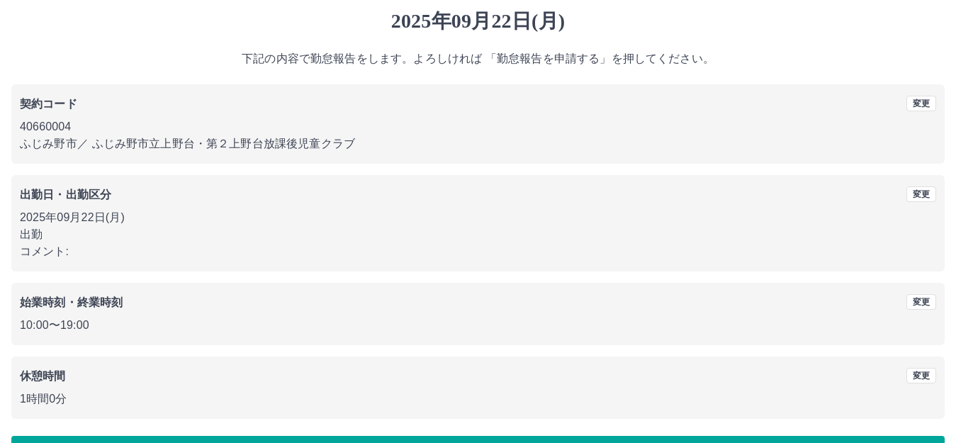
scroll to position [88, 0]
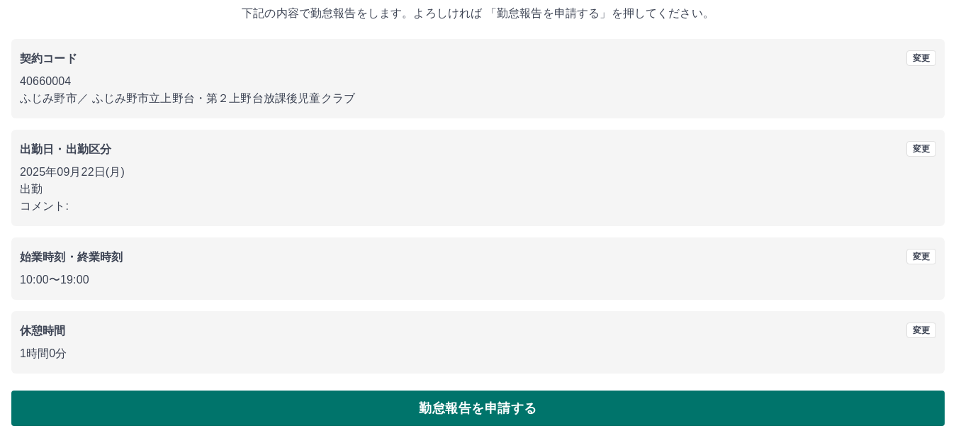
click at [485, 395] on button "勤怠報告を申請する" at bounding box center [477, 407] width 933 height 35
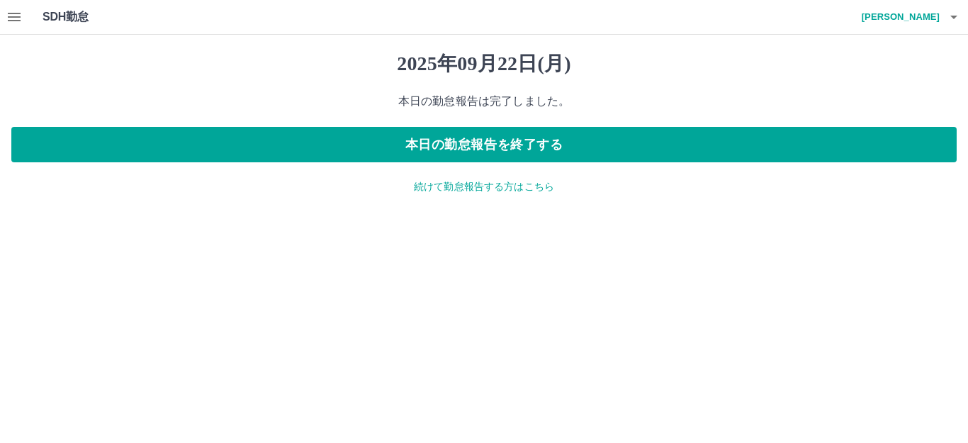
click at [513, 191] on p "続けて勤怠報告する方はこちら" at bounding box center [483, 186] width 945 height 15
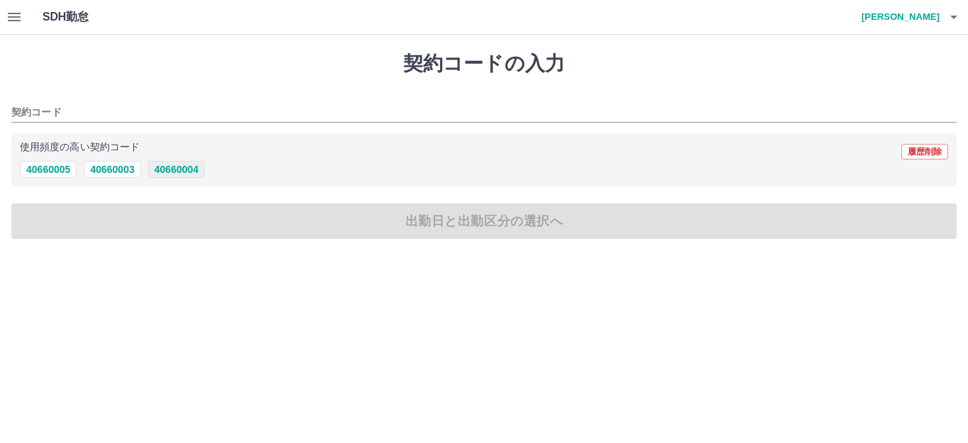
click at [168, 170] on button "40660004" at bounding box center [176, 169] width 57 height 17
type input "********"
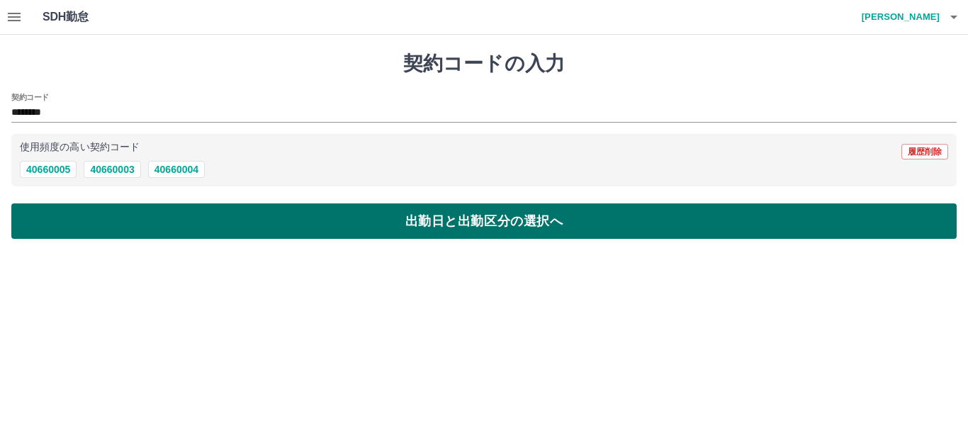
click at [142, 224] on button "出勤日と出勤区分の選択へ" at bounding box center [483, 220] width 945 height 35
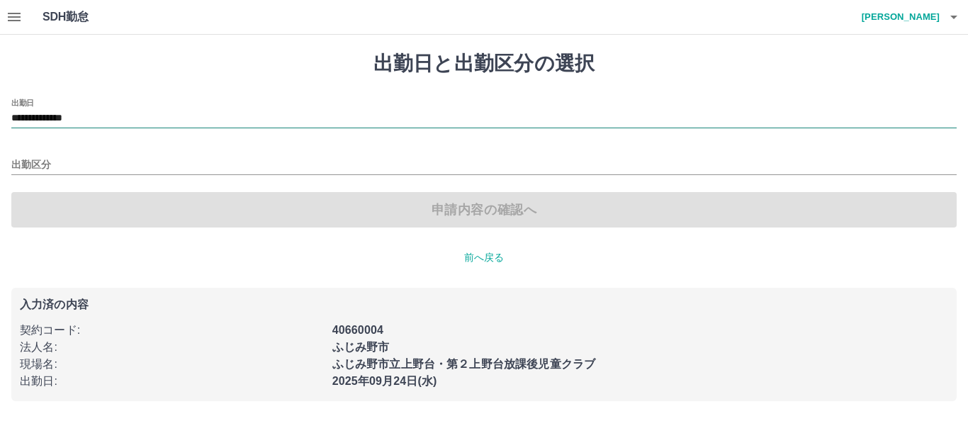
click at [126, 117] on input "**********" at bounding box center [483, 119] width 945 height 18
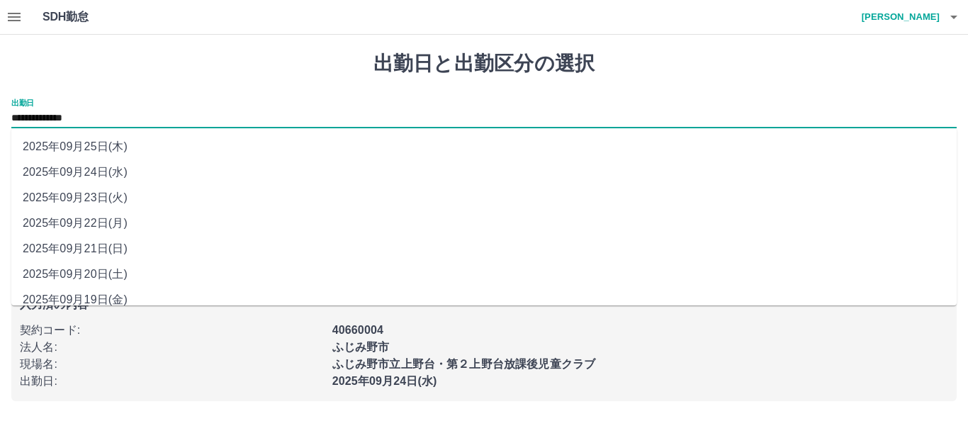
click at [130, 198] on li "2025年09月23日(火)" at bounding box center [483, 198] width 945 height 26
type input "**********"
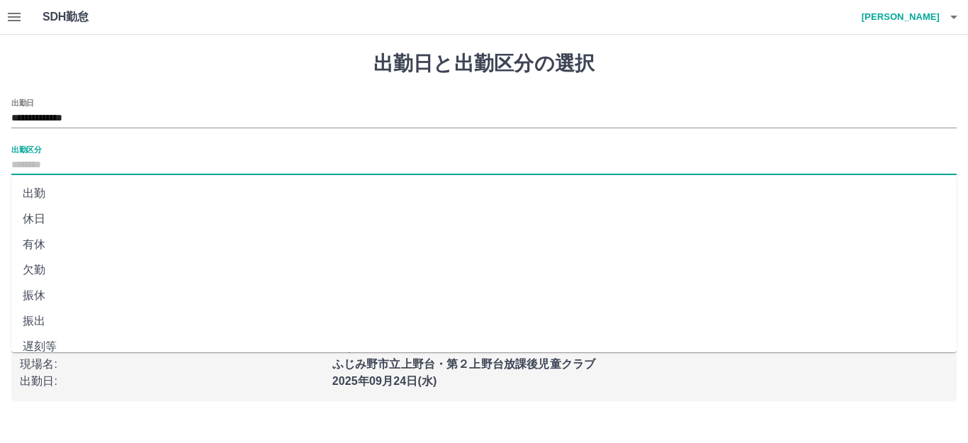
click at [52, 167] on input "出勤区分" at bounding box center [483, 166] width 945 height 18
click at [43, 215] on li "休日" at bounding box center [483, 219] width 945 height 26
type input "**"
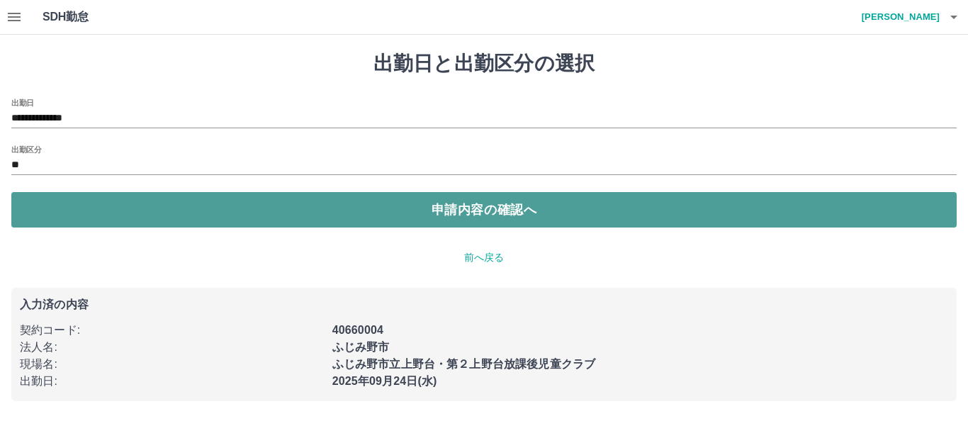
click at [251, 217] on button "申請内容の確認へ" at bounding box center [483, 209] width 945 height 35
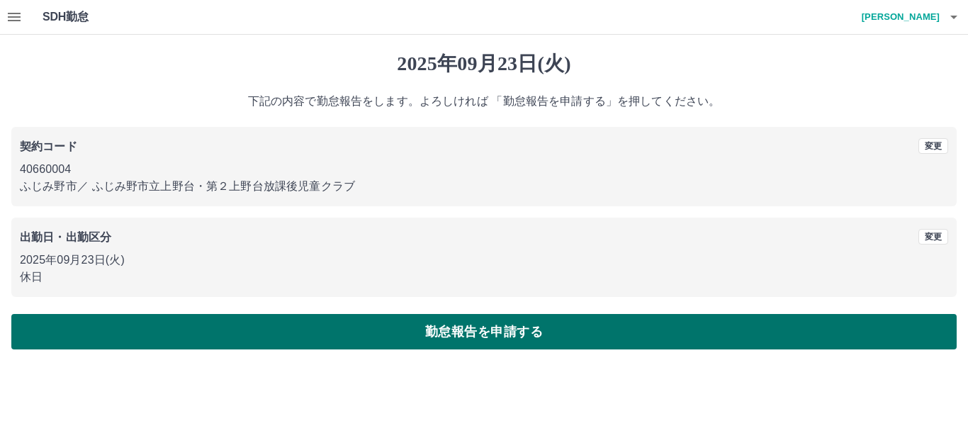
click at [419, 332] on button "勤怠報告を申請する" at bounding box center [483, 331] width 945 height 35
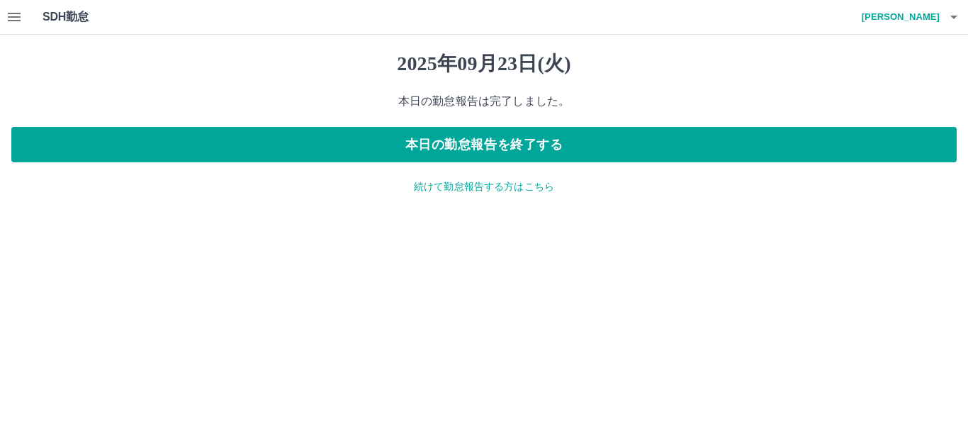
click at [15, 14] on icon "button" at bounding box center [14, 17] width 13 height 9
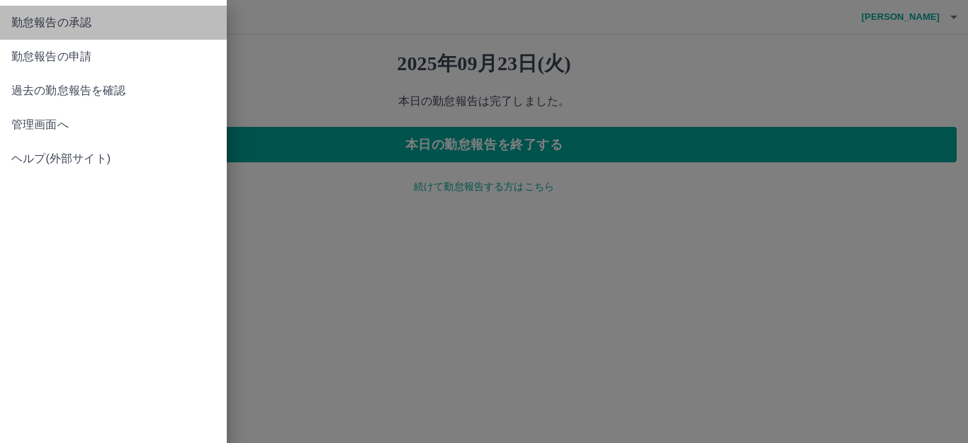
click at [57, 22] on span "勤怠報告の承認" at bounding box center [113, 22] width 204 height 17
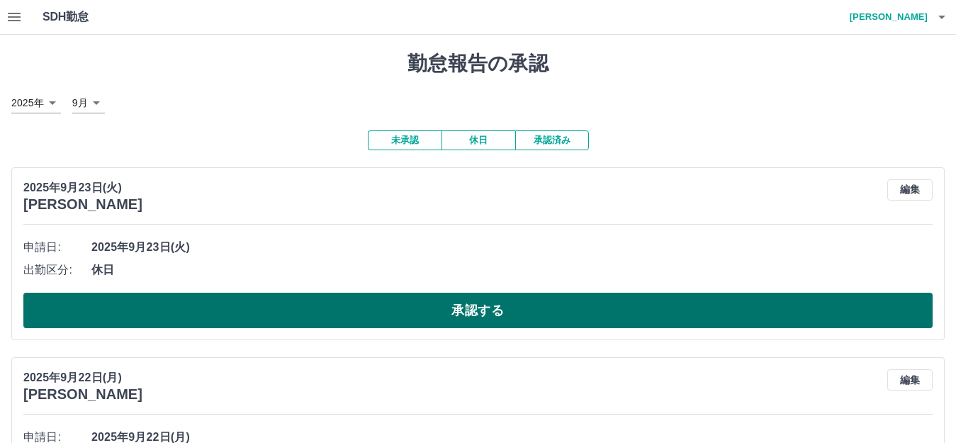
click at [510, 318] on button "承認する" at bounding box center [477, 310] width 909 height 35
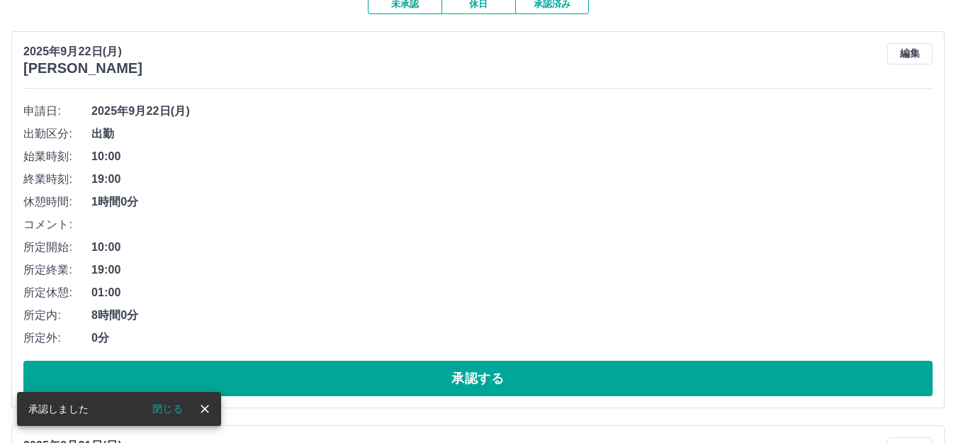
scroll to position [142, 0]
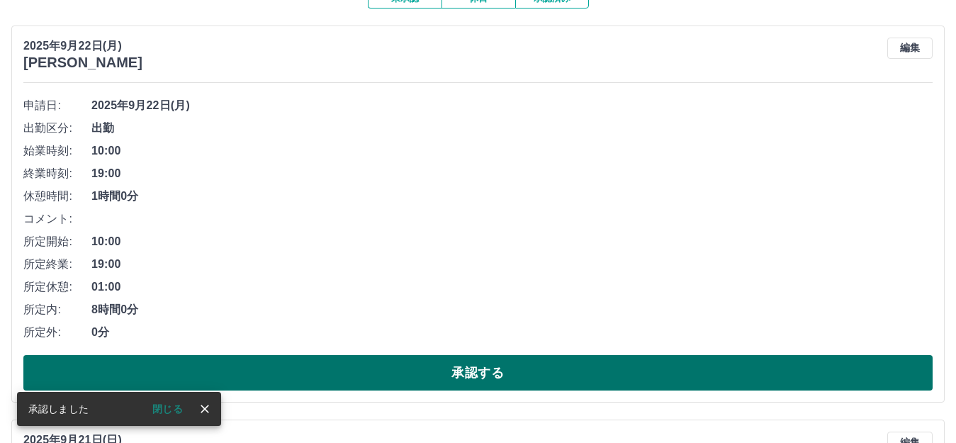
click at [356, 383] on button "承認する" at bounding box center [477, 372] width 909 height 35
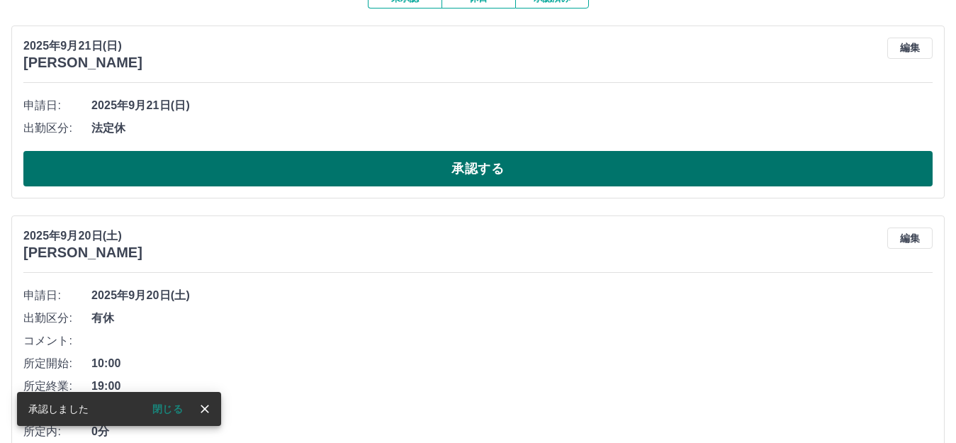
click at [326, 174] on button "承認する" at bounding box center [477, 168] width 909 height 35
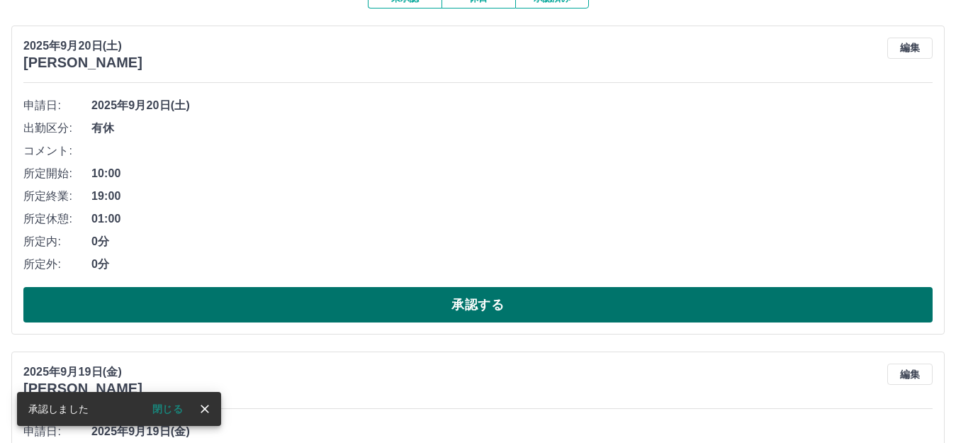
click at [322, 304] on button "承認する" at bounding box center [477, 304] width 909 height 35
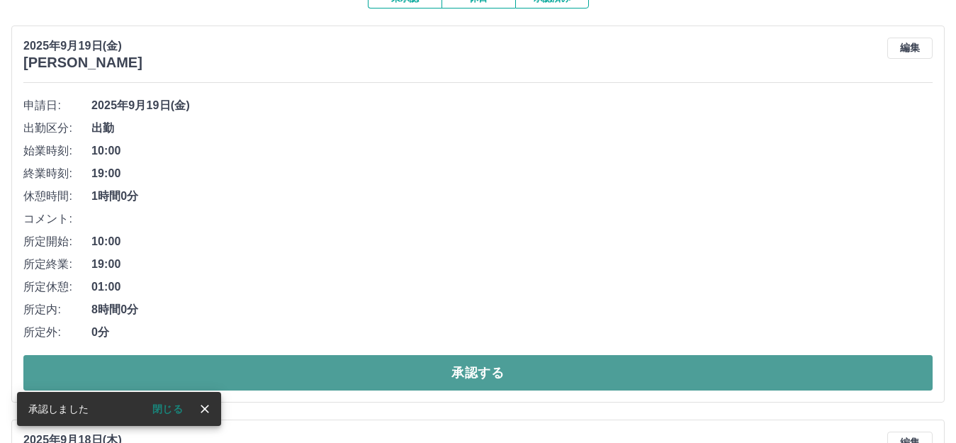
click at [323, 373] on button "承認する" at bounding box center [477, 372] width 909 height 35
click at [329, 378] on button "承認する" at bounding box center [477, 372] width 909 height 35
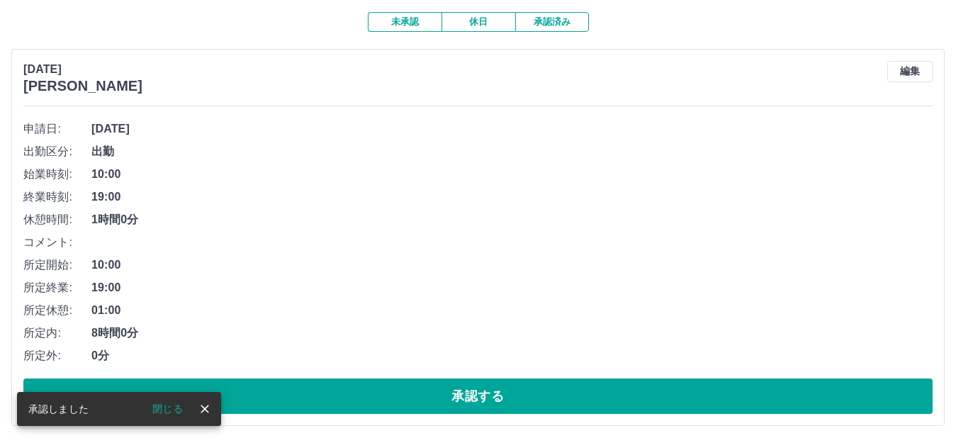
scroll to position [120, 0]
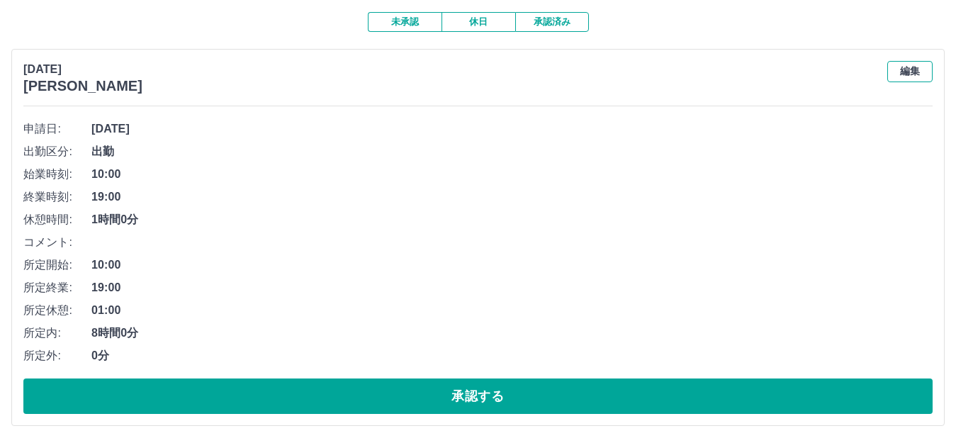
click at [911, 68] on button "編集" at bounding box center [909, 71] width 45 height 21
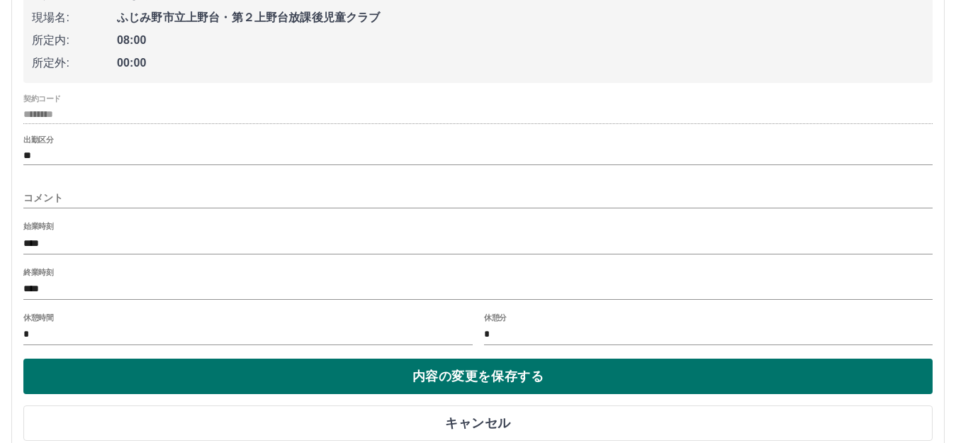
scroll to position [334, 0]
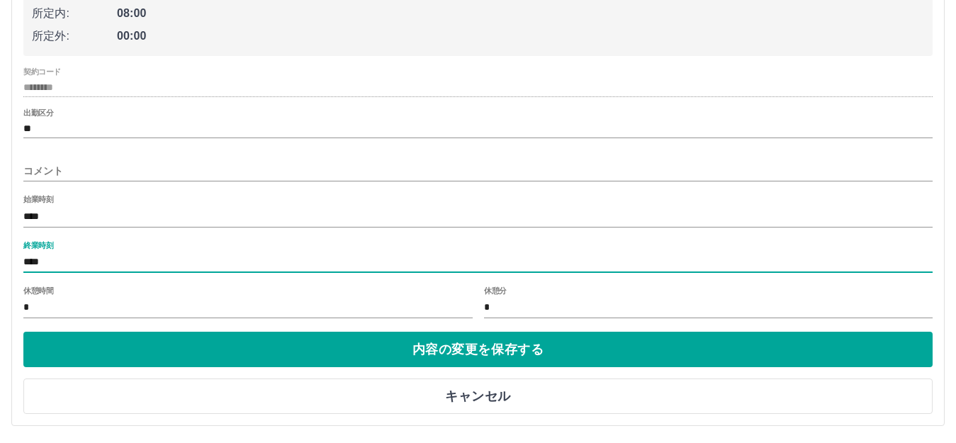
click at [54, 264] on input "****" at bounding box center [477, 262] width 909 height 21
type input "****"
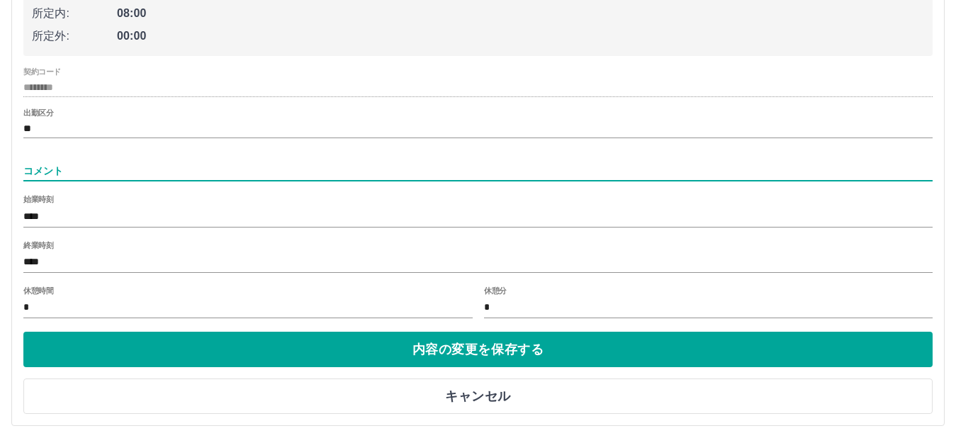
click at [68, 169] on input "コメント" at bounding box center [477, 171] width 909 height 21
type input "********"
drag, startPoint x: 448, startPoint y: 346, endPoint x: 461, endPoint y: 346, distance: 12.8
click at [451, 346] on button "内容の変更を保存する" at bounding box center [477, 349] width 909 height 35
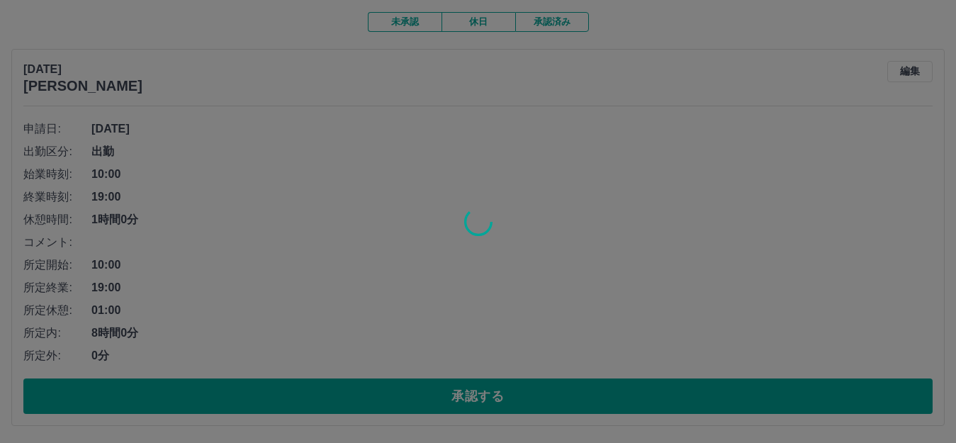
scroll to position [120, 0]
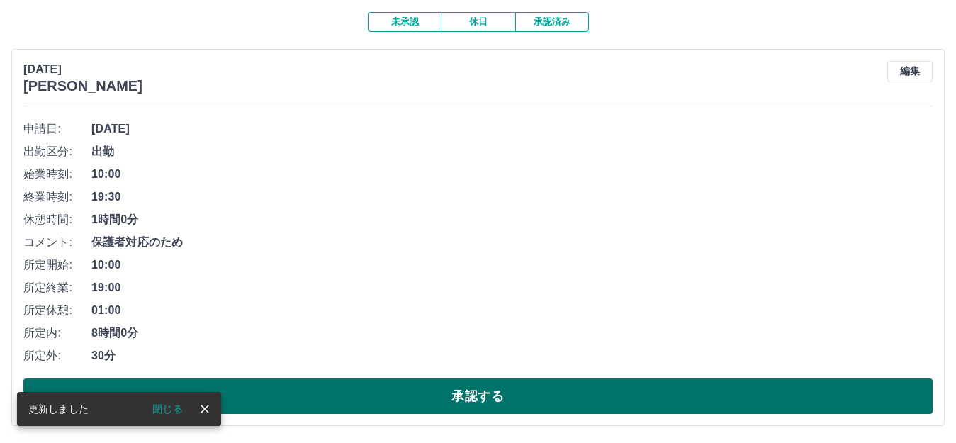
click at [502, 385] on button "承認する" at bounding box center [477, 395] width 909 height 35
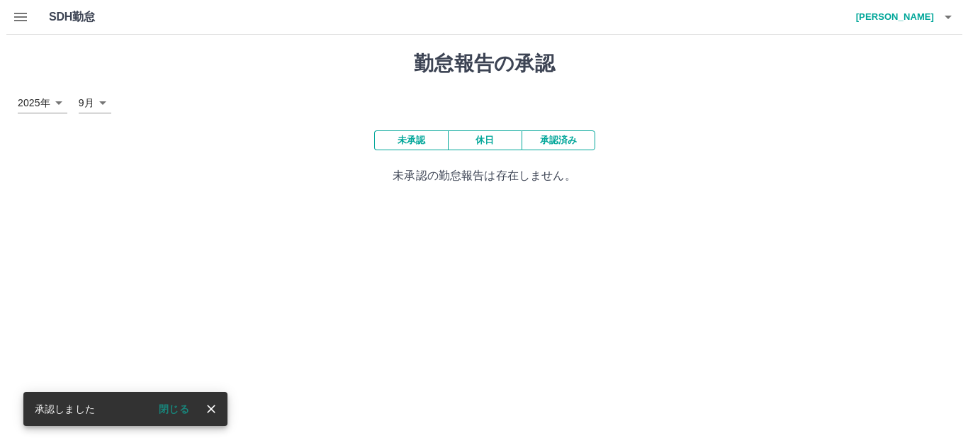
scroll to position [0, 0]
